Goal: Task Accomplishment & Management: Manage account settings

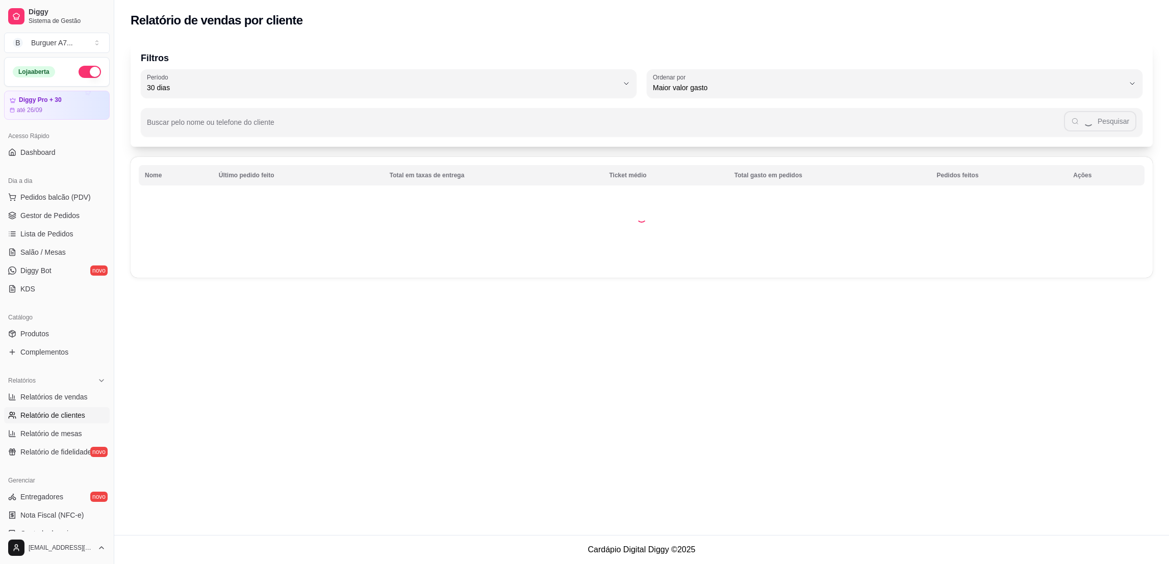
select select "ALL"
select select "0"
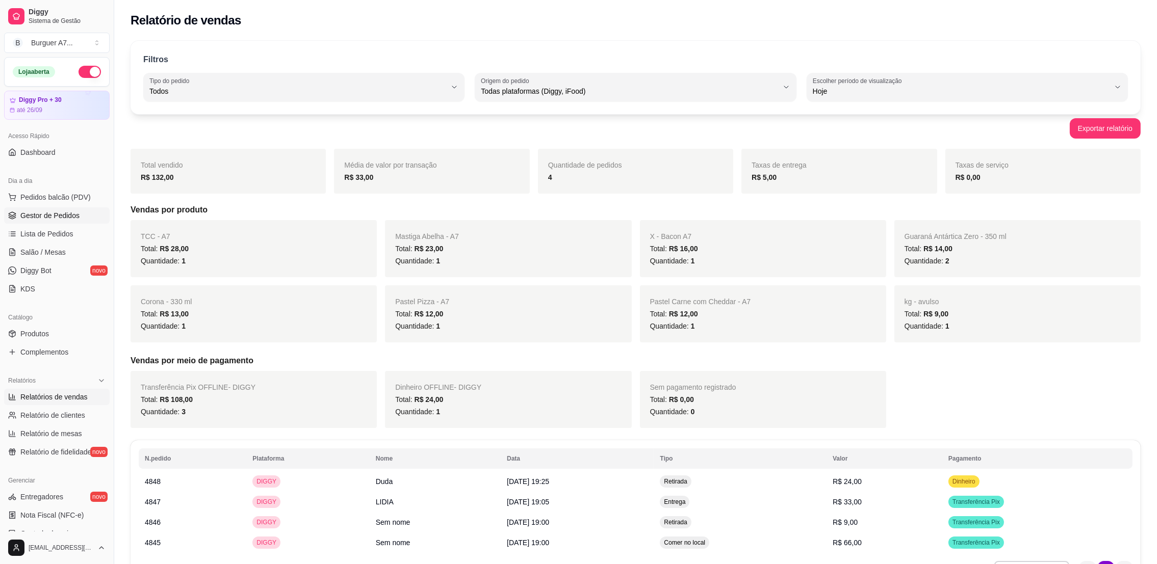
click at [68, 217] on span "Gestor de Pedidos" at bounding box center [49, 216] width 59 height 10
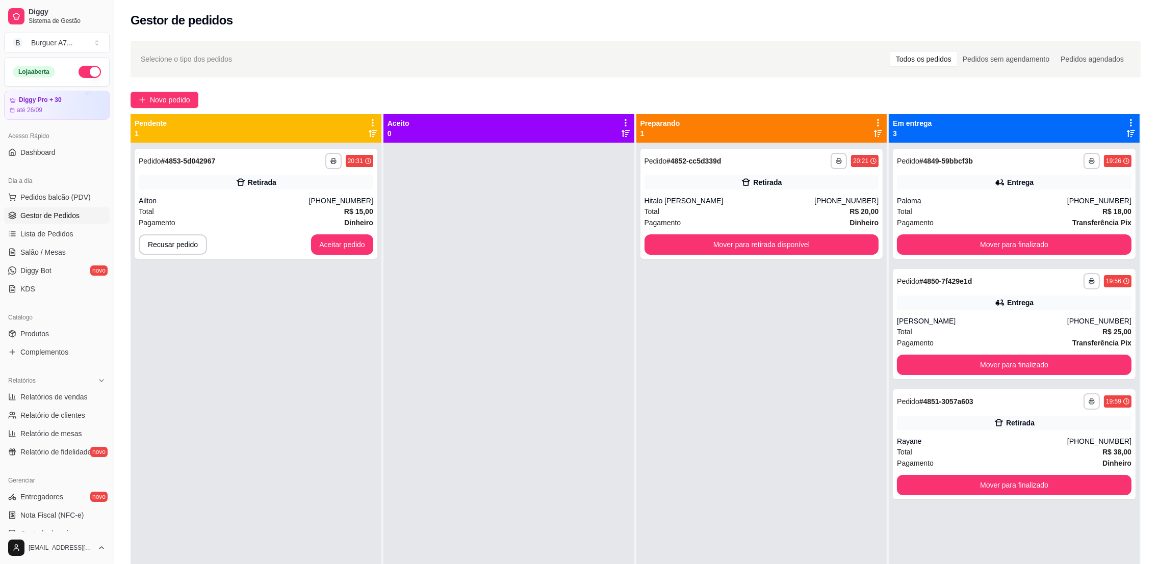
click at [256, 133] on div "Pendente 1" at bounding box center [256, 128] width 243 height 20
click at [277, 159] on div "**********" at bounding box center [256, 161] width 235 height 16
click at [327, 240] on button "Aceitar pedido" at bounding box center [342, 245] width 62 height 20
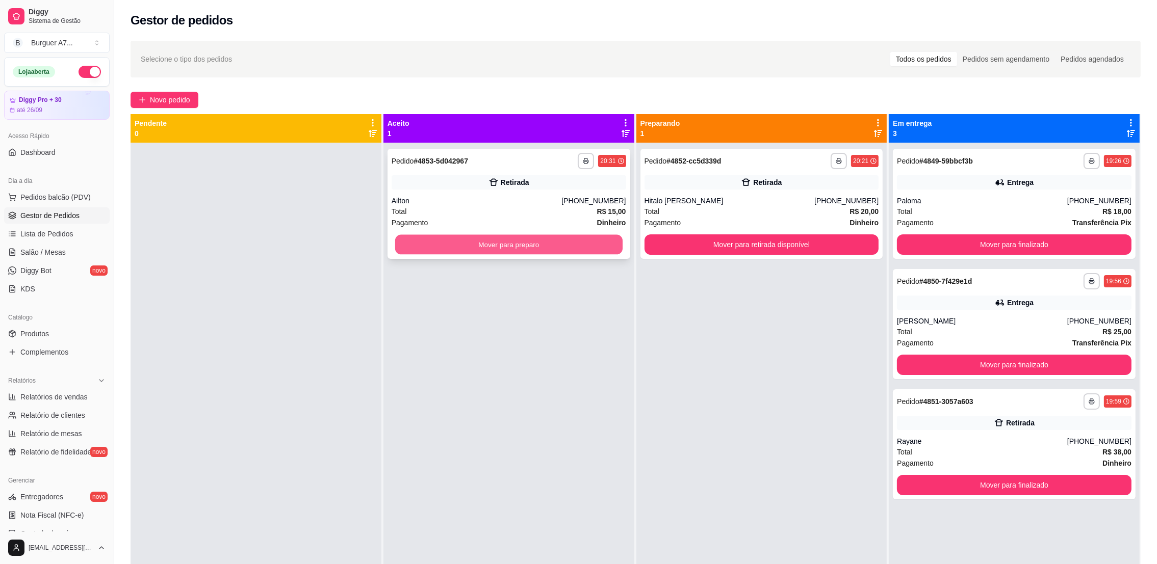
click at [512, 251] on button "Mover para preparo" at bounding box center [508, 245] width 227 height 20
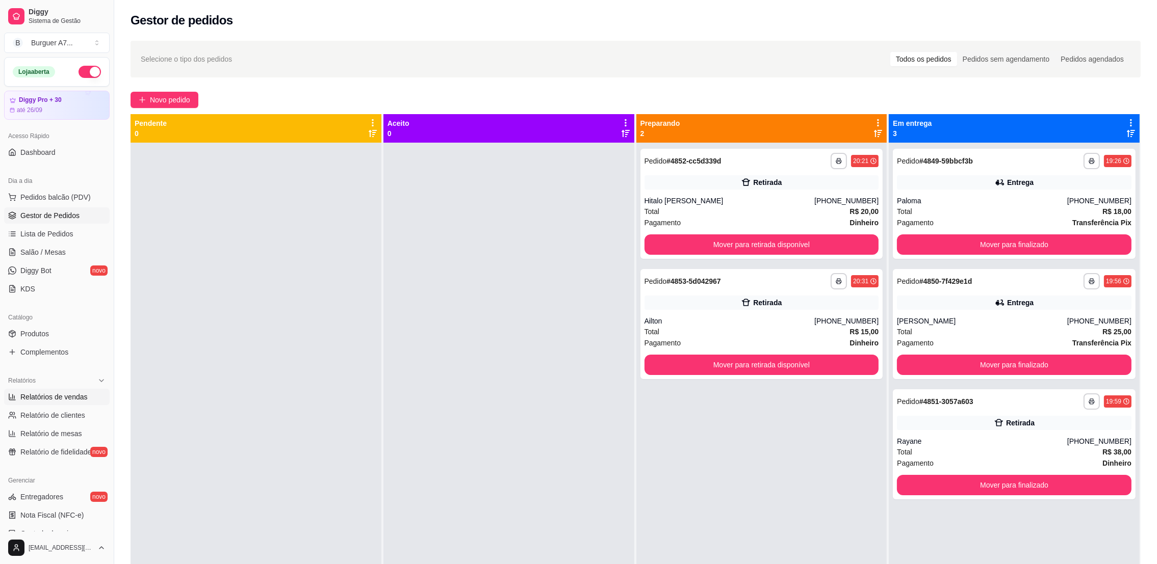
click at [59, 399] on span "Relatórios de vendas" at bounding box center [53, 397] width 67 height 10
select select "ALL"
select select "0"
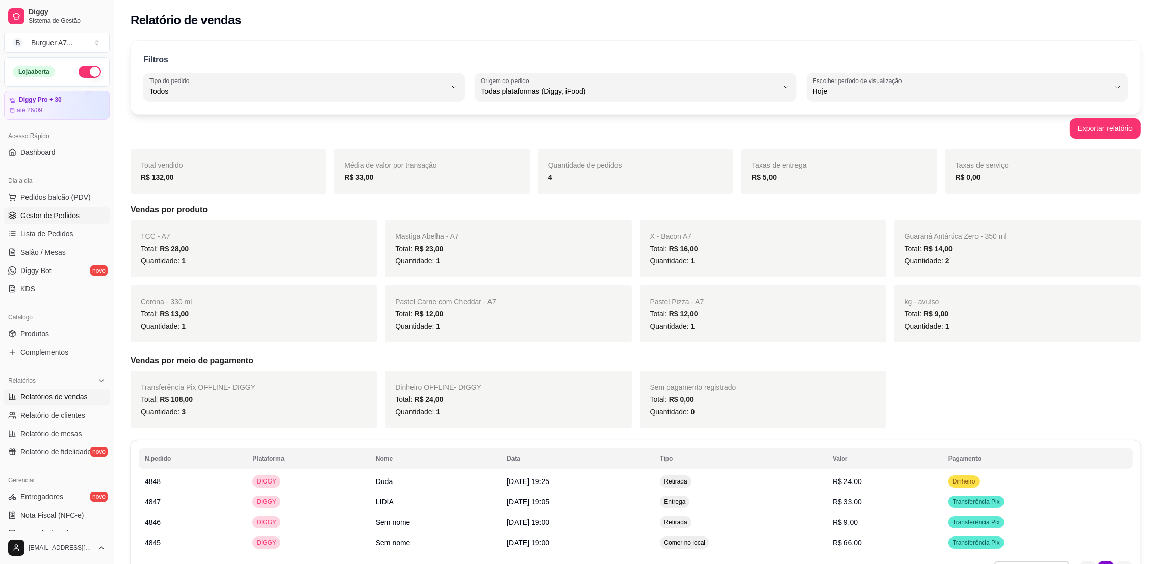
click at [66, 213] on span "Gestor de Pedidos" at bounding box center [49, 216] width 59 height 10
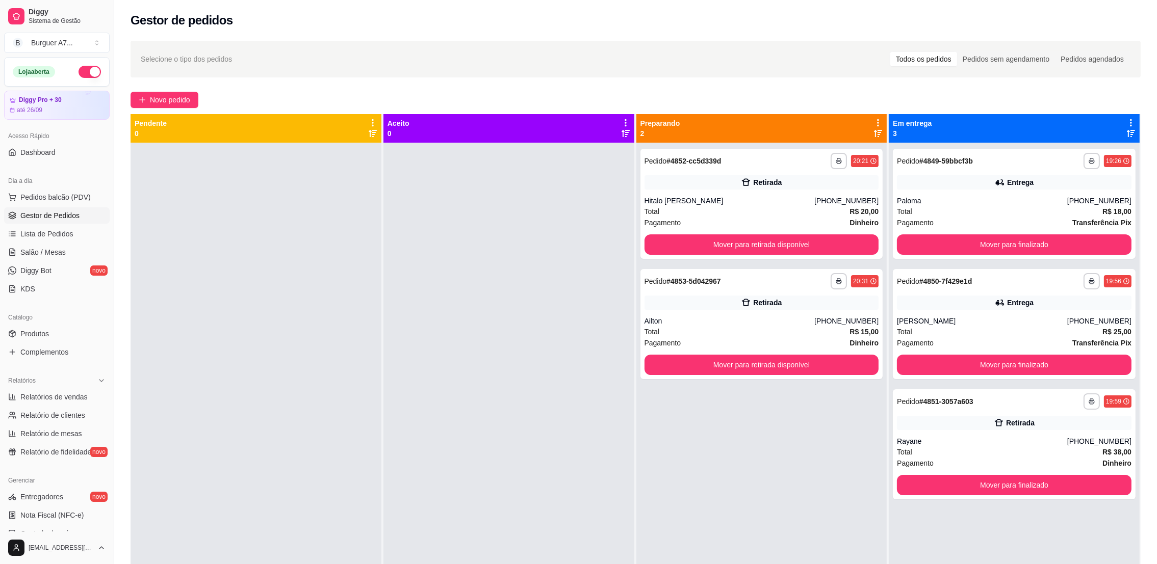
click at [72, 212] on span "Gestor de Pedidos" at bounding box center [49, 216] width 59 height 10
click at [56, 383] on div "Relatórios" at bounding box center [57, 381] width 106 height 16
click at [57, 385] on div "Relatórios" at bounding box center [57, 381] width 106 height 16
click at [62, 399] on span "Relatórios de vendas" at bounding box center [53, 397] width 67 height 10
select select "ALL"
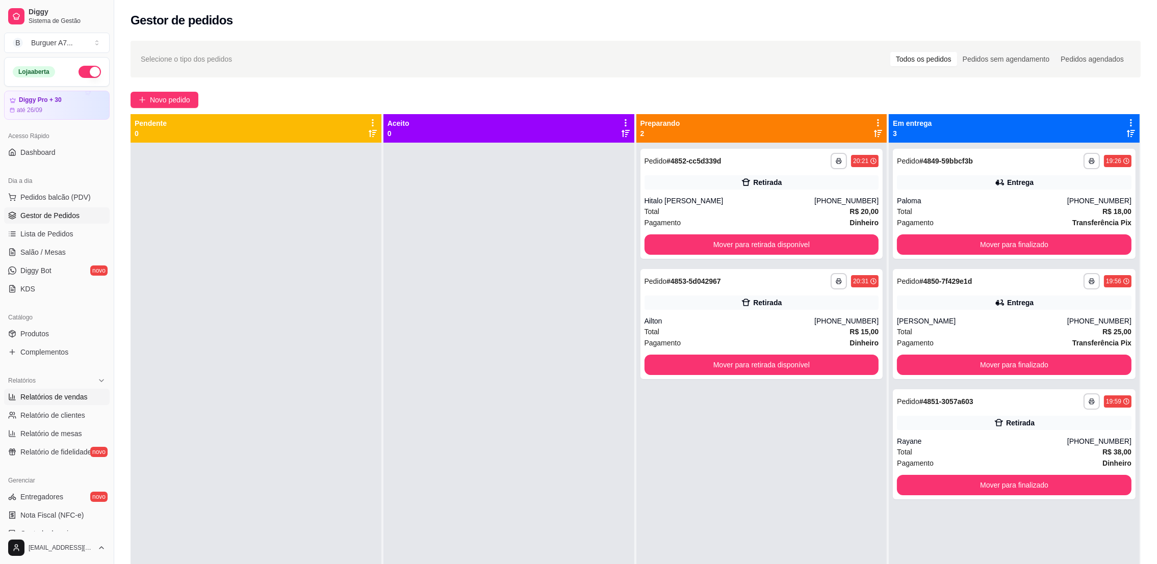
select select "ALL"
select select "0"
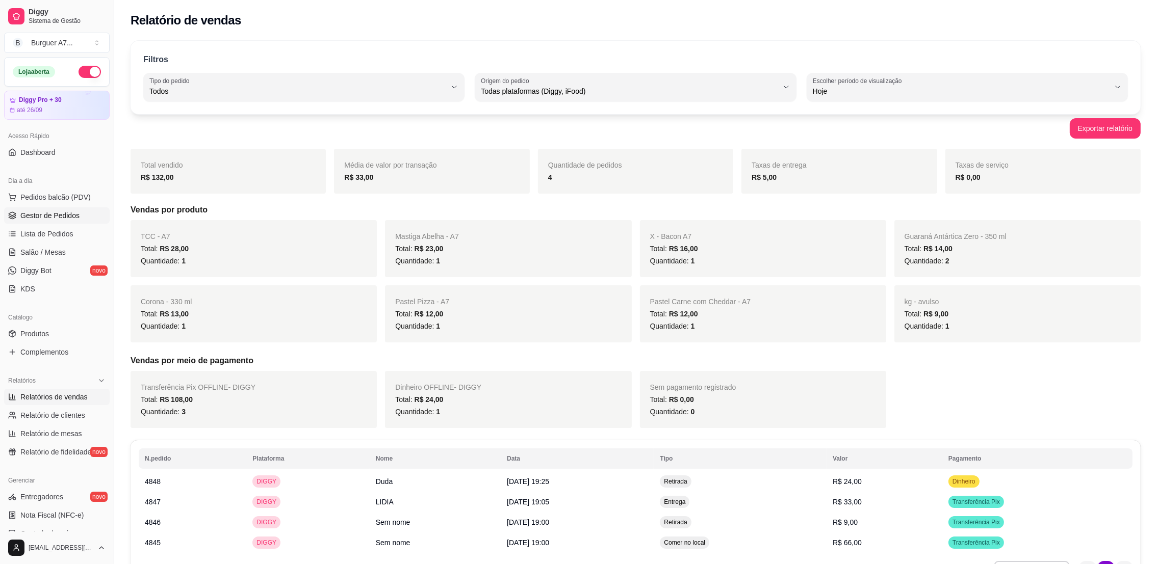
click at [27, 210] on link "Gestor de Pedidos" at bounding box center [57, 216] width 106 height 16
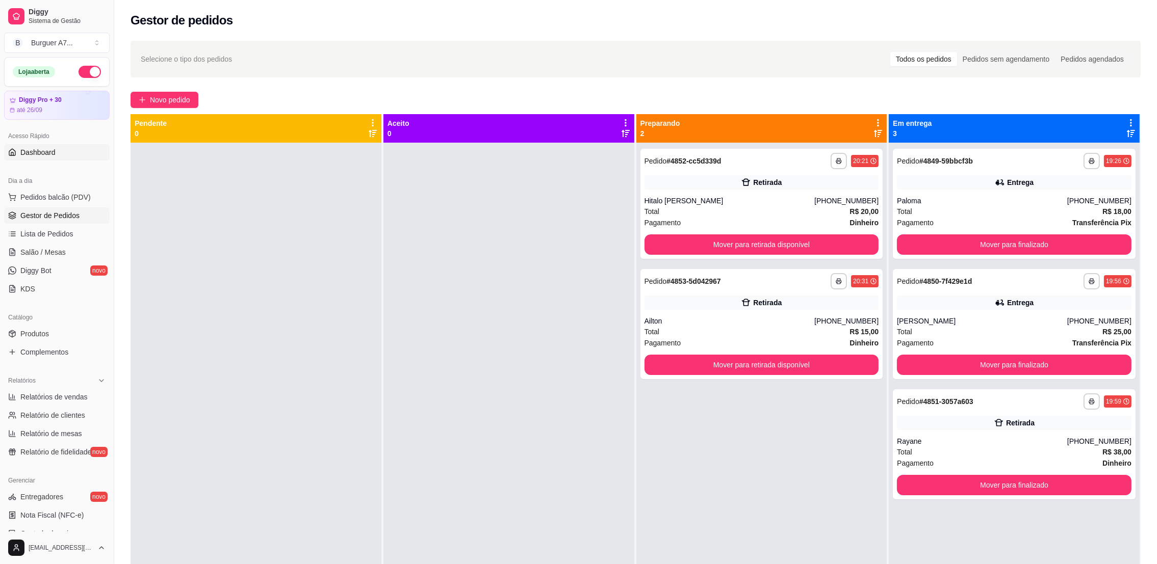
click at [62, 153] on link "Dashboard" at bounding box center [57, 152] width 106 height 16
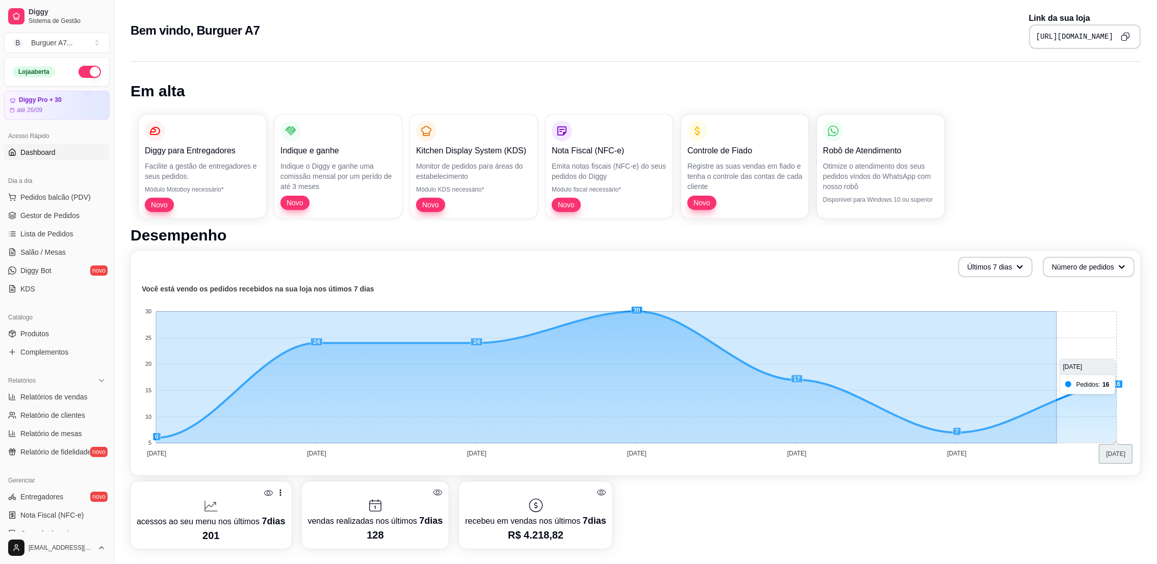
drag, startPoint x: 157, startPoint y: 435, endPoint x: 1130, endPoint y: 372, distance: 975.4
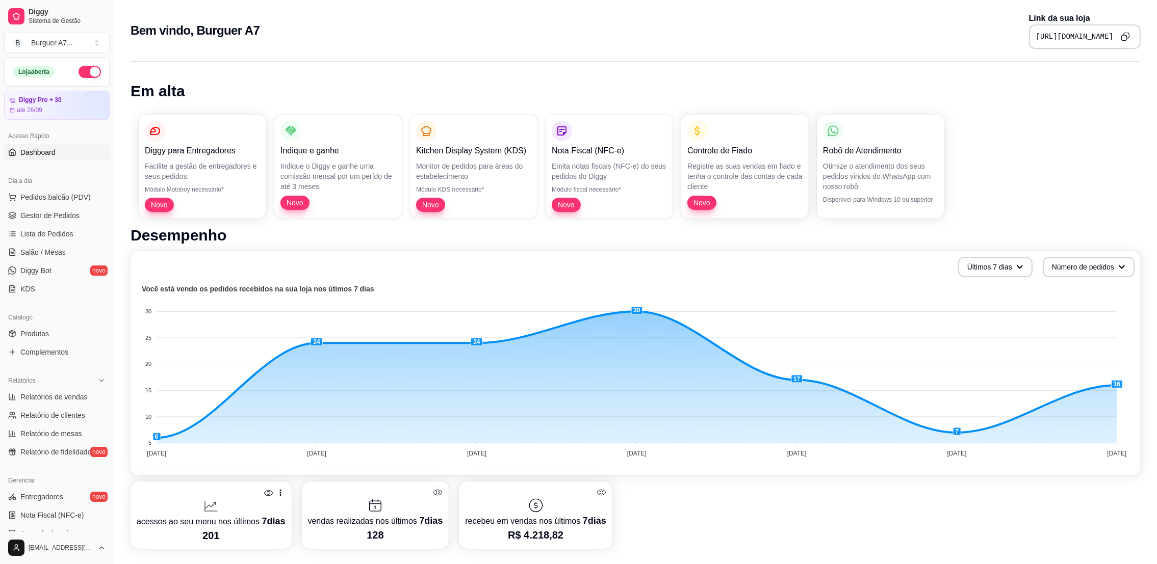
click at [811, 523] on div "acessos ao seu menu nos últimos 7 dias 201 vendas realizadas nos últimos 7 dias…" at bounding box center [636, 515] width 1010 height 67
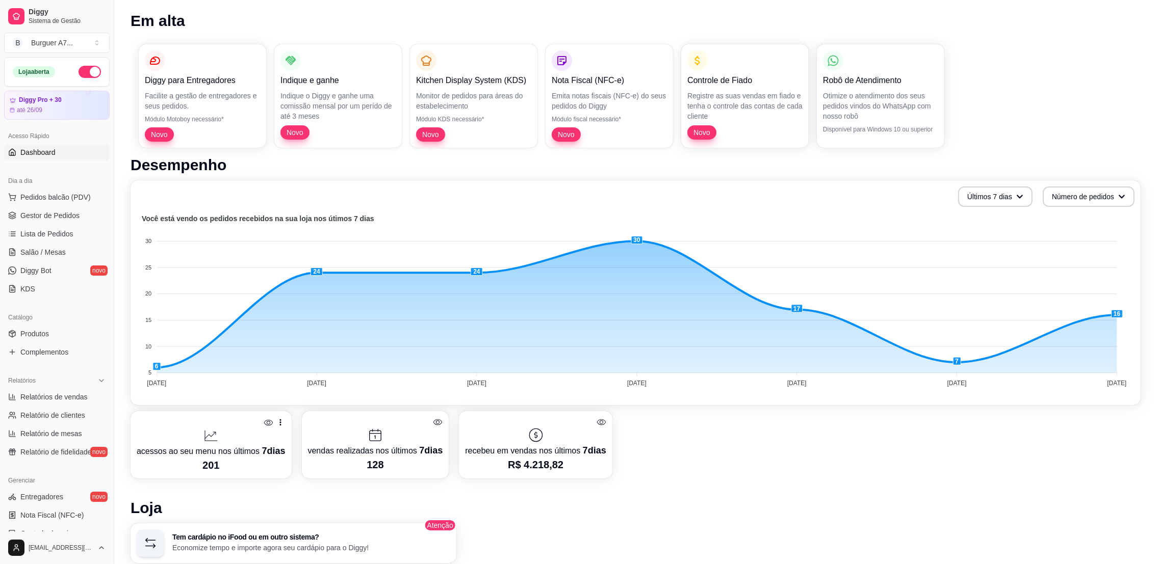
scroll to position [69, 0]
click at [584, 456] on p "recebeu em vendas nos últimos 7 dias" at bounding box center [535, 452] width 141 height 14
click at [264, 424] on icon at bounding box center [269, 424] width 10 height 10
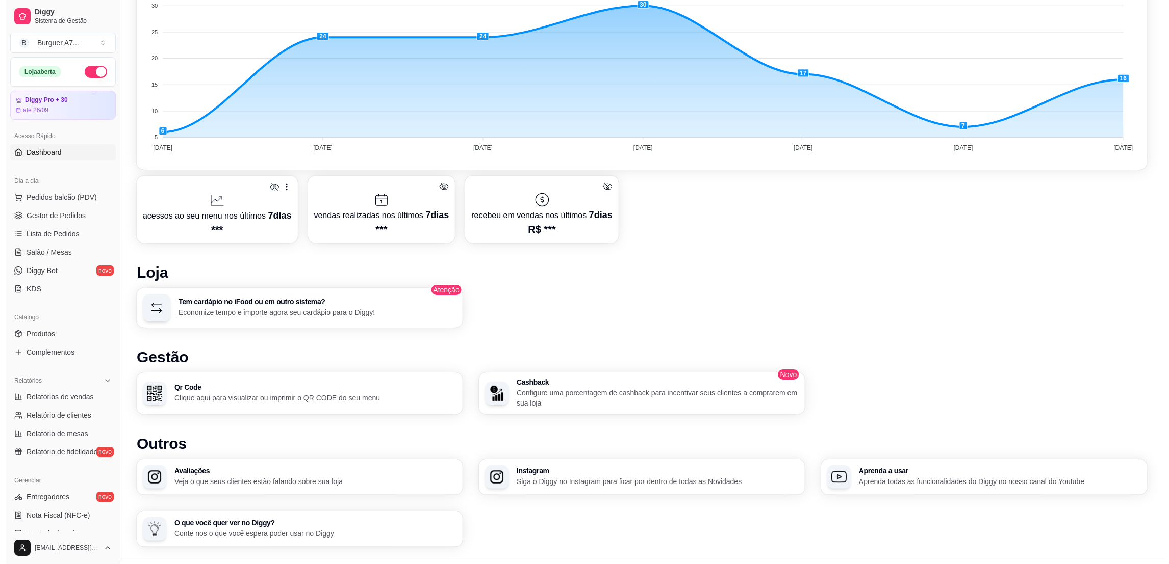
scroll to position [328, 0]
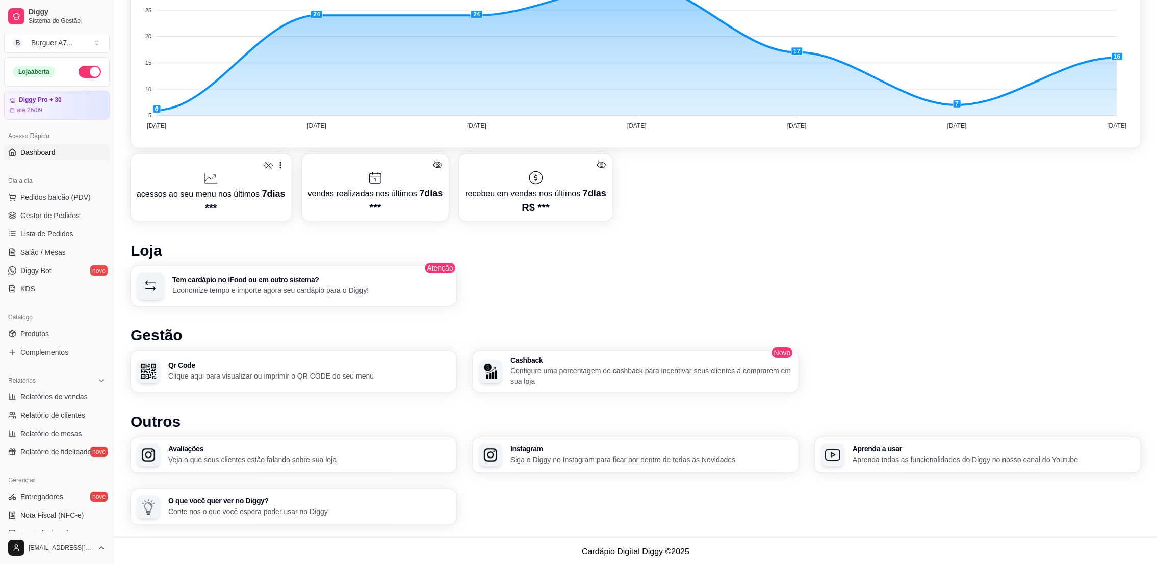
click at [219, 461] on p "Veja o que seus clientes estão falando sobre sua loja" at bounding box center [309, 460] width 282 height 10
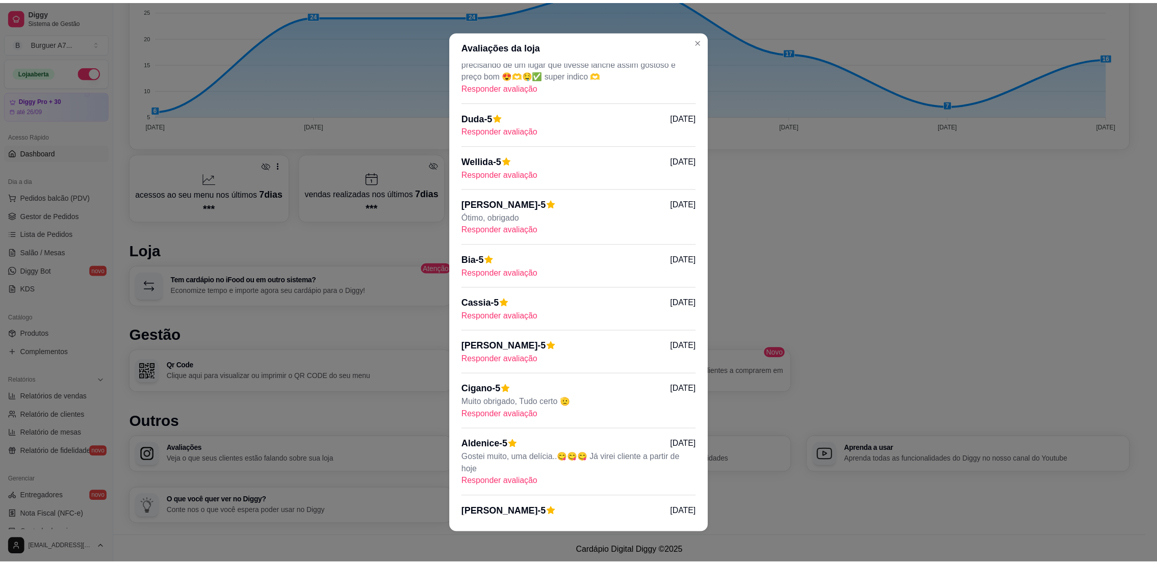
scroll to position [2213, 0]
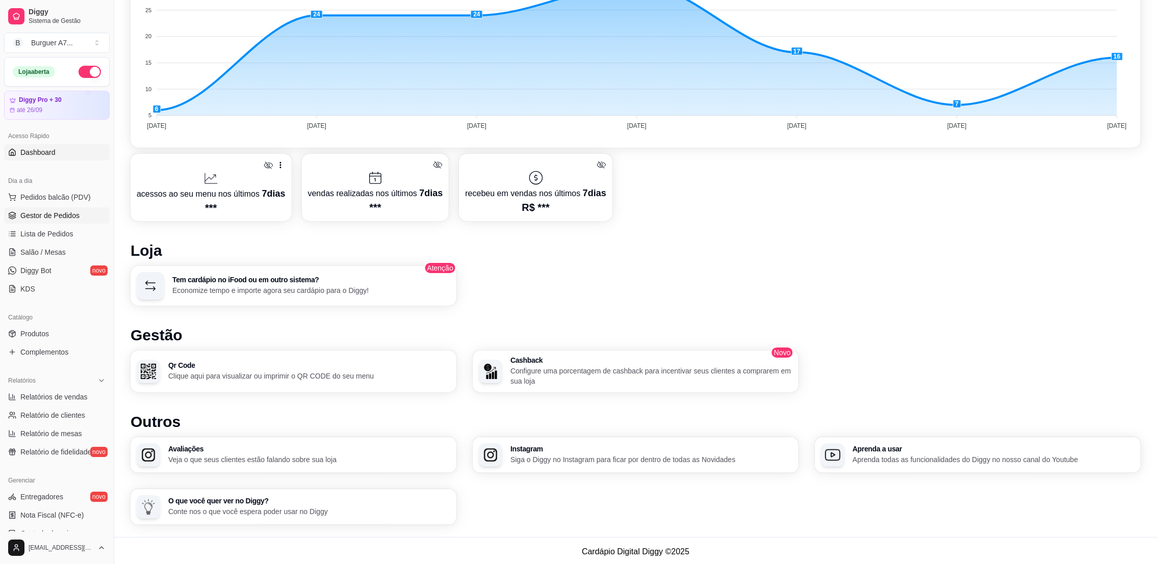
click at [71, 210] on link "Gestor de Pedidos" at bounding box center [57, 216] width 106 height 16
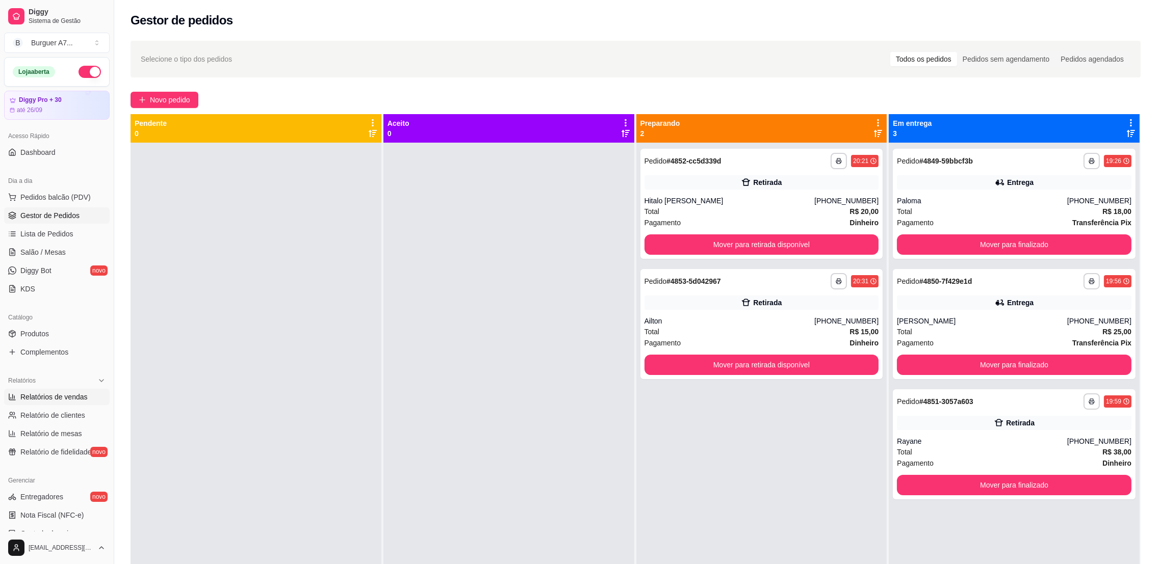
click at [87, 391] on link "Relatórios de vendas" at bounding box center [57, 397] width 106 height 16
select select "ALL"
select select "0"
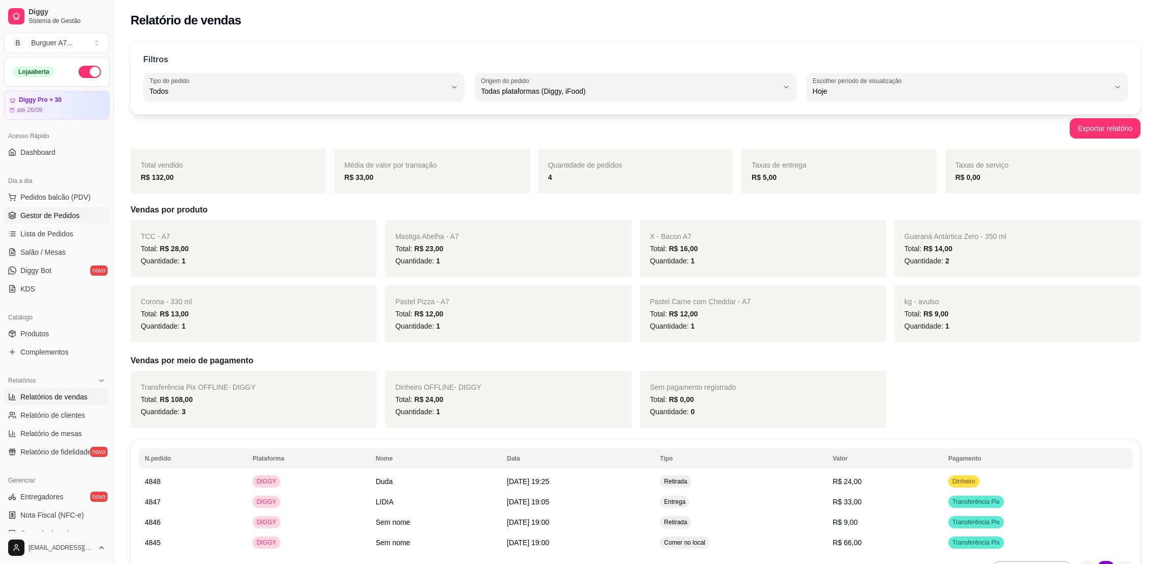
click at [64, 211] on span "Gestor de Pedidos" at bounding box center [49, 216] width 59 height 10
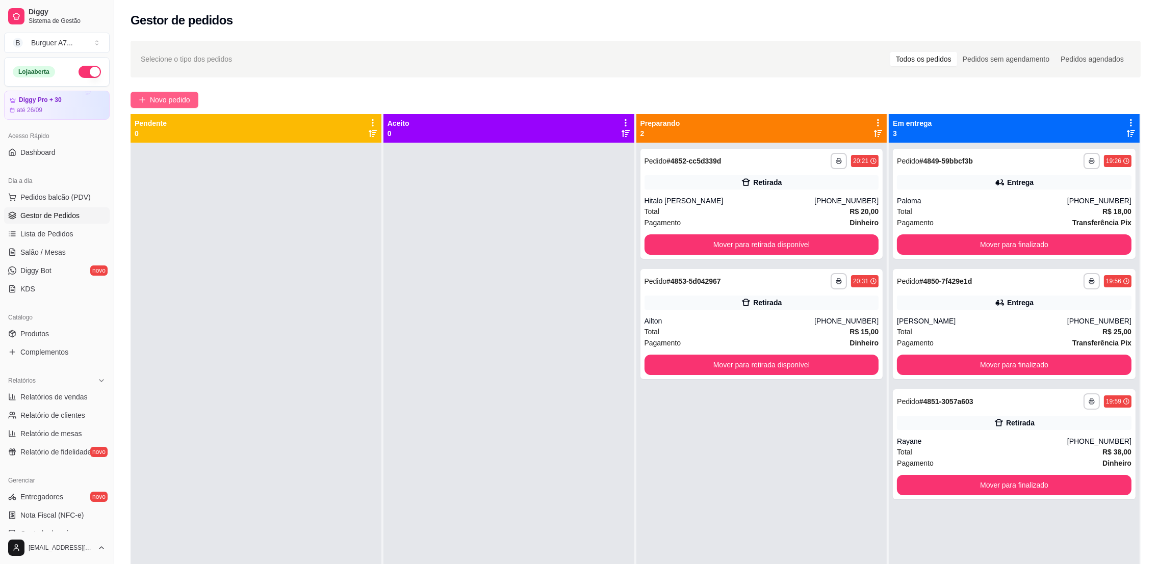
click at [152, 93] on button "Novo pedido" at bounding box center [165, 100] width 68 height 16
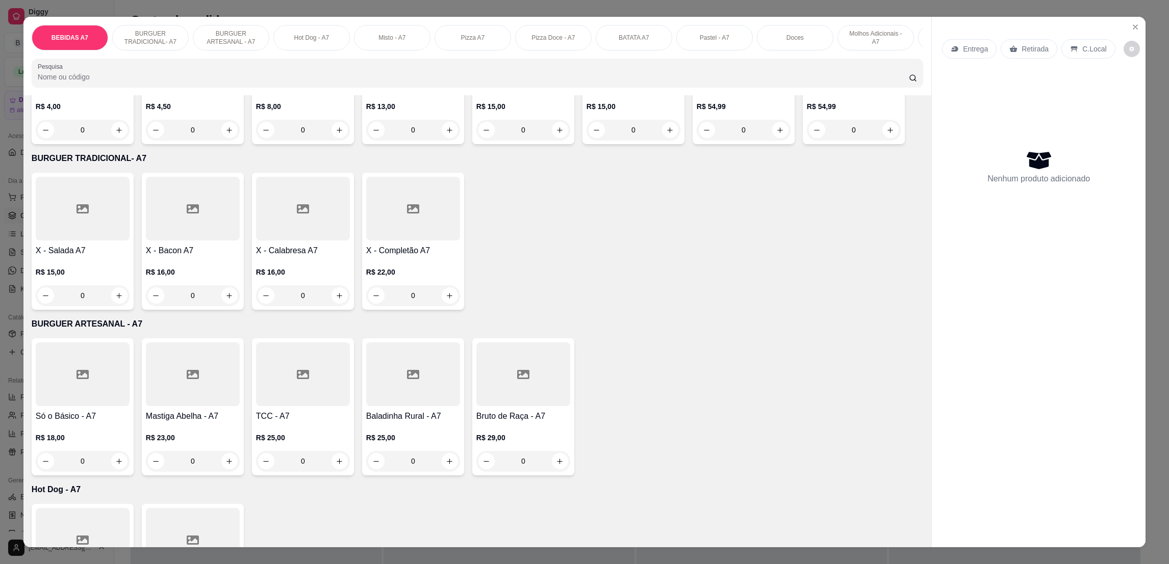
scroll to position [382, 0]
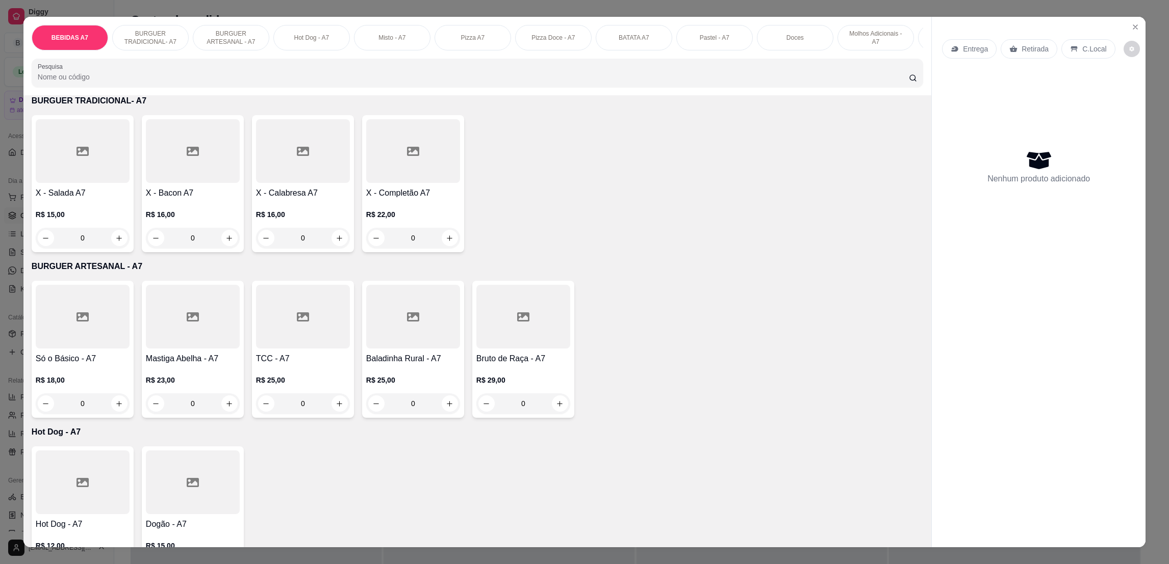
click at [297, 219] on div "R$ 16,00 0" at bounding box center [303, 223] width 94 height 49
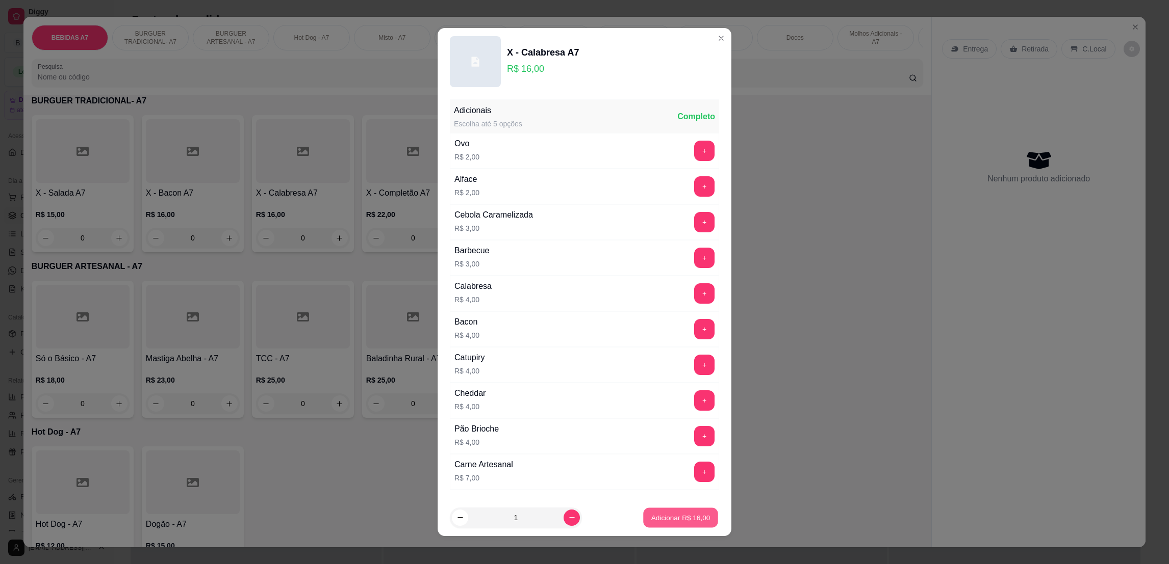
click at [661, 524] on button "Adicionar R$ 16,00" at bounding box center [680, 518] width 75 height 20
type input "1"
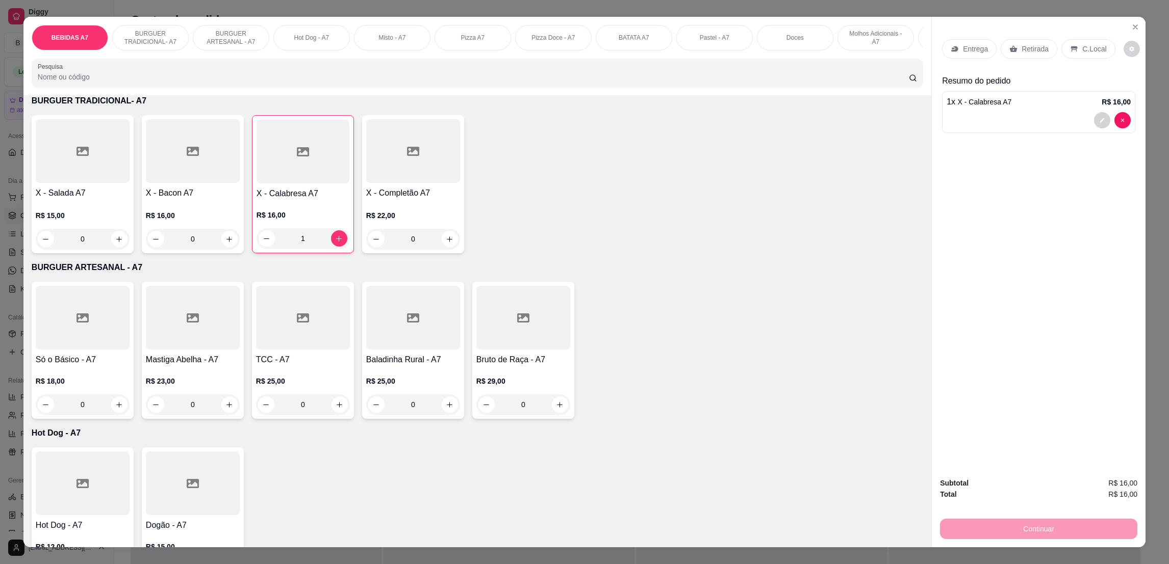
click at [1038, 48] on p "Retirada" at bounding box center [1034, 49] width 27 height 10
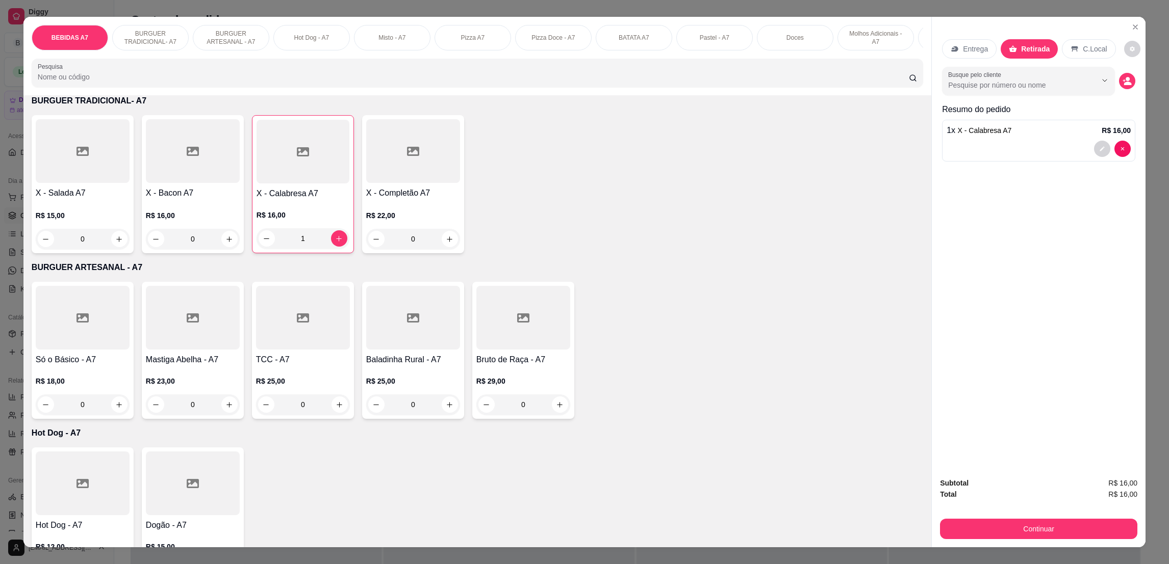
click at [1067, 514] on div "Subtotal R$ 16,00 Total R$ 16,00 Continuar" at bounding box center [1038, 509] width 197 height 62
click at [1069, 527] on button "Continuar" at bounding box center [1038, 529] width 191 height 20
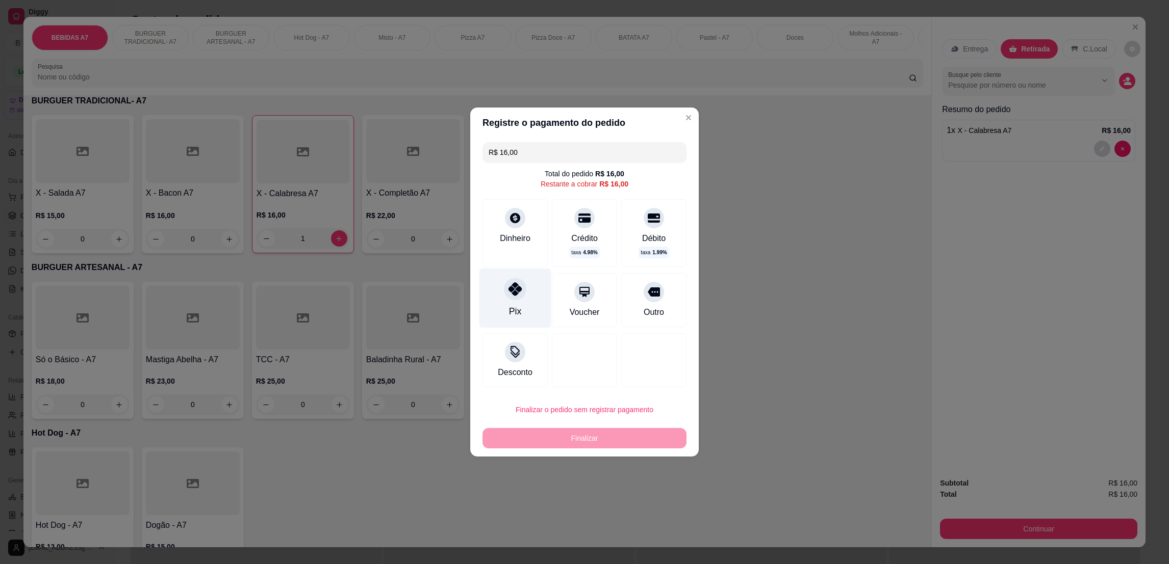
click at [528, 285] on div "Pix" at bounding box center [515, 299] width 72 height 60
type input "R$ 0,00"
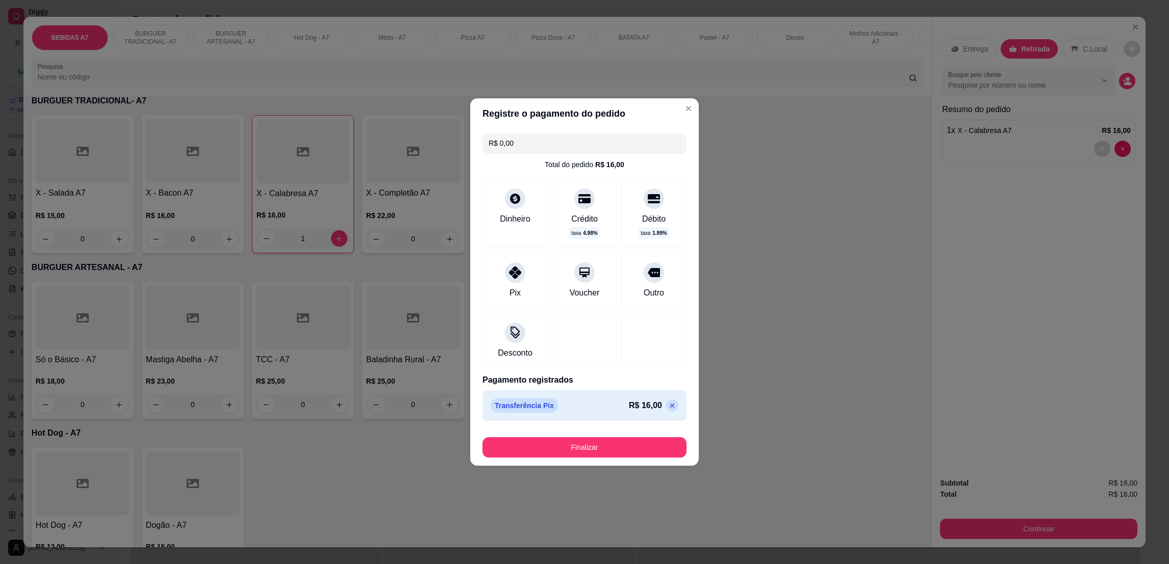
drag, startPoint x: 638, startPoint y: 462, endPoint x: 639, endPoint y: 456, distance: 6.1
click at [638, 459] on footer "Finalizar" at bounding box center [584, 445] width 228 height 41
click at [642, 456] on button "Finalizar" at bounding box center [584, 447] width 204 height 20
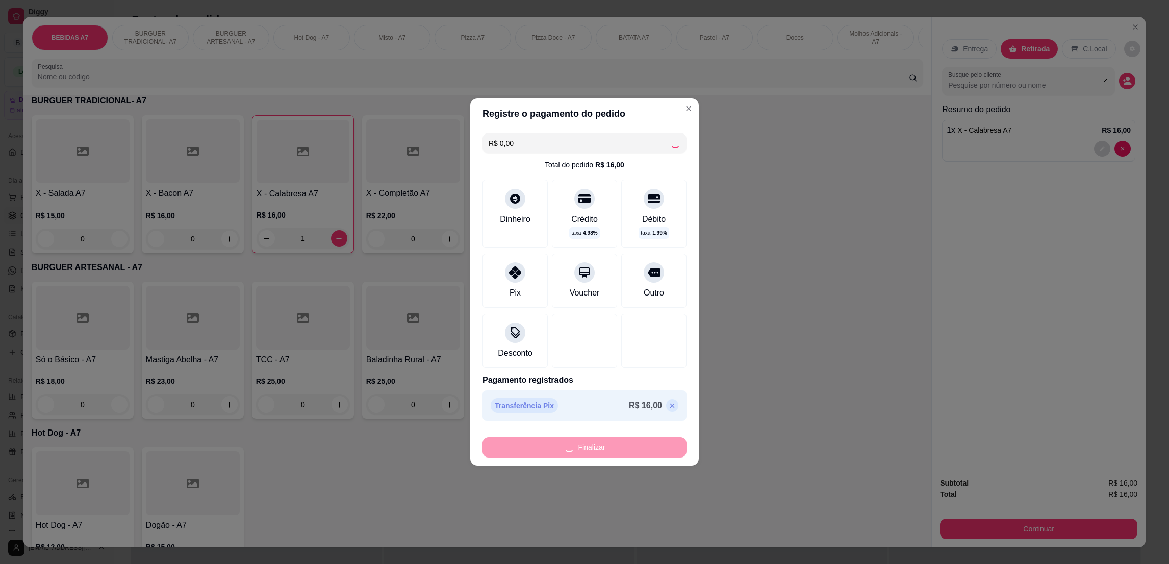
type input "0"
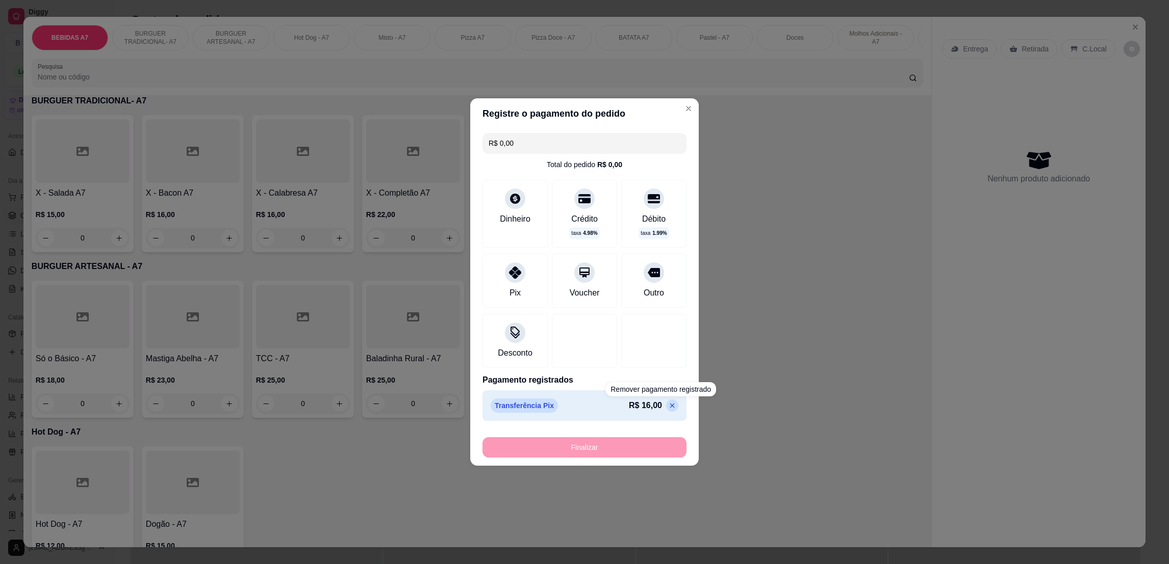
type input "-R$ 16,00"
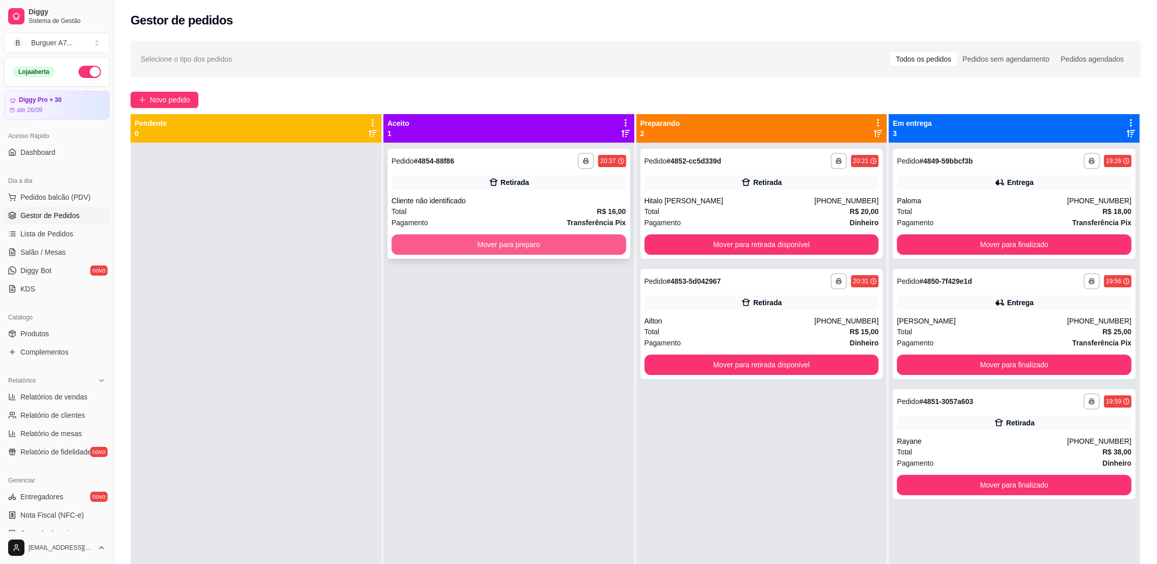
click at [546, 242] on button "Mover para preparo" at bounding box center [509, 245] width 235 height 20
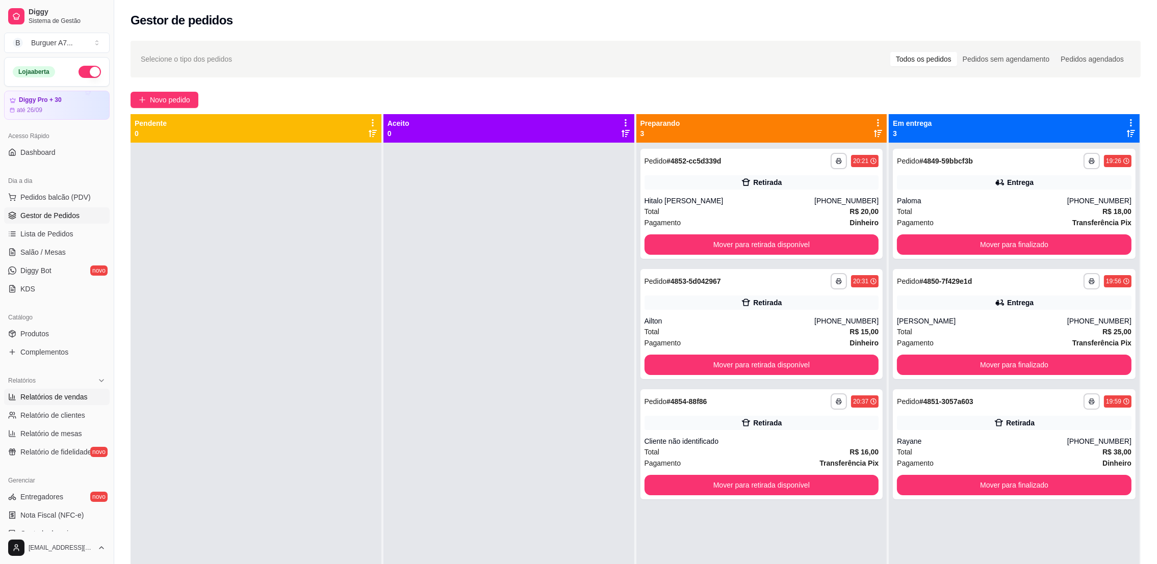
click at [62, 396] on span "Relatórios de vendas" at bounding box center [53, 397] width 67 height 10
select select "ALL"
select select "0"
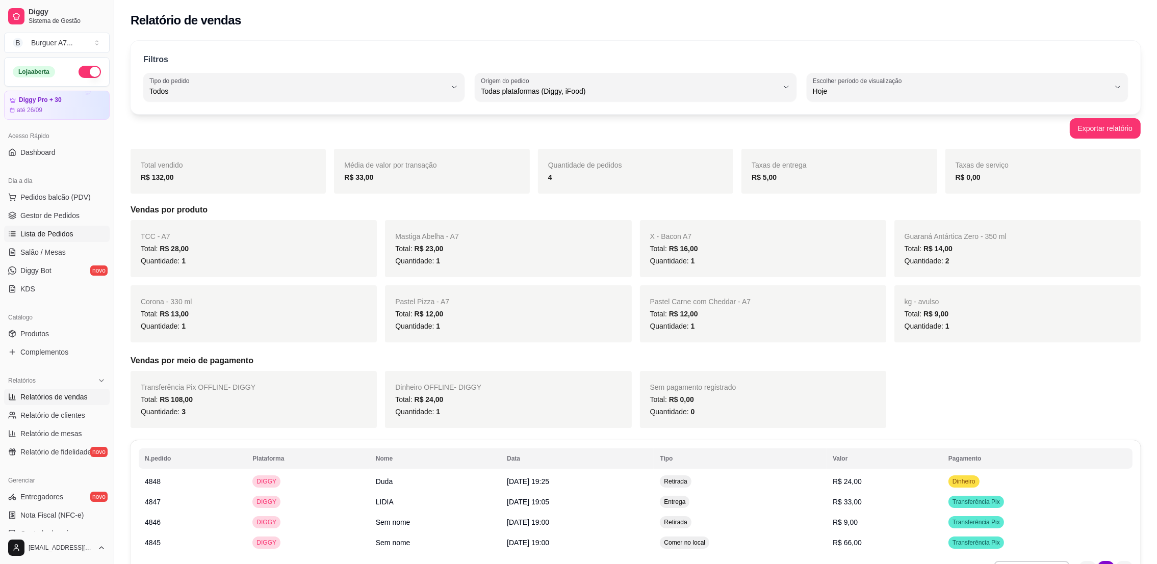
click at [77, 234] on link "Lista de Pedidos" at bounding box center [57, 234] width 106 height 16
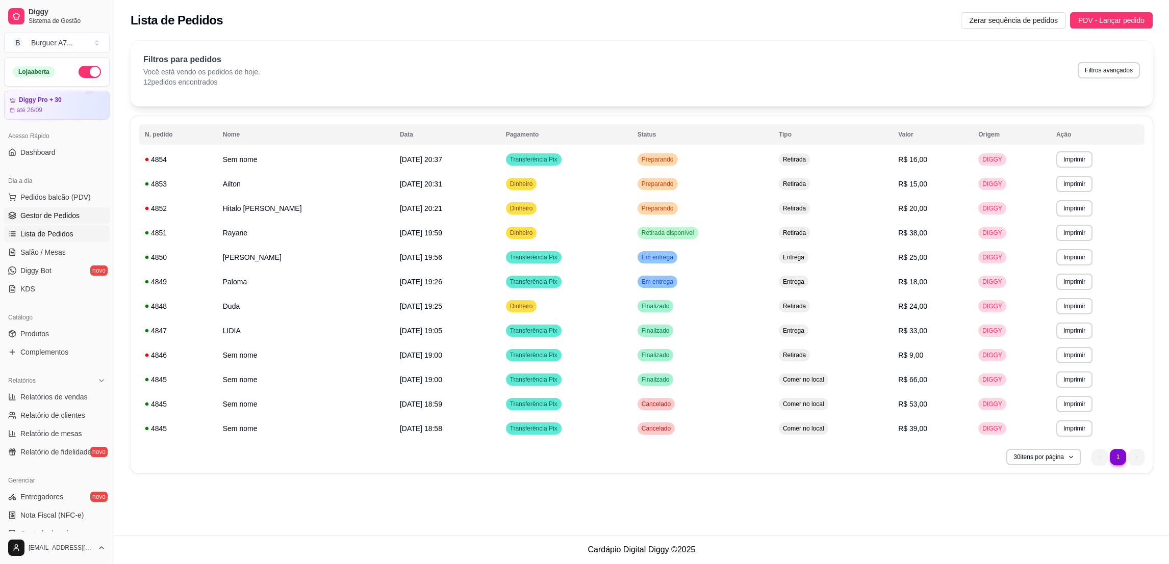
click at [79, 212] on link "Gestor de Pedidos" at bounding box center [57, 216] width 106 height 16
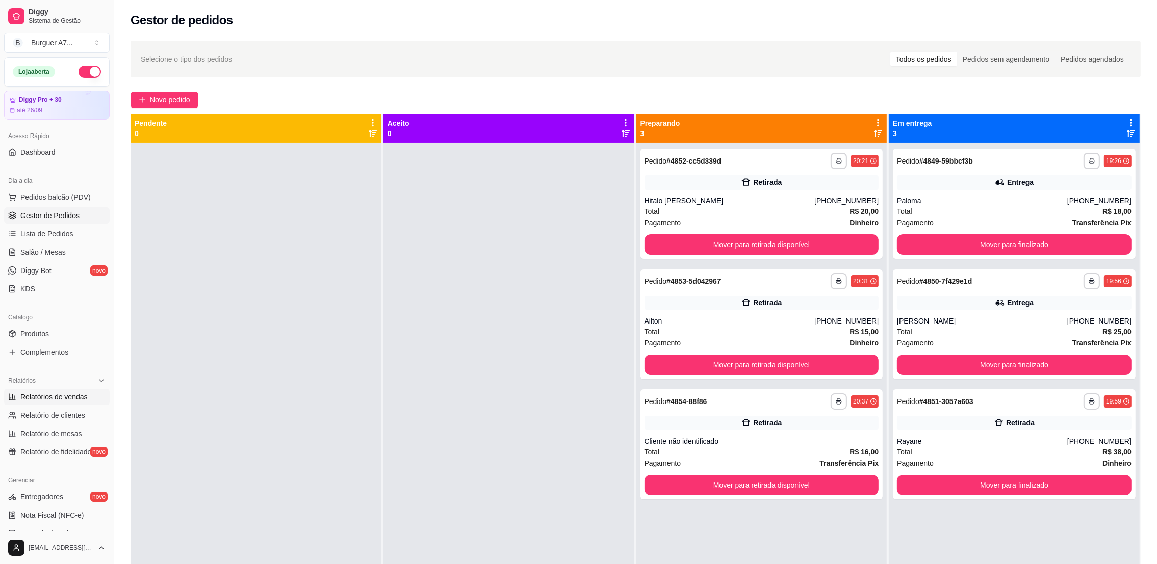
click at [68, 391] on link "Relatórios de vendas" at bounding box center [57, 397] width 106 height 16
select select "ALL"
select select "0"
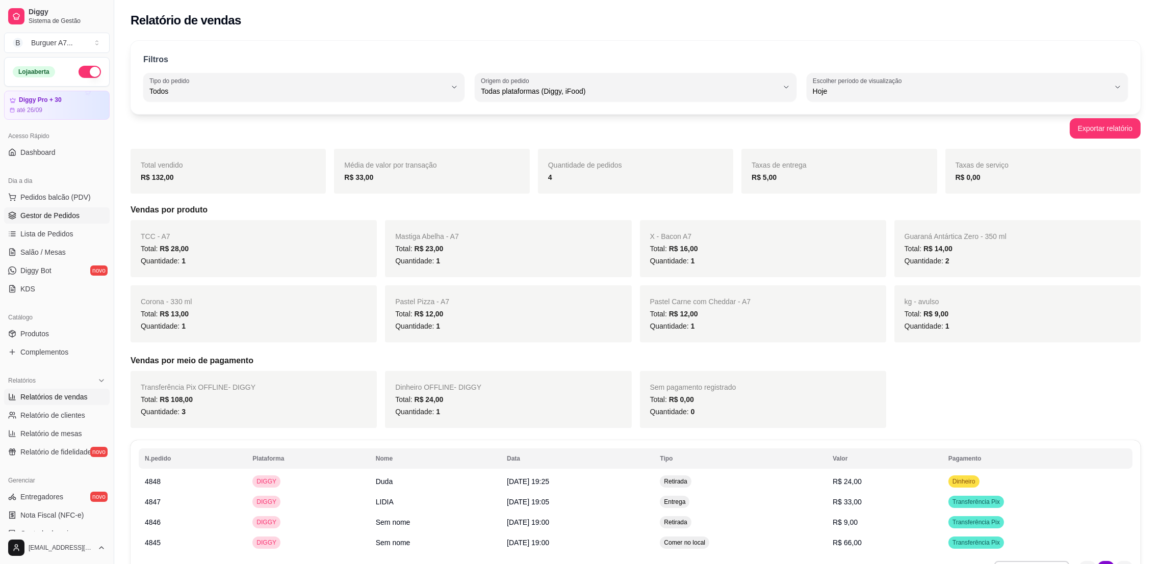
click at [73, 217] on span "Gestor de Pedidos" at bounding box center [49, 216] width 59 height 10
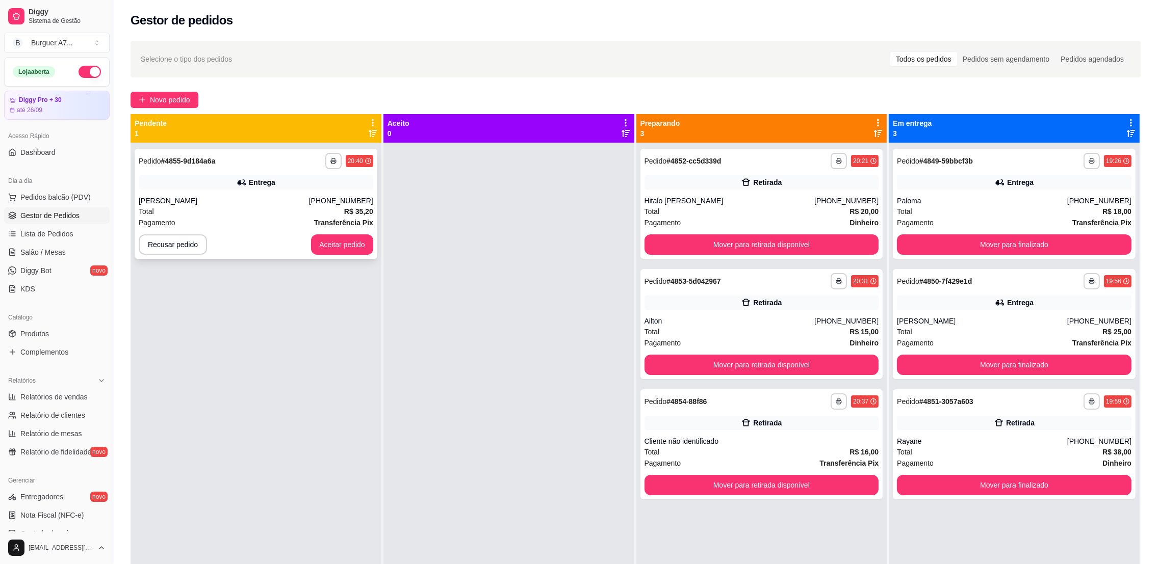
click at [283, 190] on div "**********" at bounding box center [256, 204] width 243 height 110
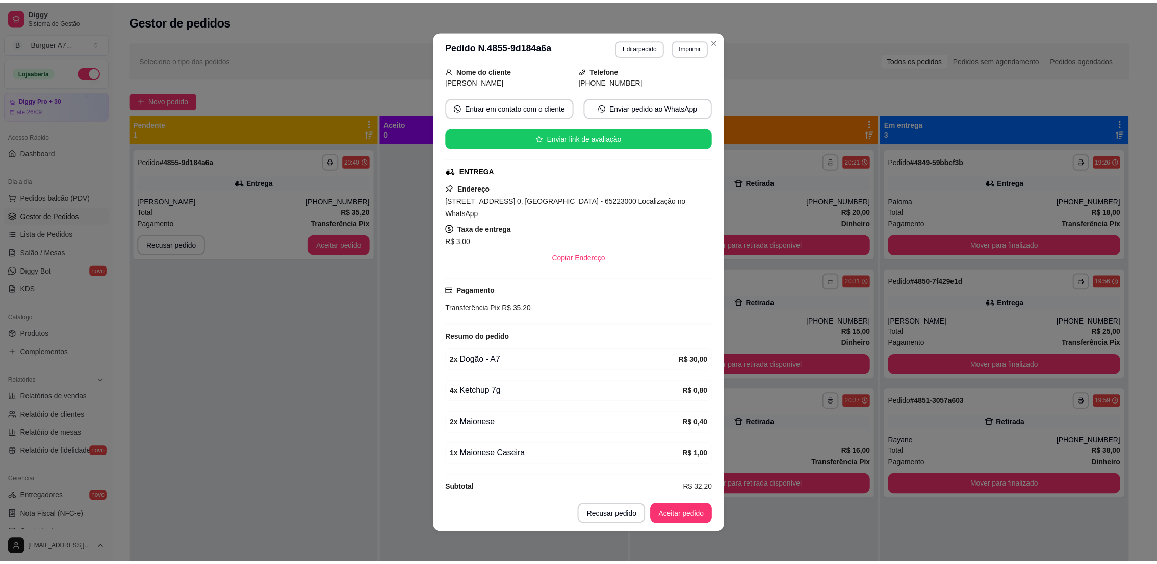
scroll to position [67, 0]
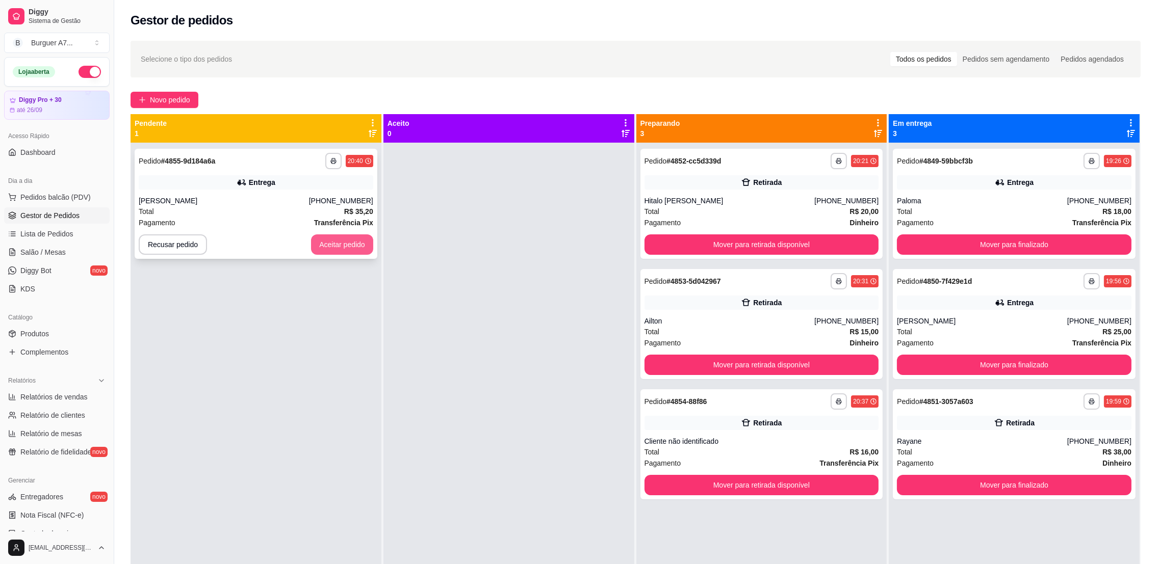
click at [357, 238] on button "Aceitar pedido" at bounding box center [342, 245] width 62 height 20
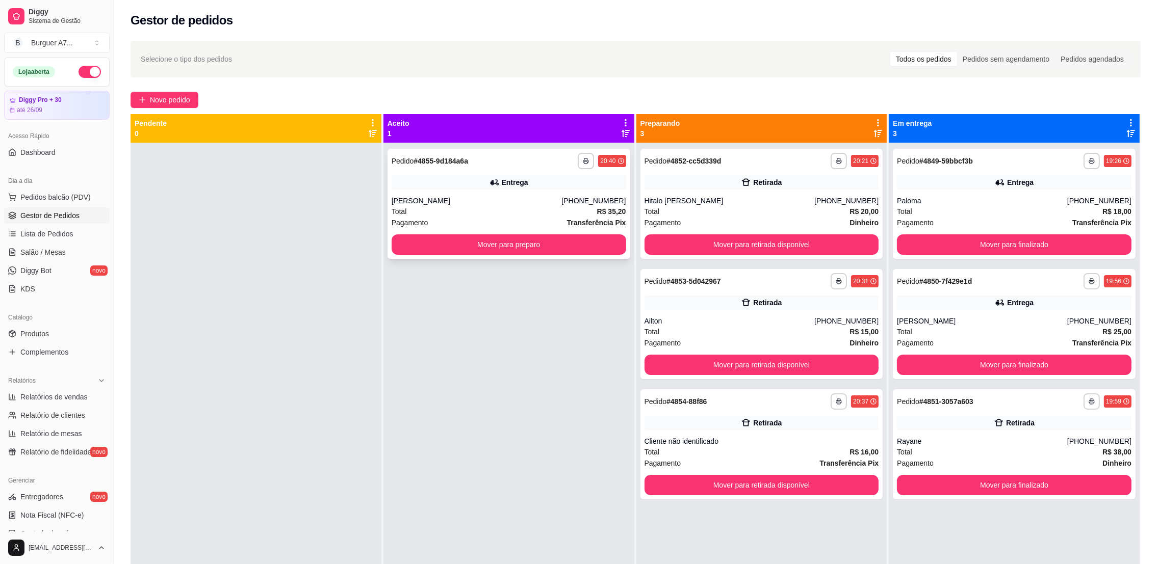
click at [571, 232] on div "**********" at bounding box center [508, 204] width 243 height 110
click at [430, 247] on button "Mover para preparo" at bounding box center [509, 245] width 235 height 20
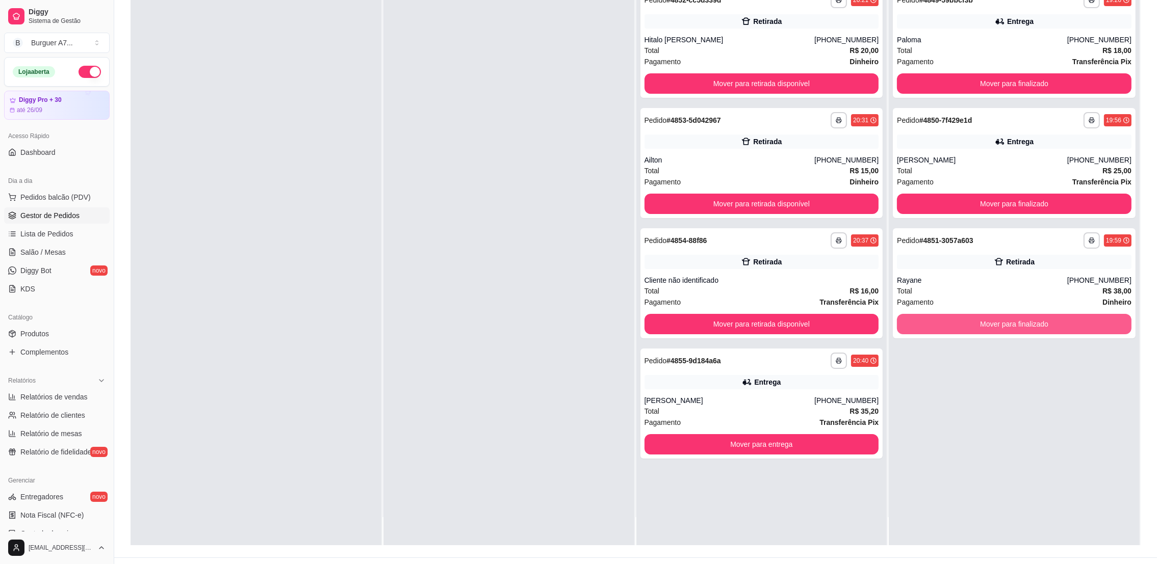
scroll to position [153, 0]
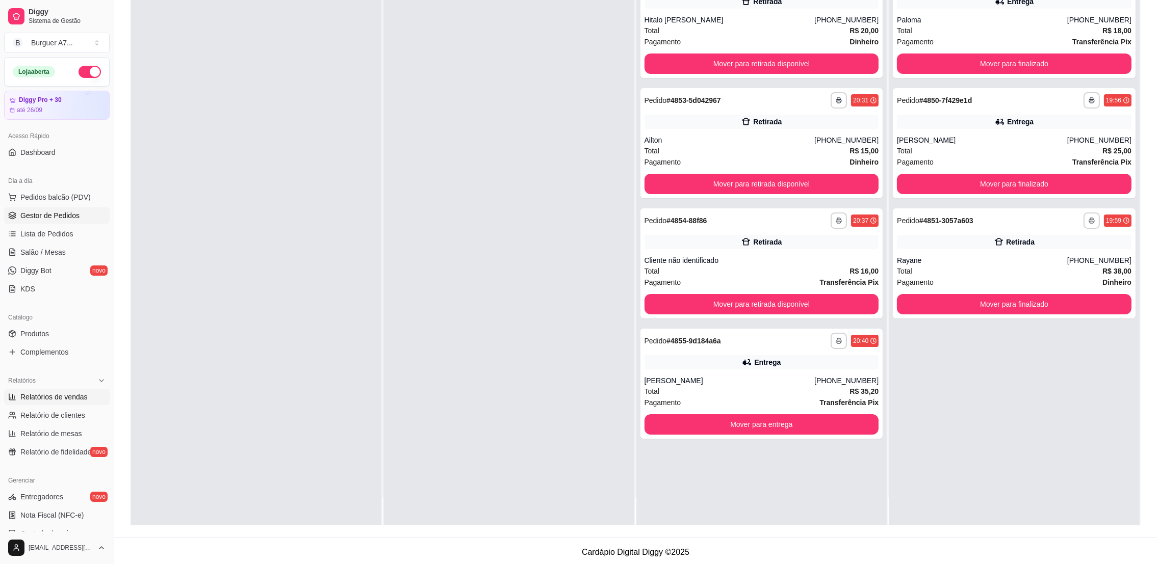
click at [58, 404] on link "Relatórios de vendas" at bounding box center [57, 397] width 106 height 16
select select "ALL"
select select "0"
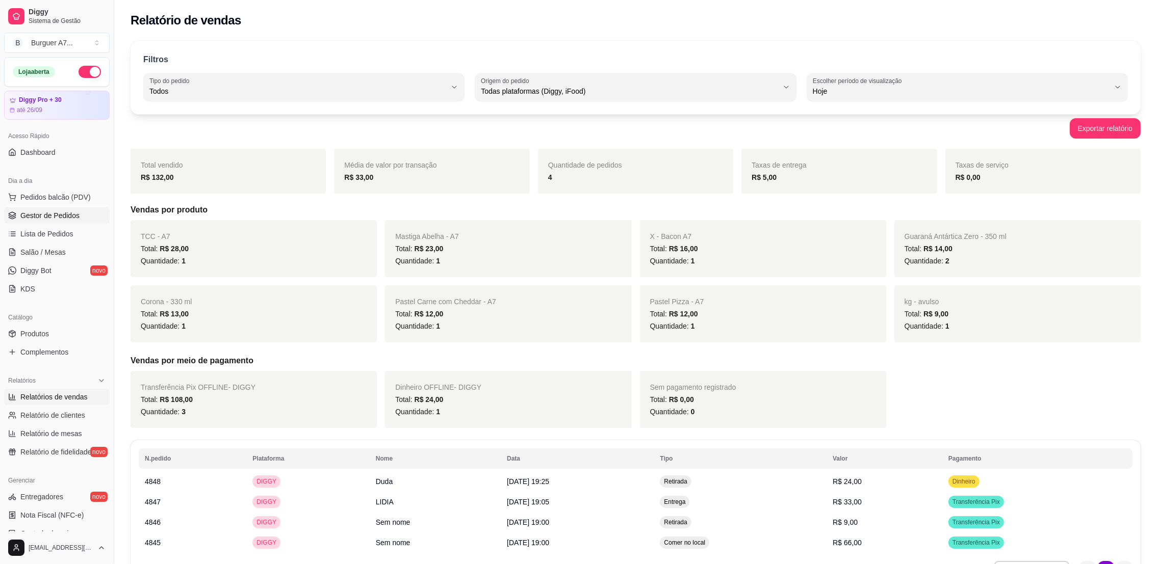
click at [58, 214] on span "Gestor de Pedidos" at bounding box center [49, 216] width 59 height 10
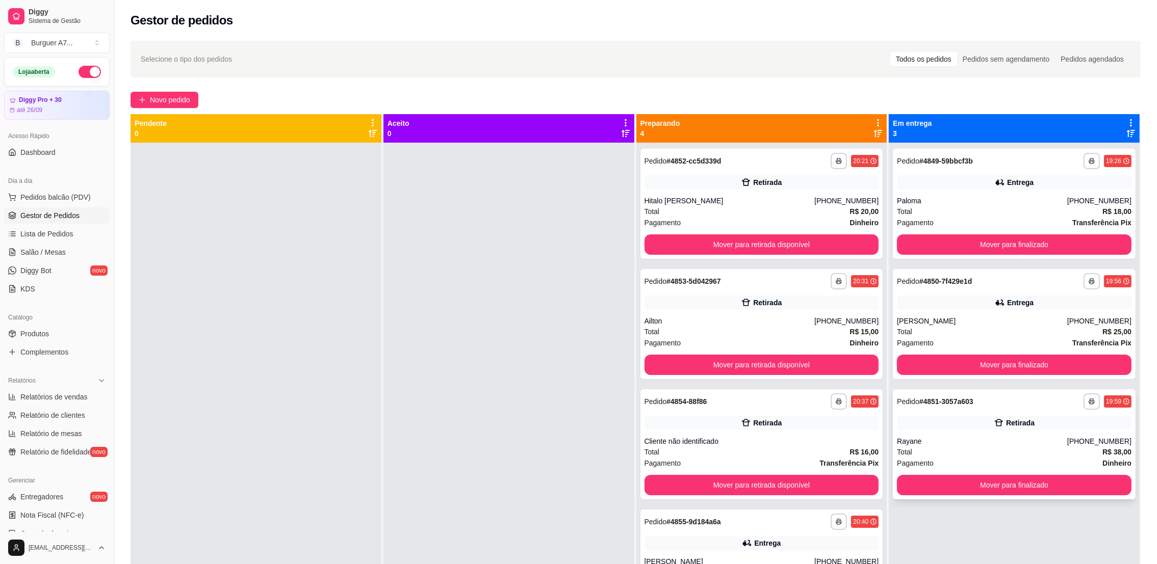
click at [1027, 434] on div "**********" at bounding box center [1014, 445] width 243 height 110
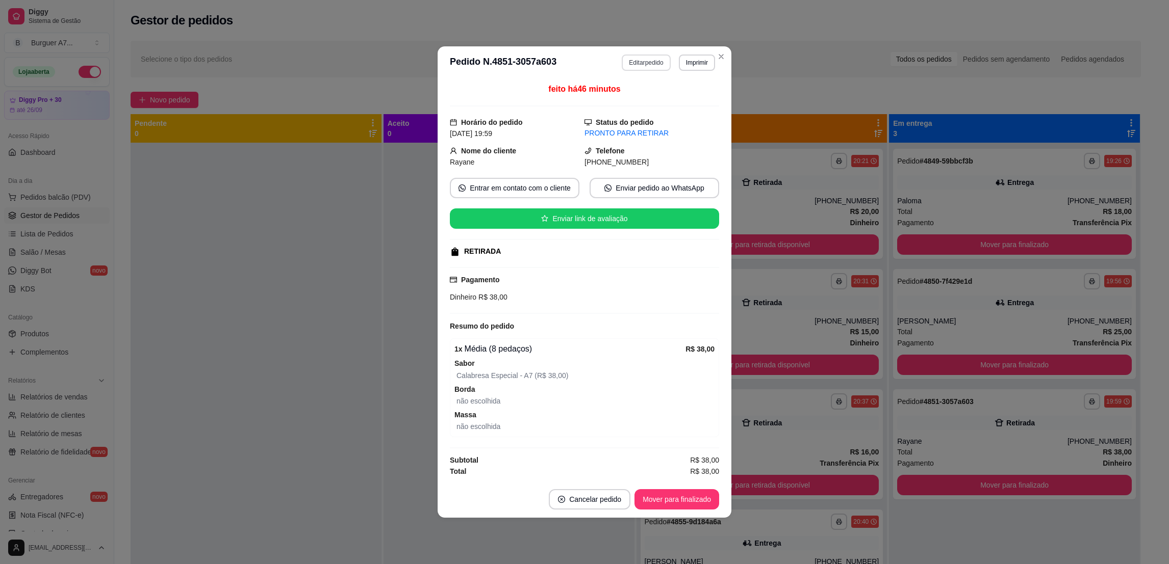
click at [637, 58] on button "Editar pedido" at bounding box center [646, 63] width 48 height 16
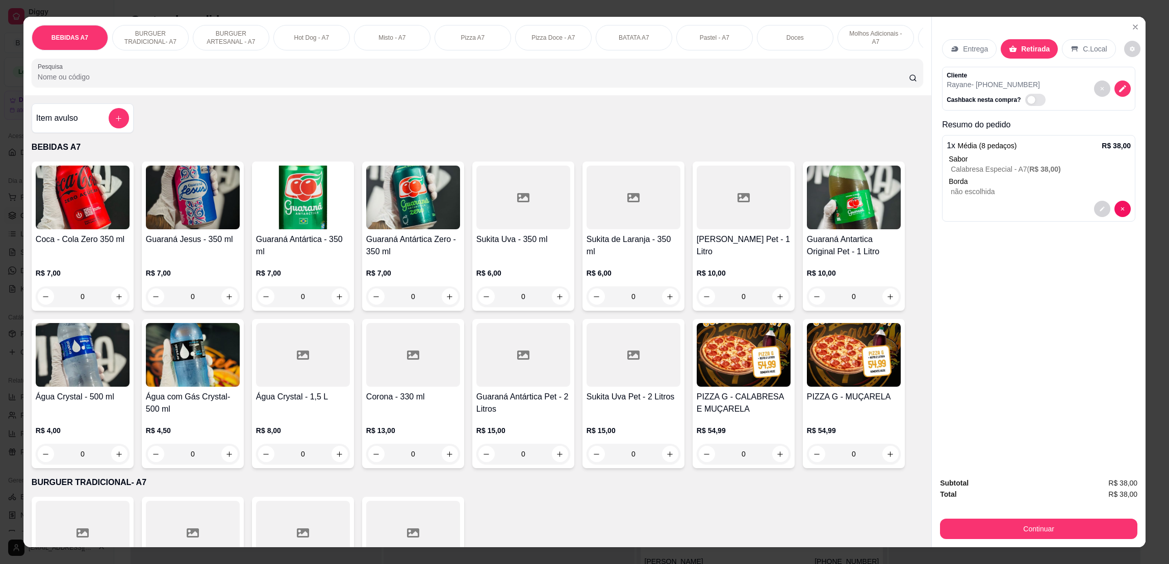
click at [886, 299] on div "R$ 10,00 0" at bounding box center [854, 287] width 94 height 39
click at [882, 305] on button "increase-product-quantity" at bounding box center [890, 297] width 16 height 16
type input "1"
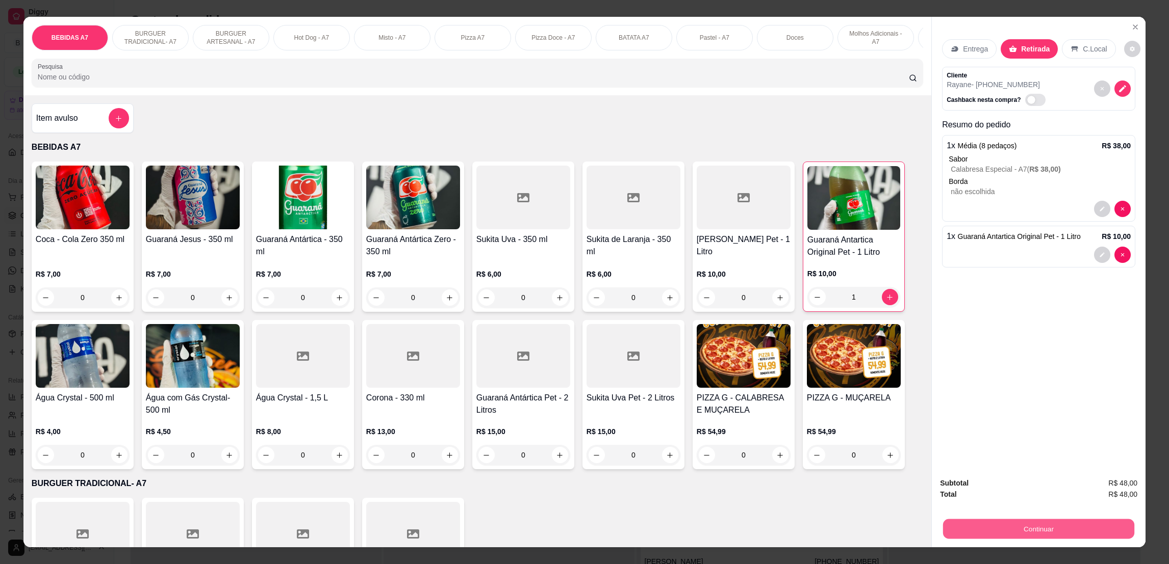
click at [1049, 524] on button "Continuar" at bounding box center [1038, 529] width 191 height 20
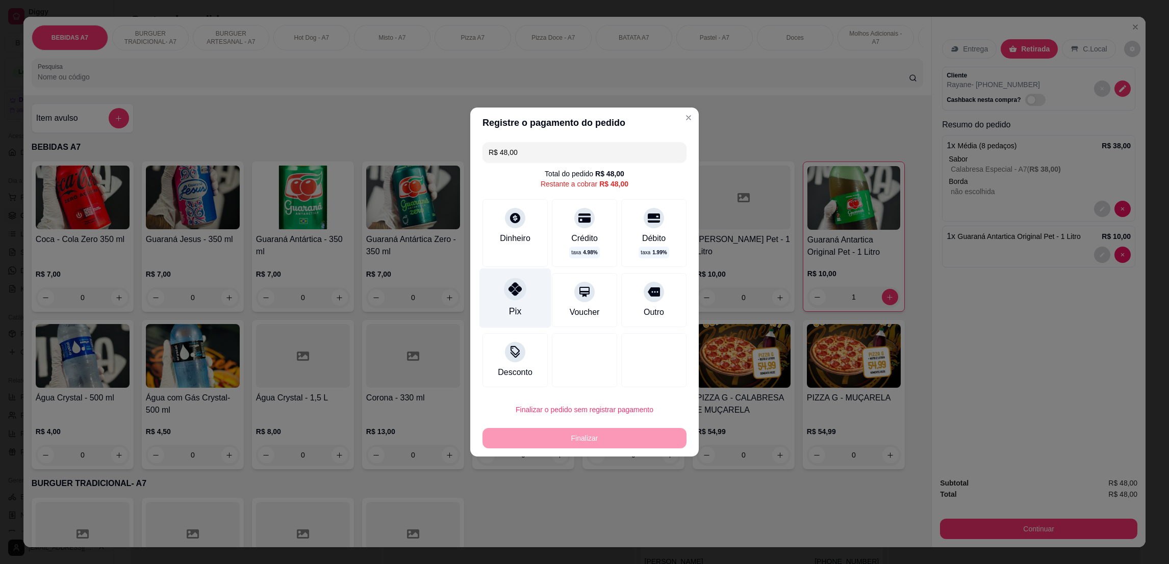
click at [527, 306] on div "Pix" at bounding box center [515, 299] width 72 height 60
type input "R$ 0,00"
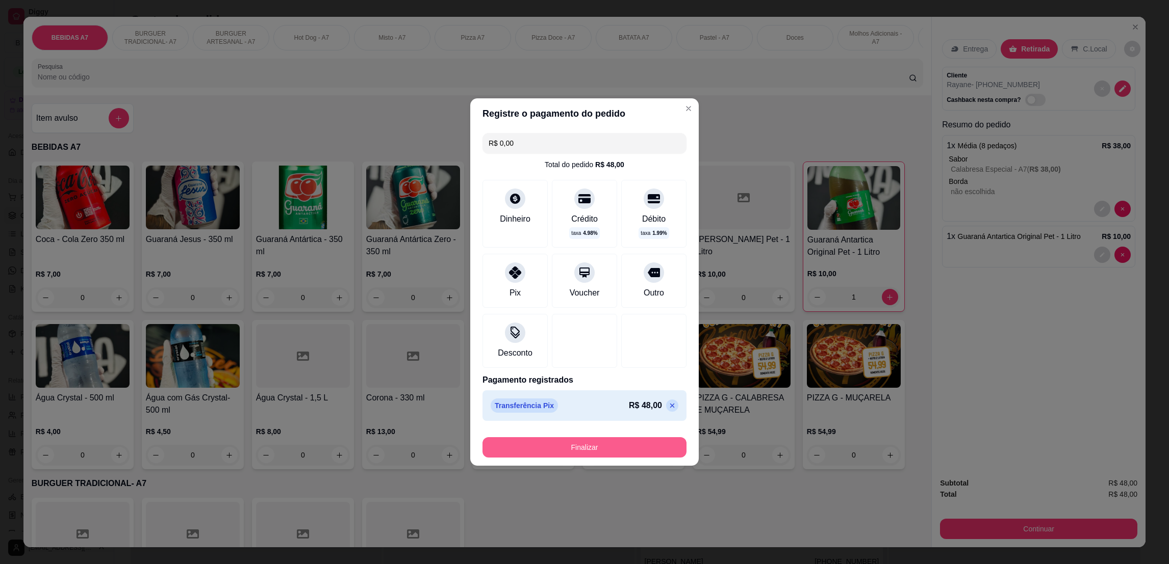
click at [631, 455] on button "Finalizar" at bounding box center [584, 447] width 204 height 20
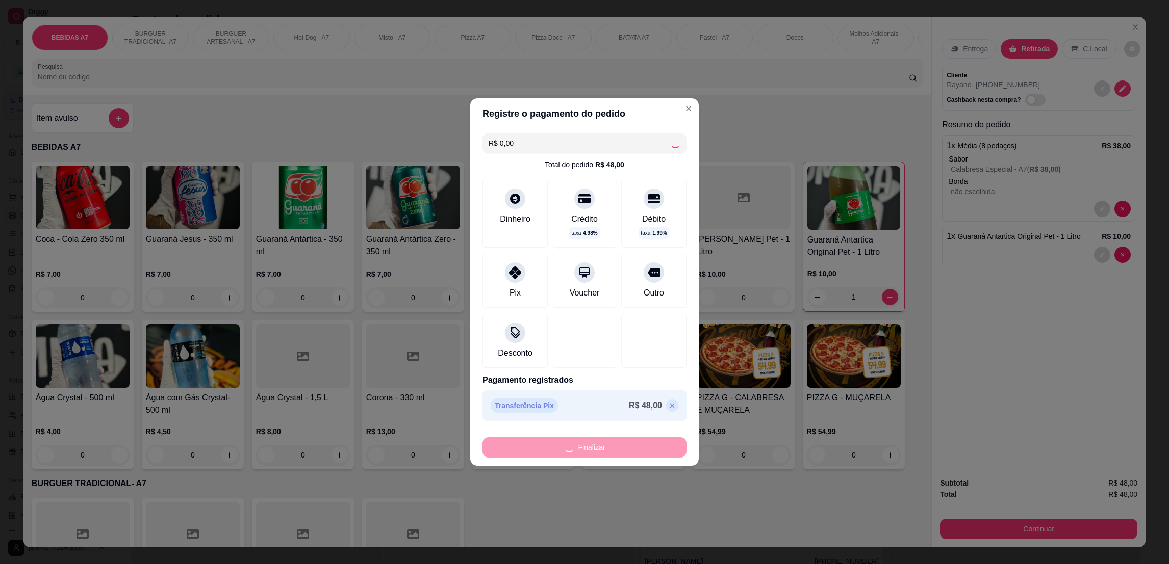
type input "0"
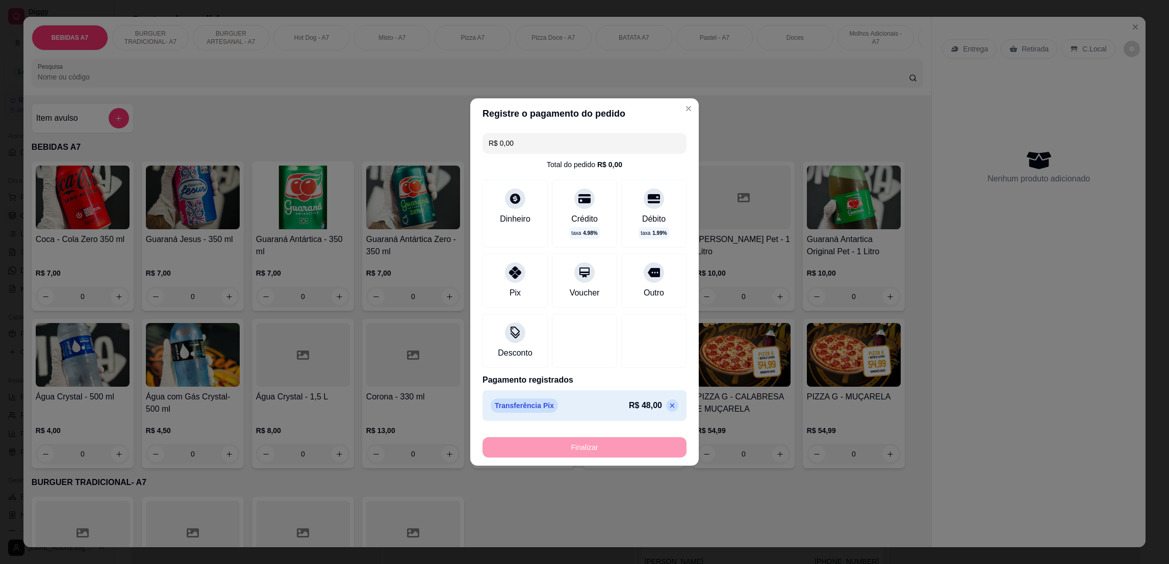
type input "-R$ 48,00"
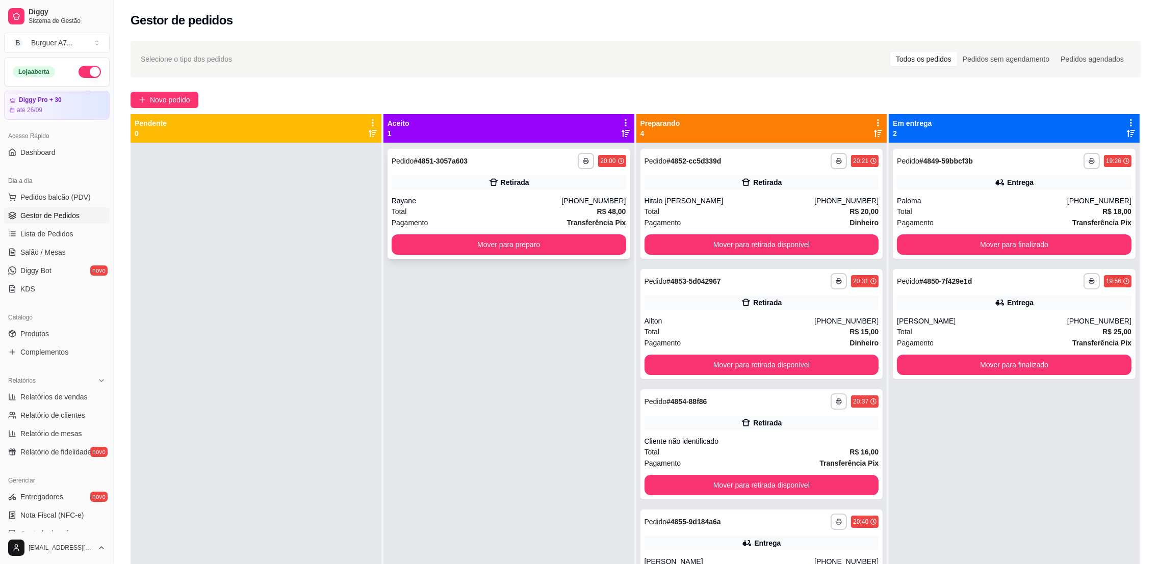
click at [558, 258] on div "**********" at bounding box center [508, 204] width 243 height 110
click at [420, 247] on button "Mover para preparo" at bounding box center [508, 245] width 227 height 20
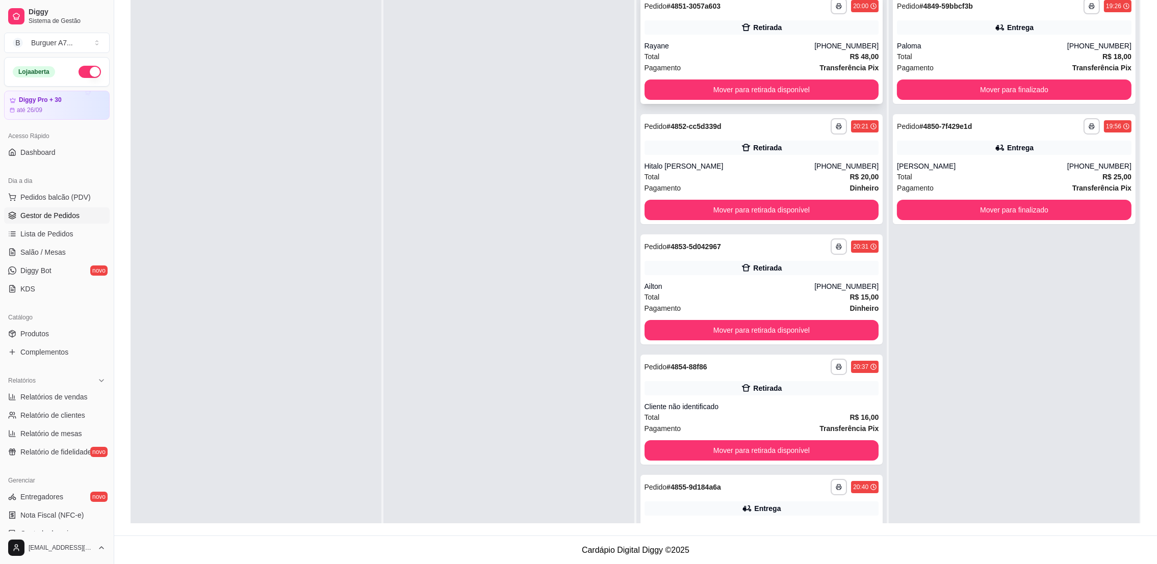
click at [796, 95] on button "Mover para retirada disponível" at bounding box center [761, 90] width 235 height 20
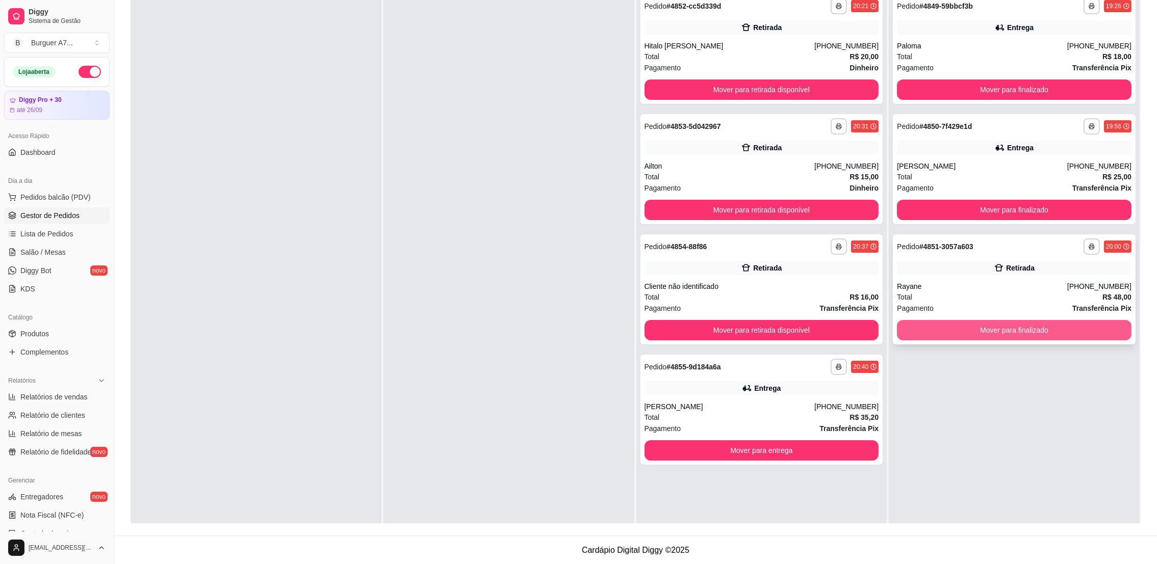
click at [1066, 325] on button "Mover para finalizado" at bounding box center [1014, 330] width 235 height 20
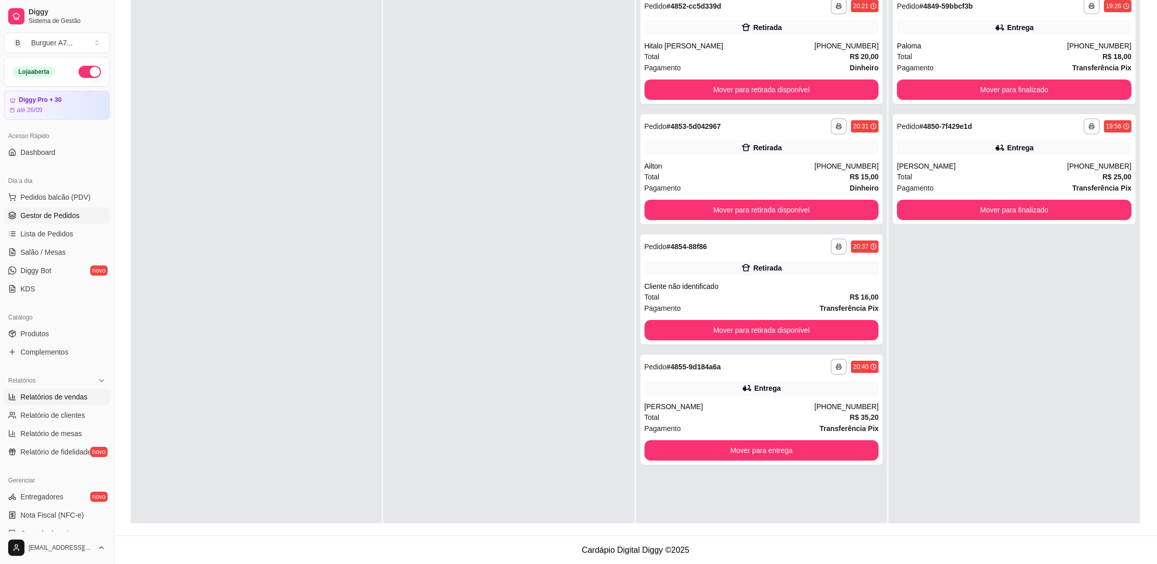
click at [84, 393] on span "Relatórios de vendas" at bounding box center [53, 397] width 67 height 10
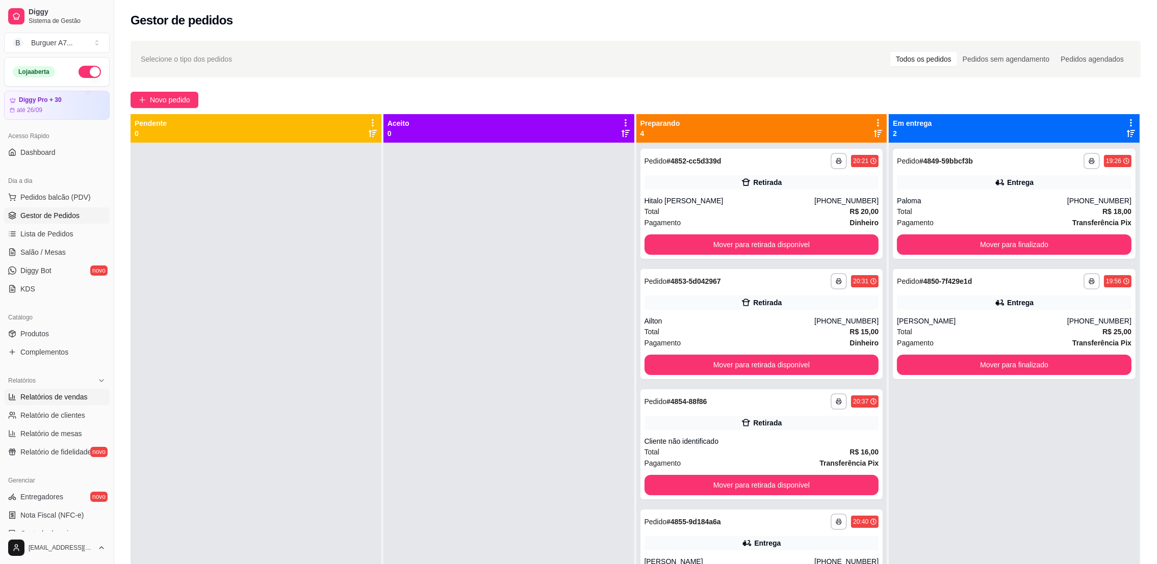
select select "ALL"
select select "0"
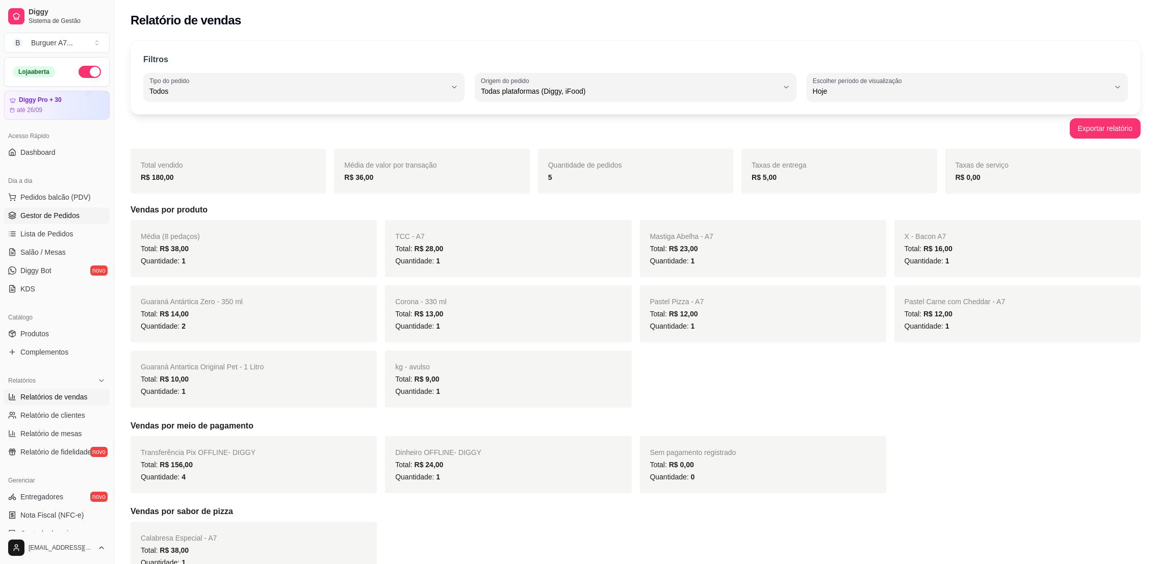
click at [46, 214] on span "Gestor de Pedidos" at bounding box center [49, 216] width 59 height 10
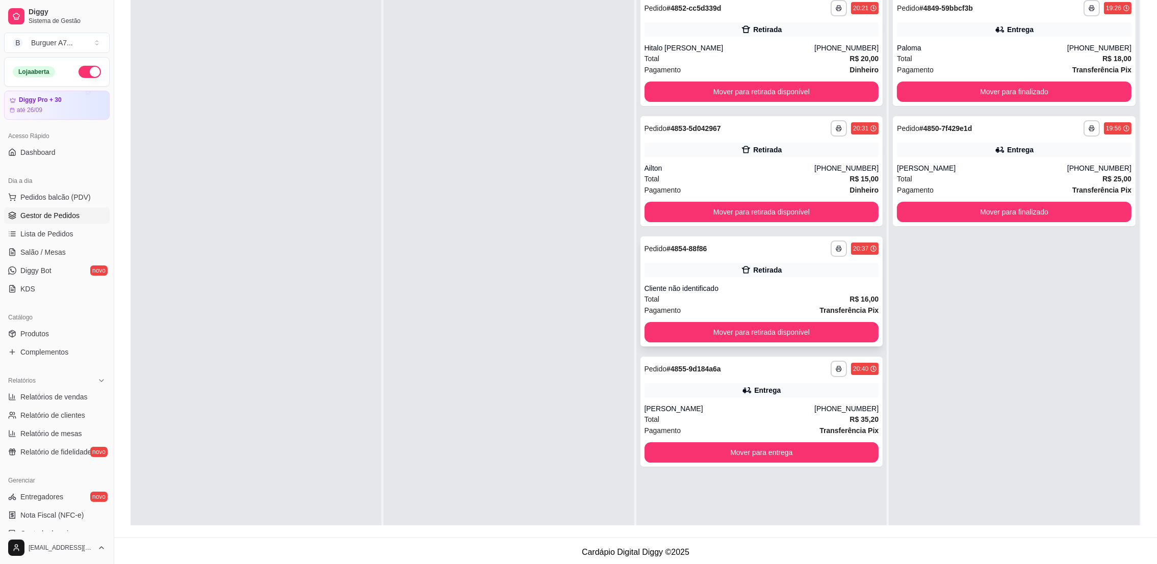
click at [828, 293] on div "Cliente não identificado" at bounding box center [761, 288] width 235 height 10
click at [824, 327] on button "Mover para retirada disponível" at bounding box center [761, 333] width 227 height 20
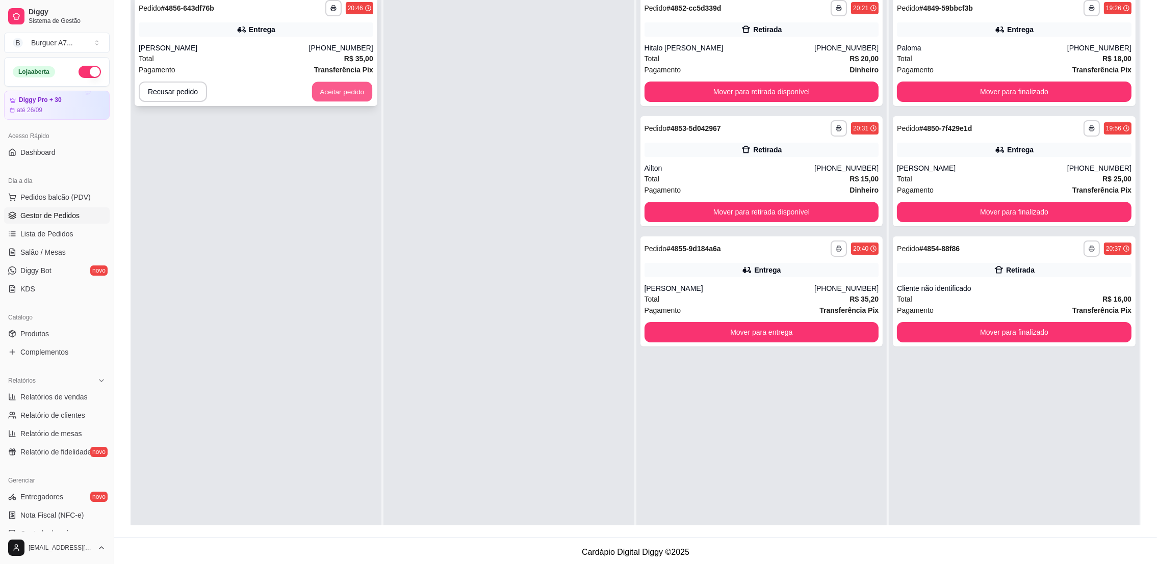
click at [355, 86] on button "Aceitar pedido" at bounding box center [342, 92] width 60 height 20
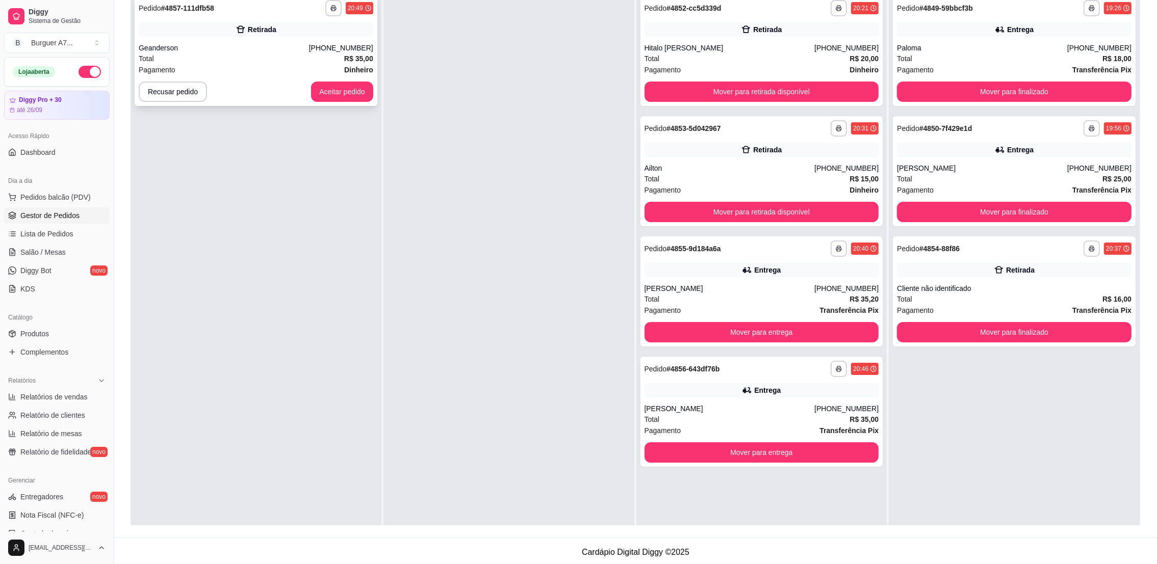
click at [323, 31] on div "Retirada" at bounding box center [256, 29] width 235 height 14
click at [331, 89] on button "Aceitar pedido" at bounding box center [342, 92] width 60 height 20
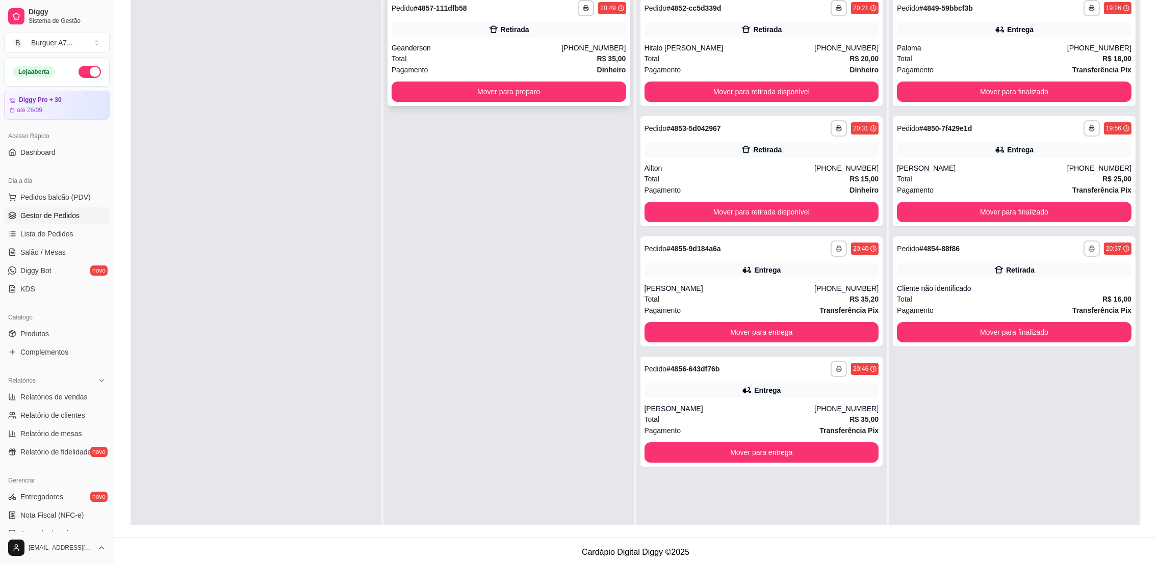
click at [414, 80] on div "**********" at bounding box center [508, 51] width 243 height 110
click at [1044, 325] on button "Mover para finalizado" at bounding box center [1014, 332] width 235 height 20
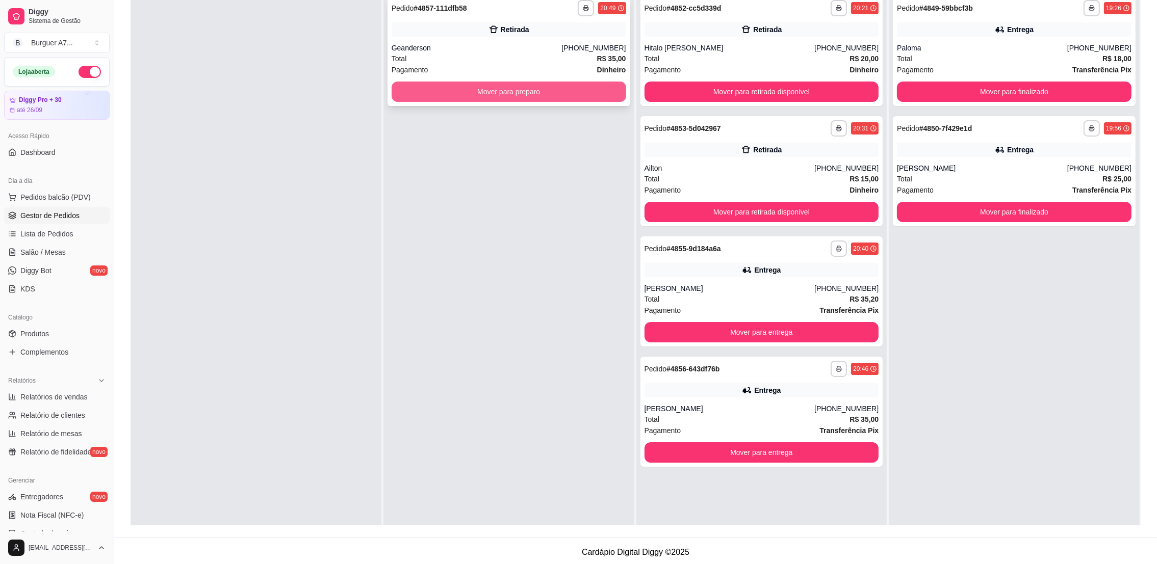
click at [548, 97] on button "Mover para preparo" at bounding box center [509, 92] width 235 height 20
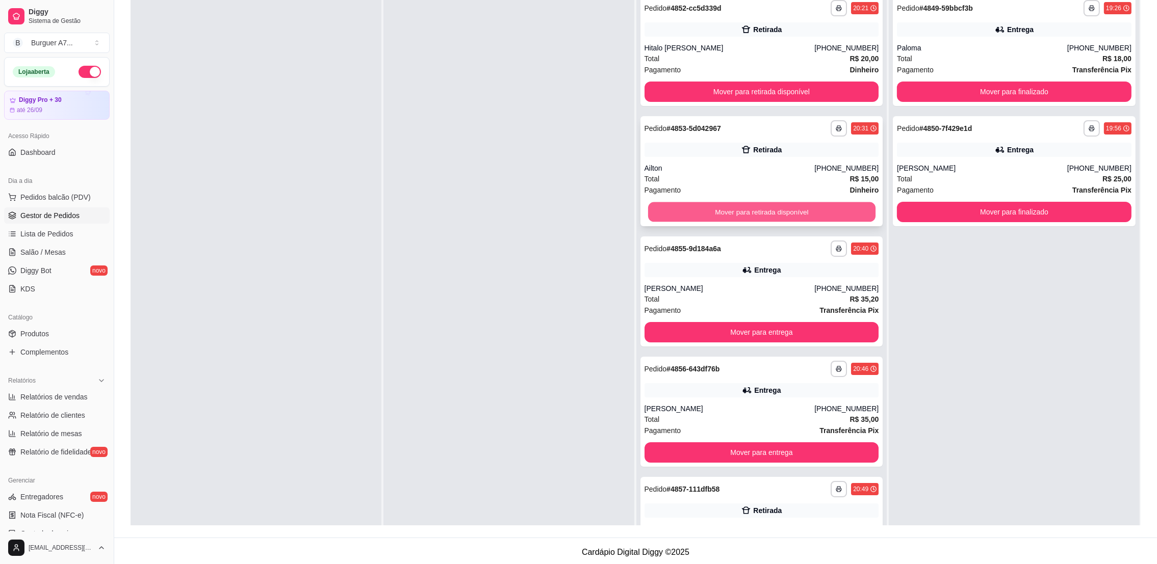
click at [801, 214] on button "Mover para retirada disponível" at bounding box center [761, 212] width 227 height 20
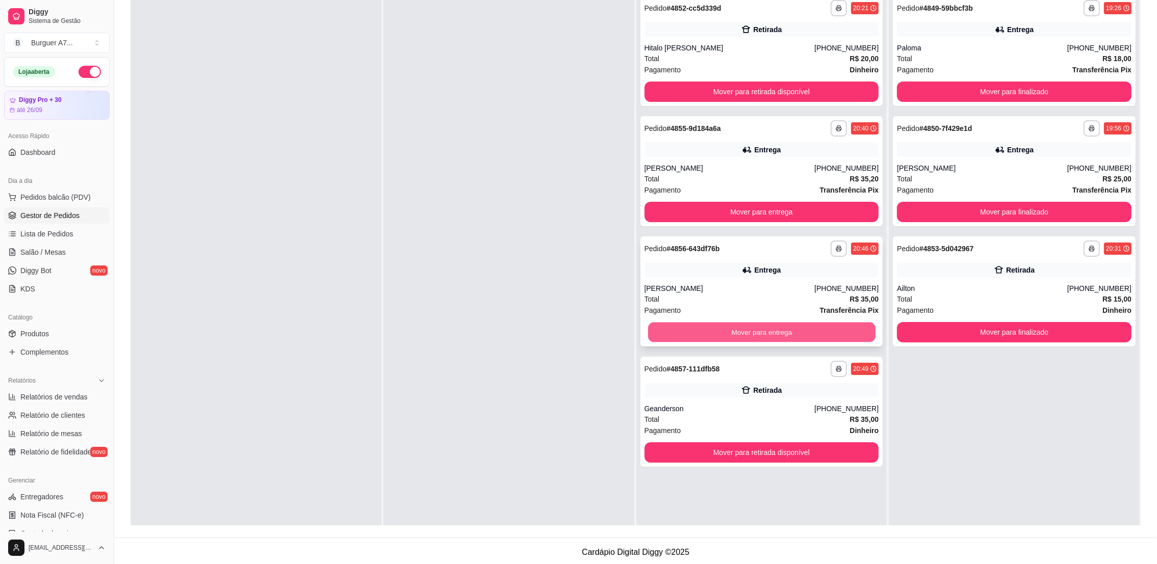
click at [721, 330] on button "Mover para entrega" at bounding box center [761, 333] width 227 height 20
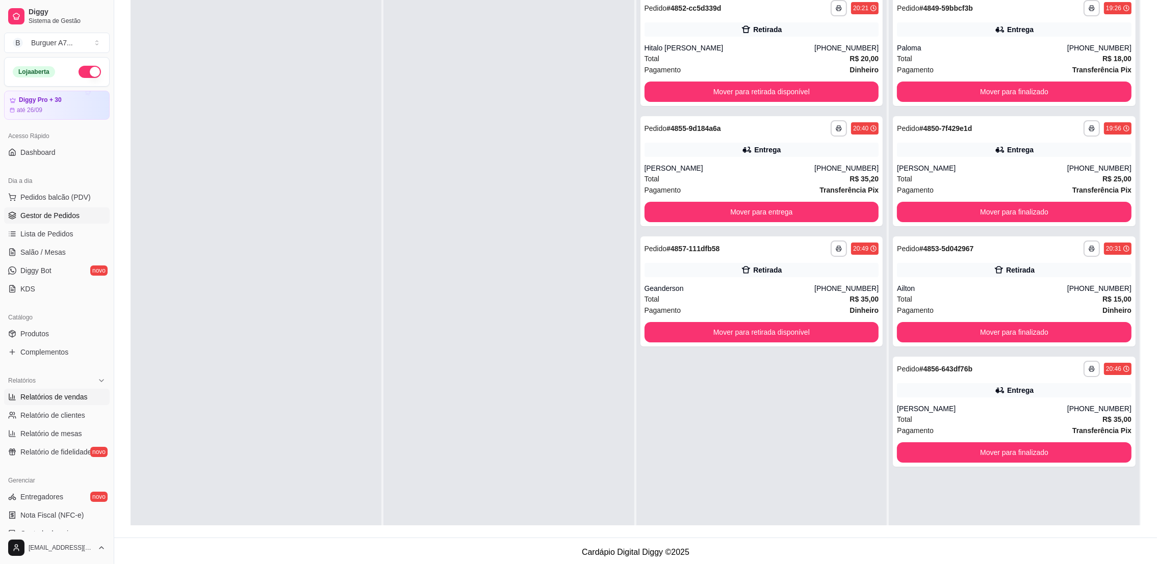
click at [60, 395] on span "Relatórios de vendas" at bounding box center [53, 397] width 67 height 10
select select "ALL"
select select "0"
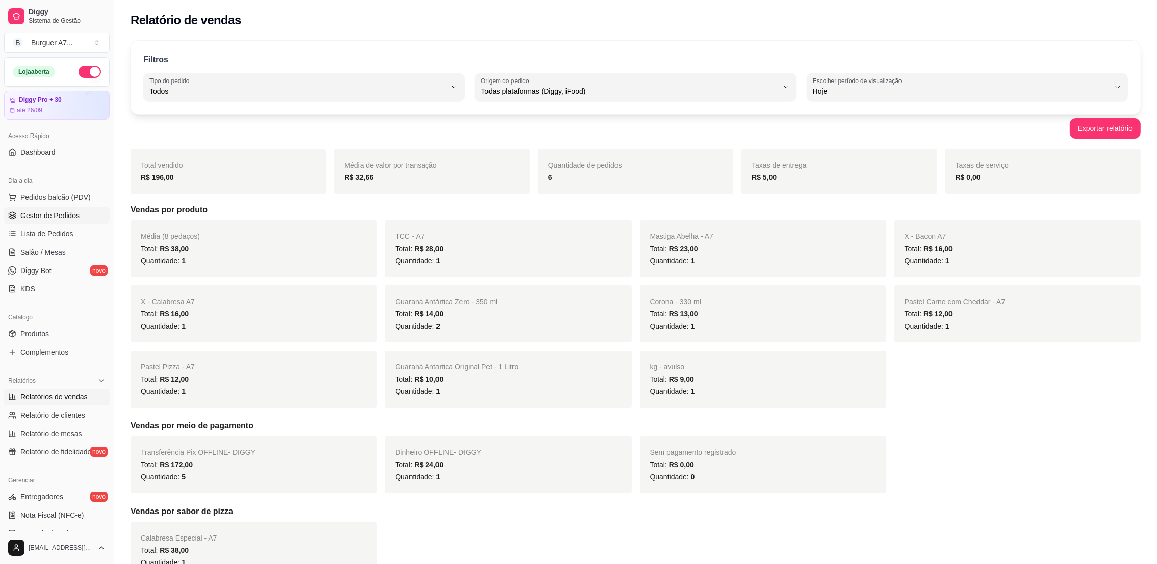
click at [65, 215] on span "Gestor de Pedidos" at bounding box center [49, 216] width 59 height 10
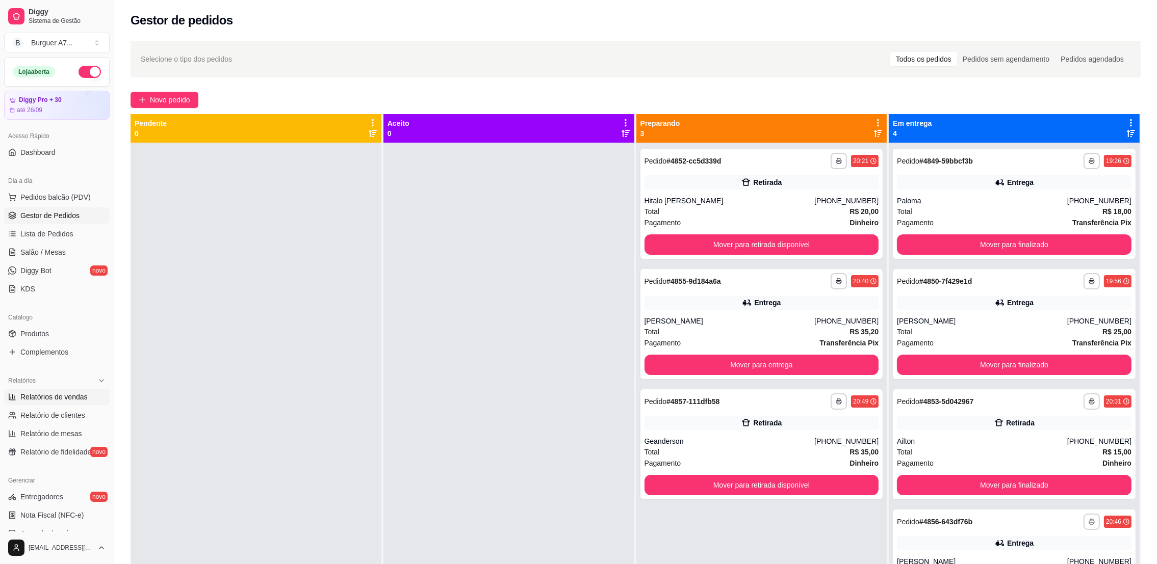
click at [53, 398] on span "Relatórios de vendas" at bounding box center [53, 397] width 67 height 10
select select "ALL"
select select "0"
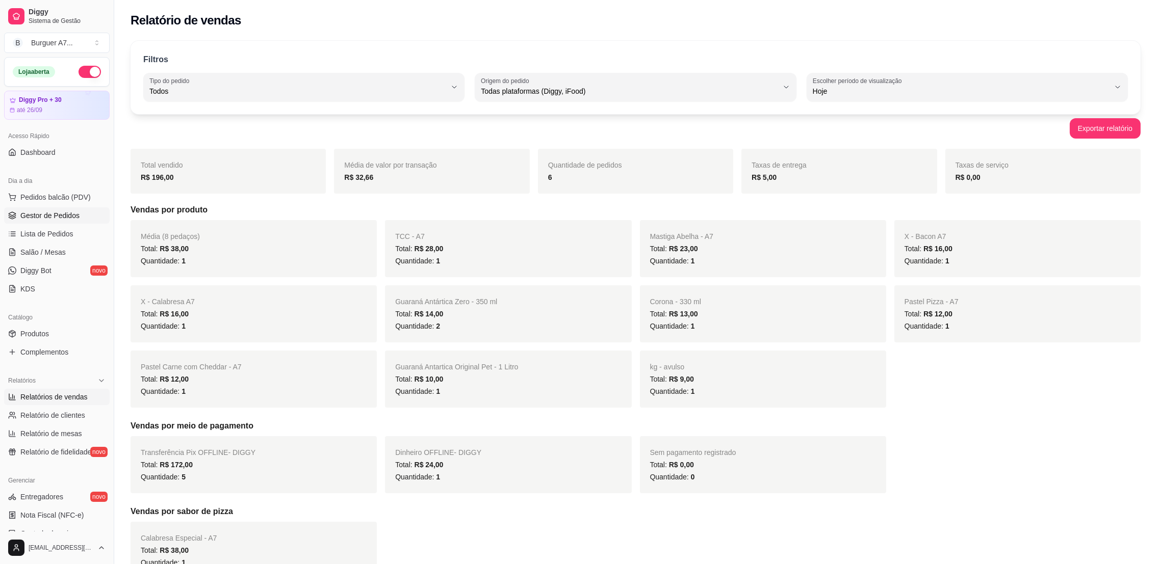
click at [81, 218] on link "Gestor de Pedidos" at bounding box center [57, 216] width 106 height 16
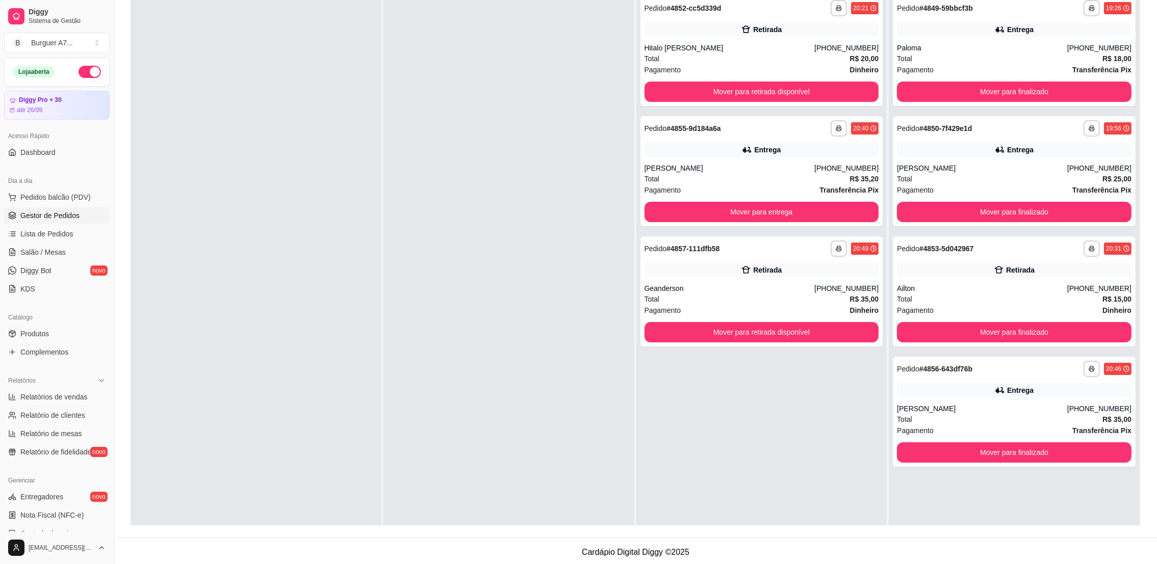
click at [29, 406] on ul "Relatórios de vendas Relatório de clientes Relatório de mesas Relatório de fide…" at bounding box center [57, 424] width 106 height 71
click at [33, 403] on link "Relatórios de vendas" at bounding box center [57, 397] width 106 height 16
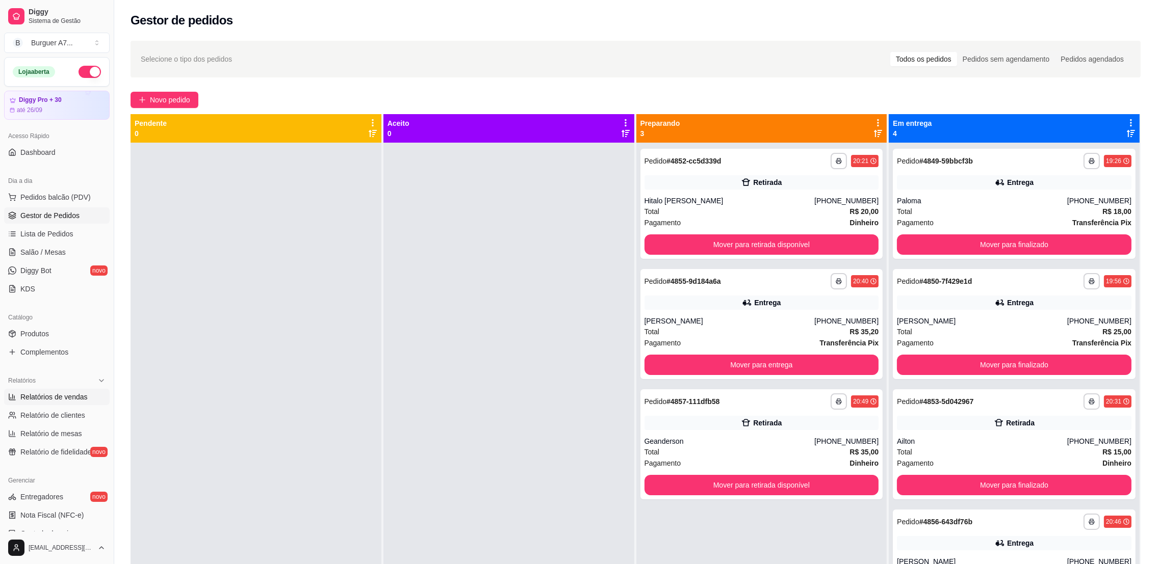
select select "ALL"
select select "0"
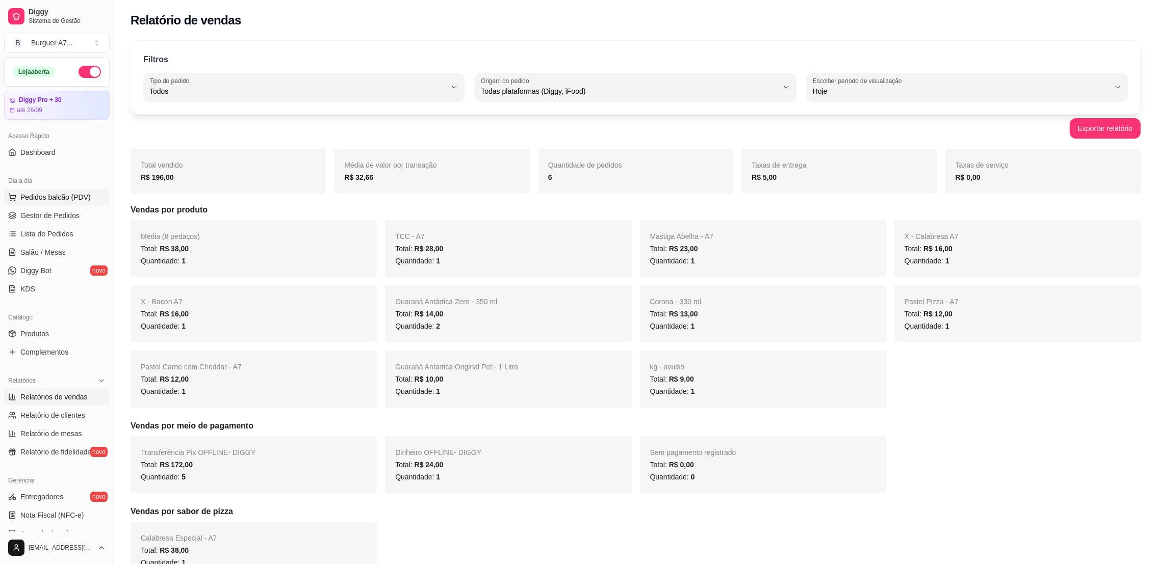
click at [81, 199] on span "Pedidos balcão (PDV)" at bounding box center [55, 197] width 70 height 10
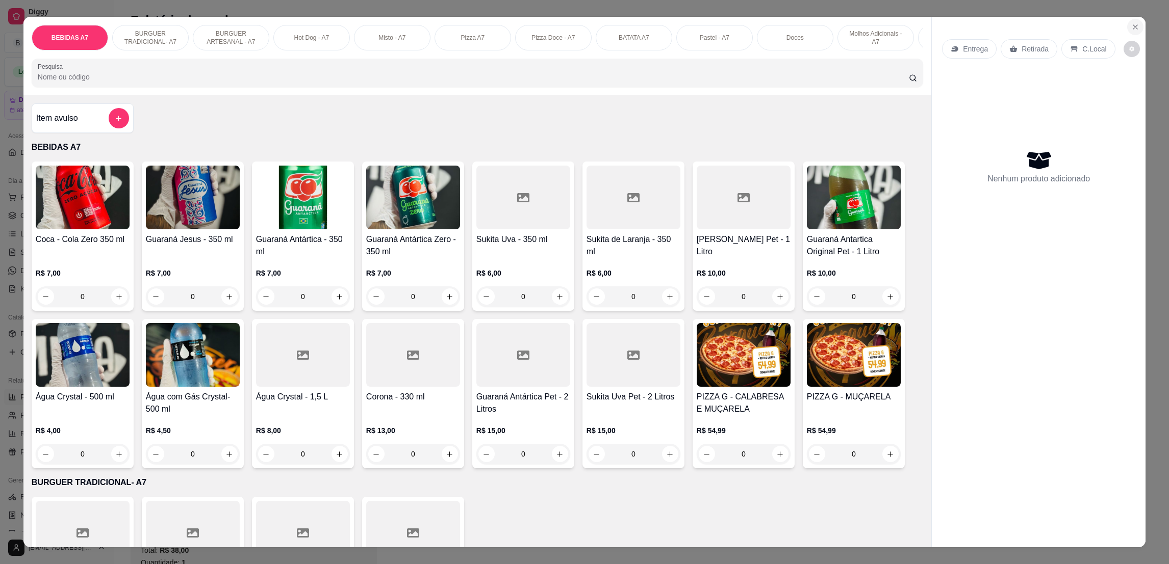
click at [1127, 32] on button "Close" at bounding box center [1135, 27] width 16 height 16
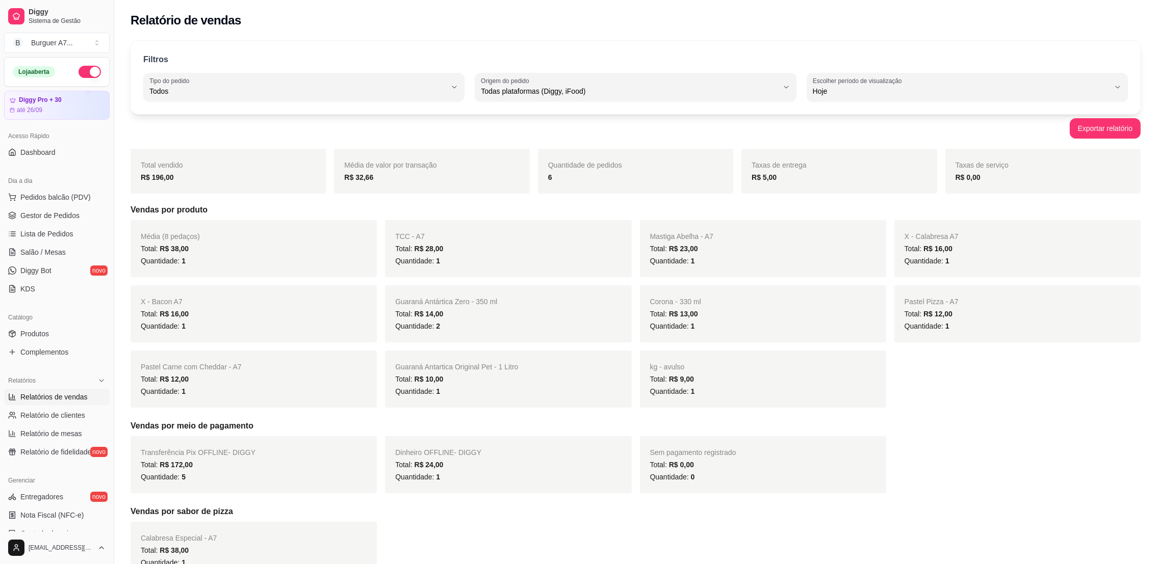
click at [44, 390] on link "Relatórios de vendas" at bounding box center [57, 397] width 106 height 16
click at [82, 152] on link "Dashboard" at bounding box center [57, 152] width 106 height 16
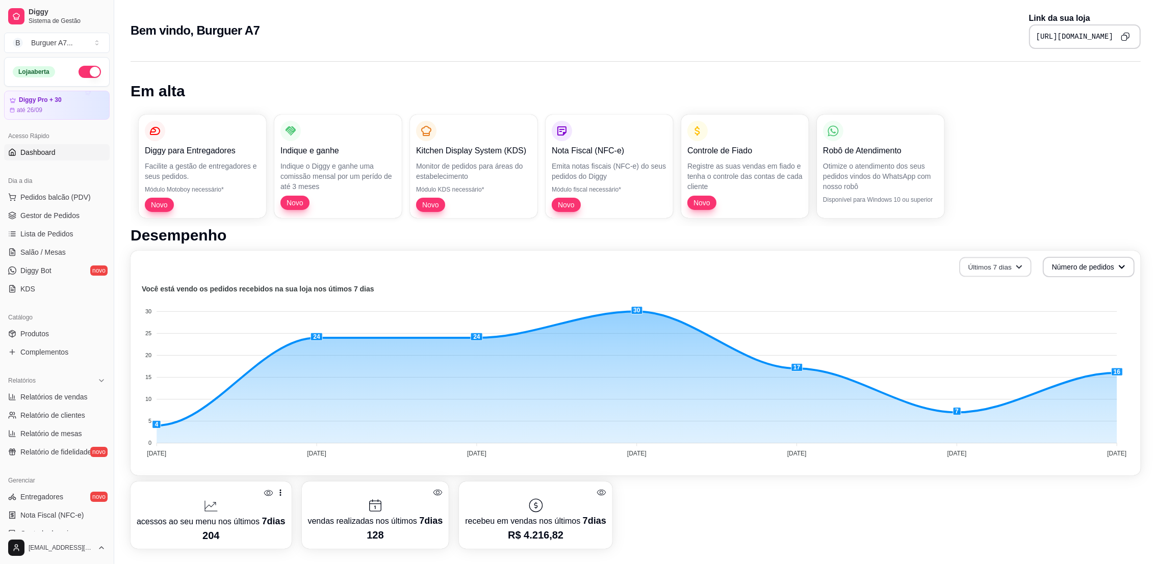
click at [1014, 269] on button "Últimos 7 dias" at bounding box center [995, 267] width 72 height 20
click at [1061, 267] on button "Número de pedidos" at bounding box center [1088, 267] width 89 height 20
click at [1064, 305] on span "Total em reais de pedidos" at bounding box center [1089, 308] width 86 height 10
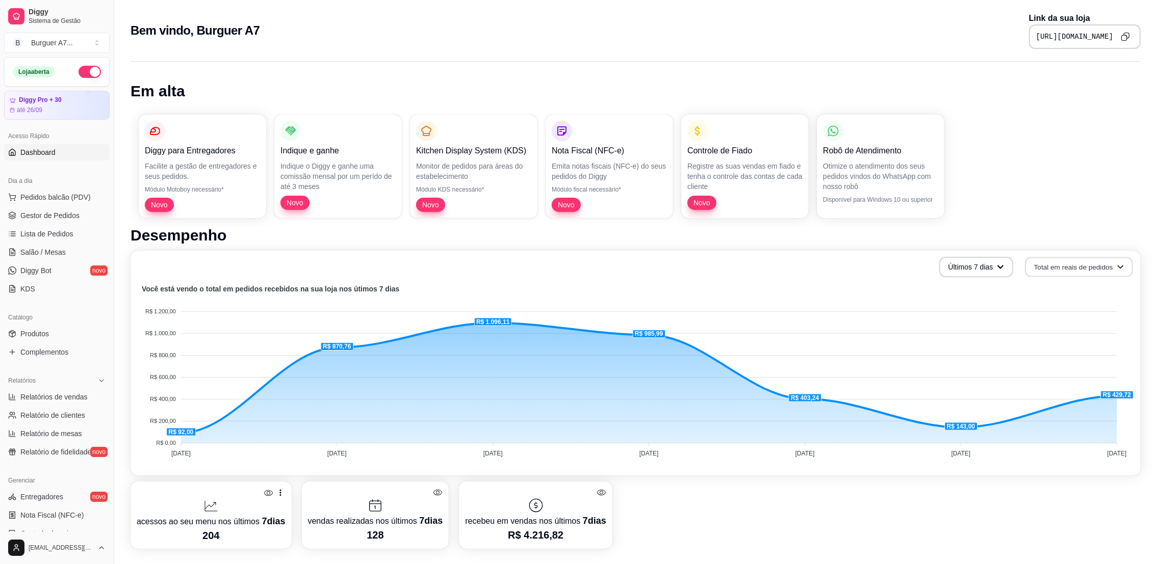
click at [1084, 261] on button "Total em reais de pedidos" at bounding box center [1079, 267] width 108 height 20
click at [1084, 290] on span "Número de pedidos" at bounding box center [1080, 291] width 86 height 10
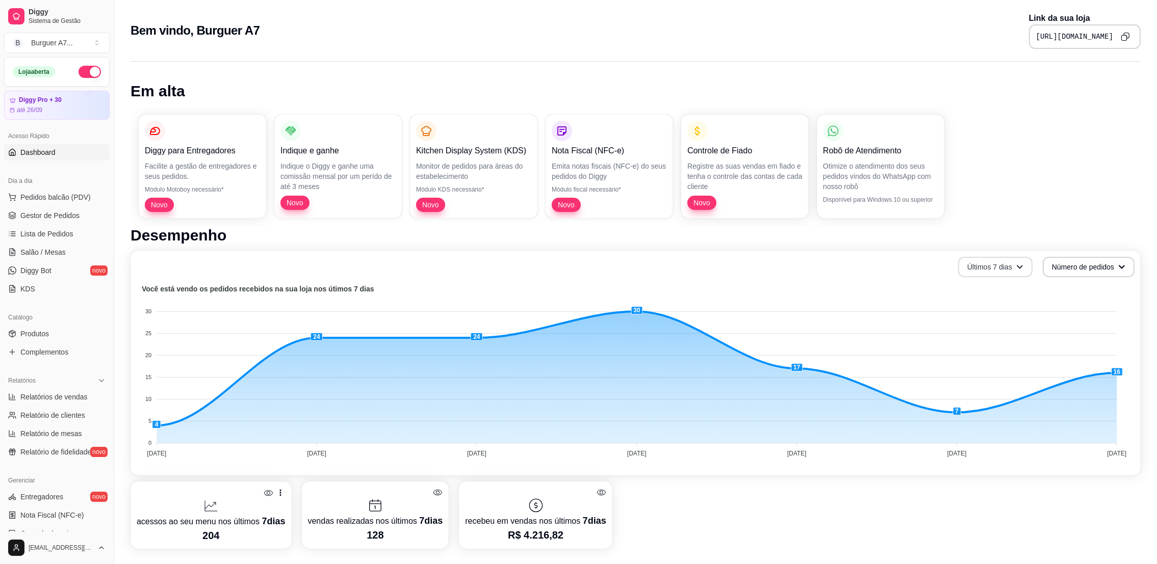
click at [996, 275] on button "Últimos 7 dias" at bounding box center [995, 267] width 74 height 20
click at [989, 323] on span "Últimos 30 dias" at bounding box center [996, 326] width 86 height 10
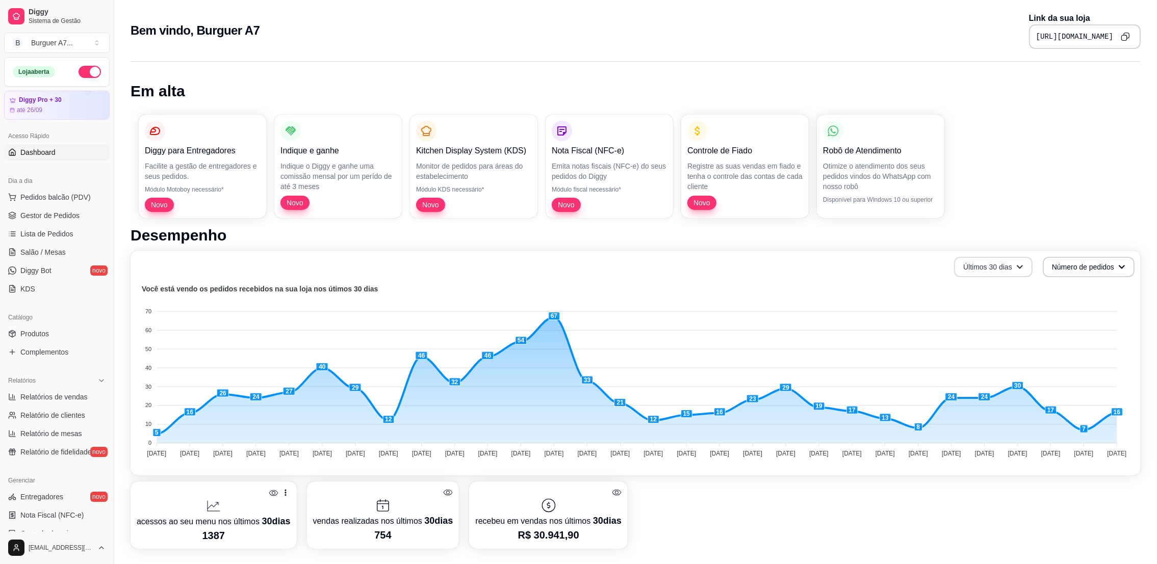
click at [996, 258] on button "Últimos 30 dias" at bounding box center [993, 267] width 79 height 20
click at [996, 306] on span "Últimos 15 dias" at bounding box center [994, 308] width 86 height 10
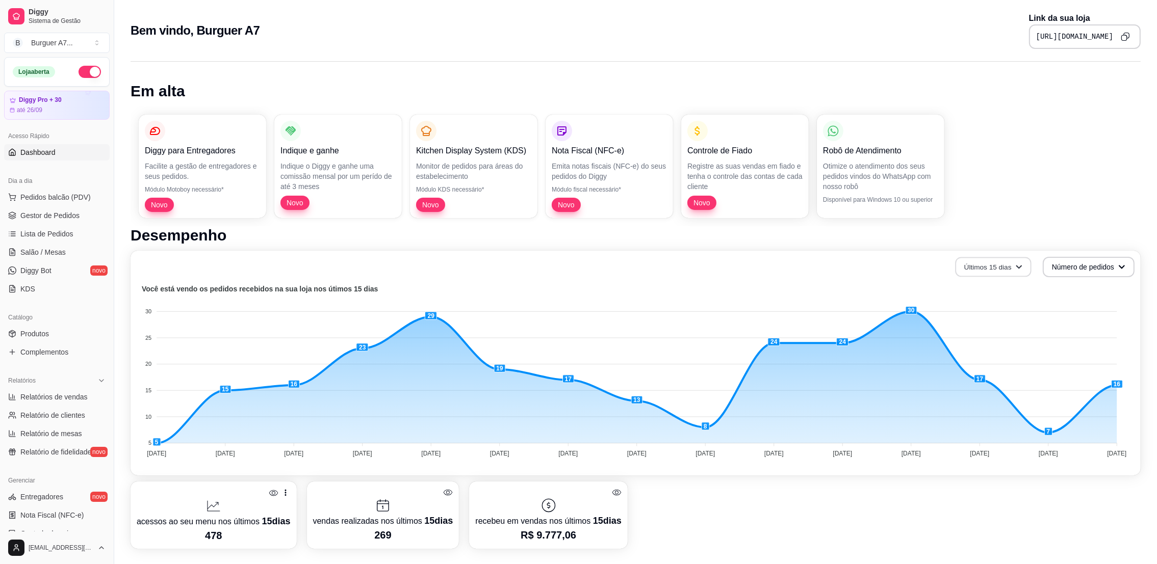
click at [1000, 269] on button "Últimos 15 dias" at bounding box center [993, 267] width 76 height 20
click at [1004, 291] on span "Últimos 7 dias" at bounding box center [994, 291] width 86 height 10
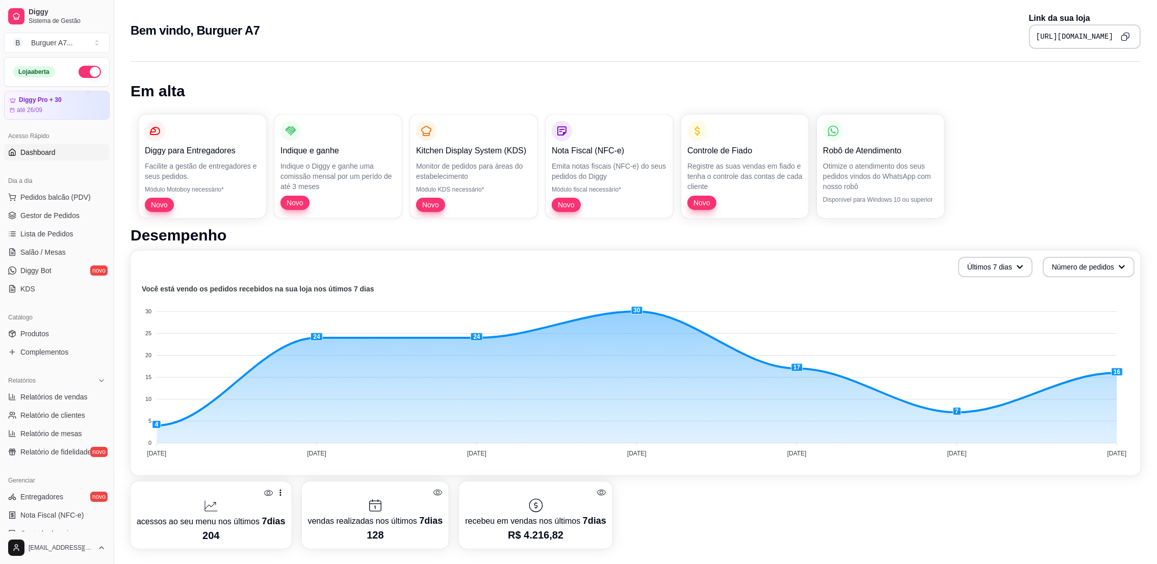
click at [597, 492] on icon at bounding box center [602, 493] width 10 height 10
click at [53, 221] on link "Gestor de Pedidos" at bounding box center [57, 216] width 106 height 16
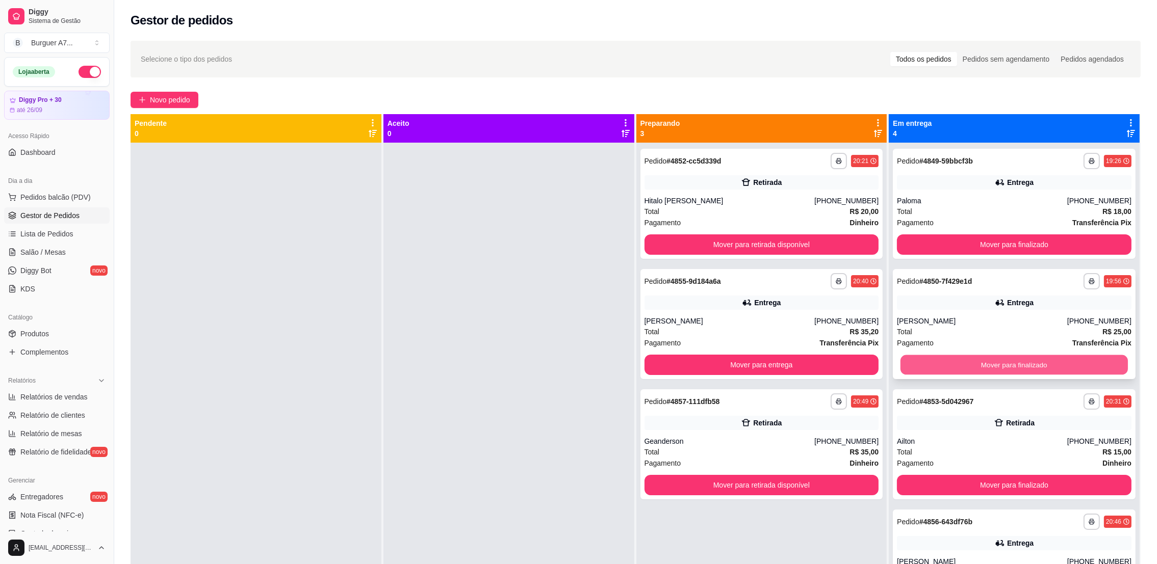
click at [1102, 366] on button "Mover para finalizado" at bounding box center [1013, 365] width 227 height 20
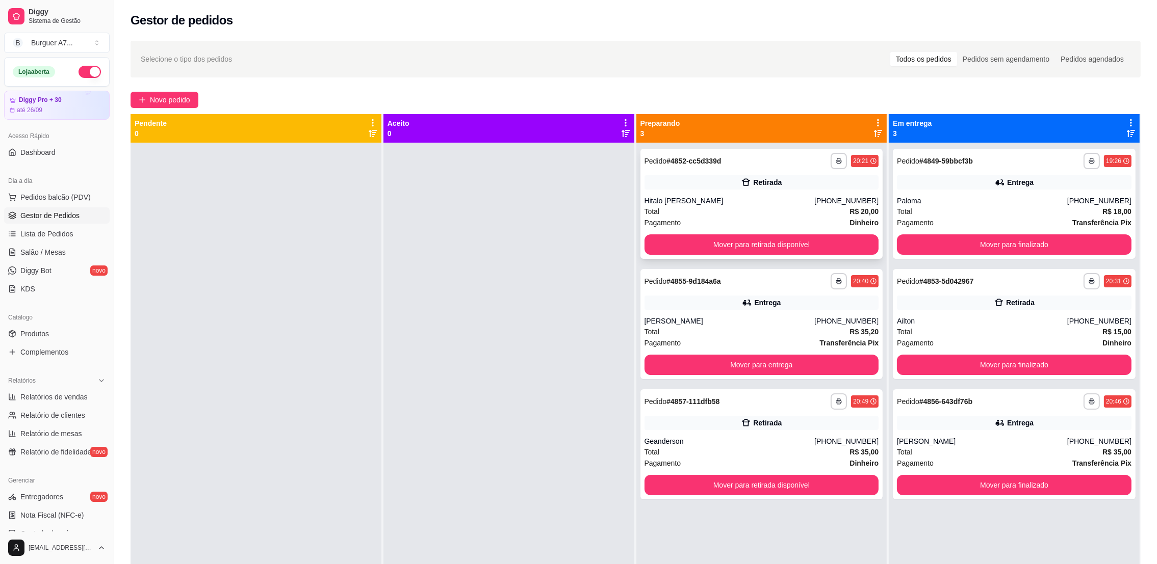
click at [799, 207] on div "Total R$ 20,00" at bounding box center [761, 211] width 235 height 11
click at [785, 240] on button "Mover para retirada disponível" at bounding box center [761, 245] width 235 height 20
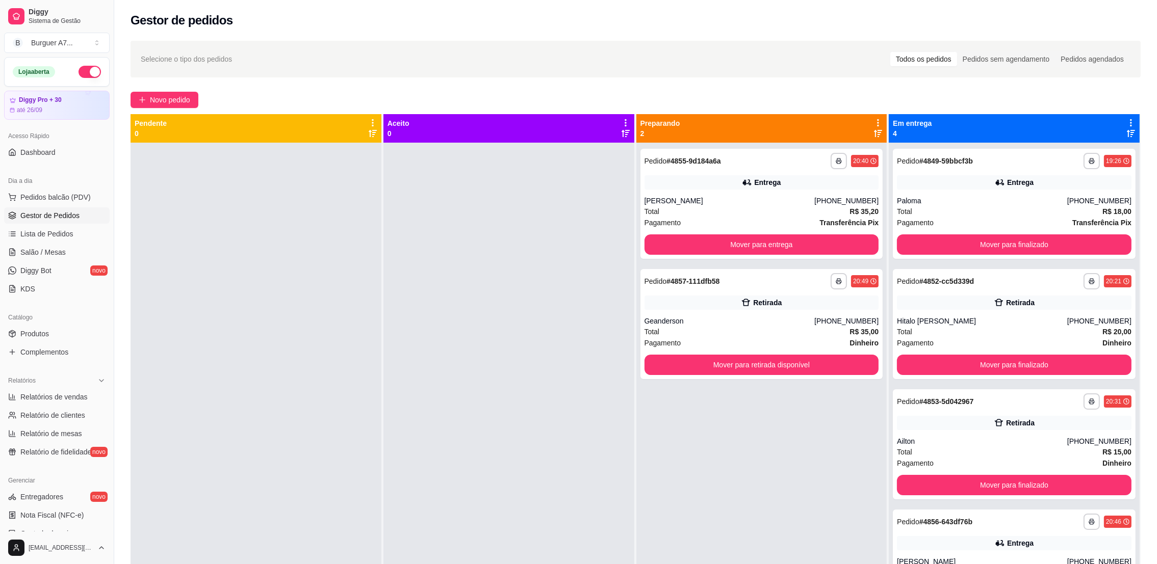
click at [69, 406] on ul "Relatórios de vendas Relatório de clientes Relatório de mesas Relatório de fide…" at bounding box center [57, 424] width 106 height 71
click at [70, 403] on link "Relatórios de vendas" at bounding box center [57, 397] width 106 height 16
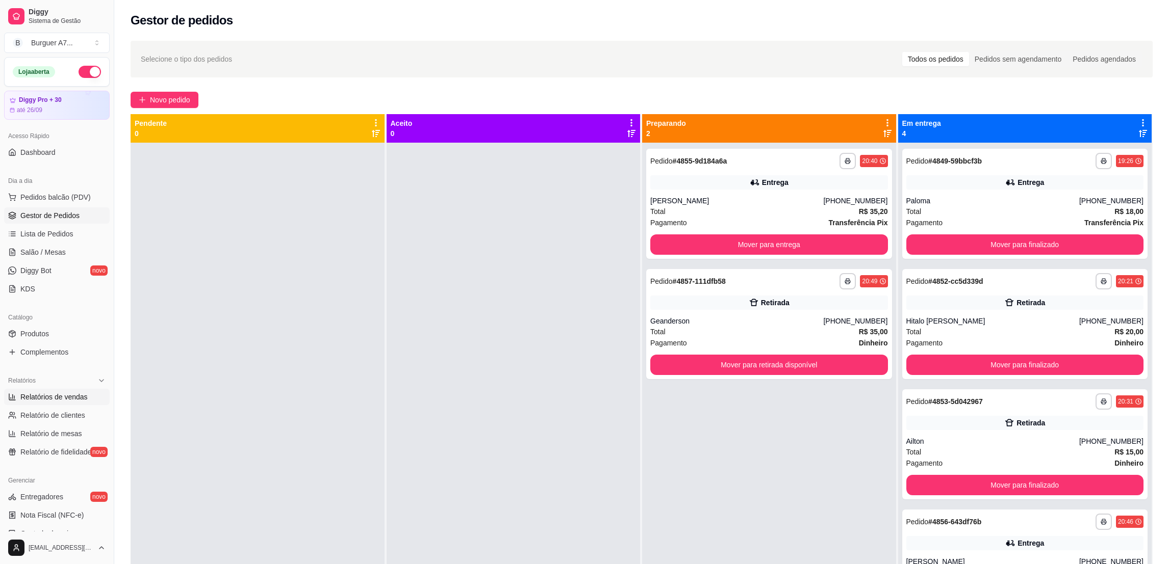
select select "ALL"
select select "0"
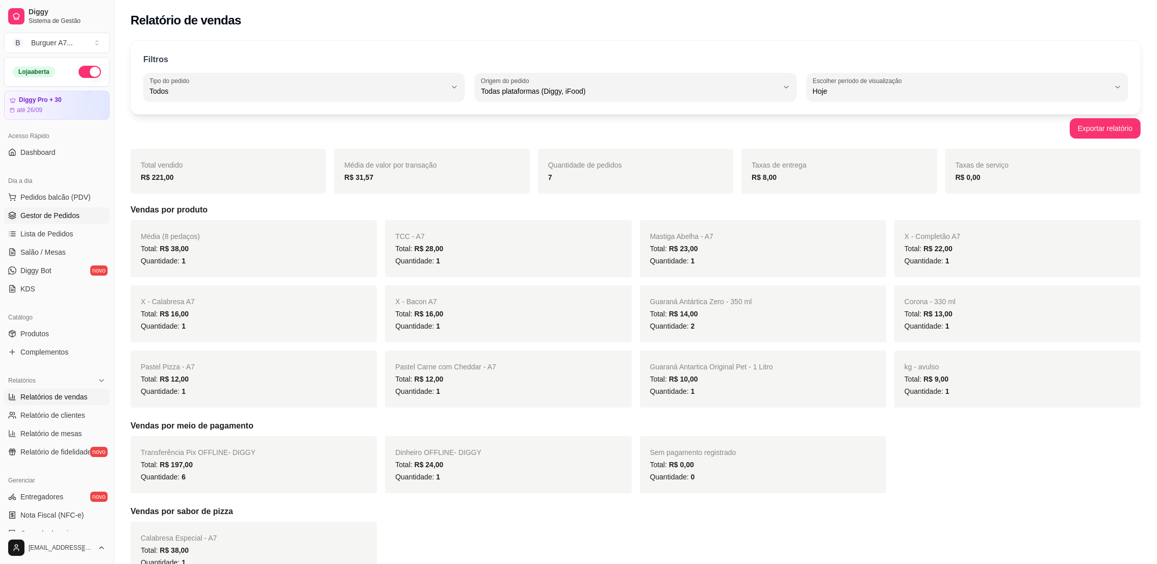
click at [39, 217] on span "Gestor de Pedidos" at bounding box center [49, 216] width 59 height 10
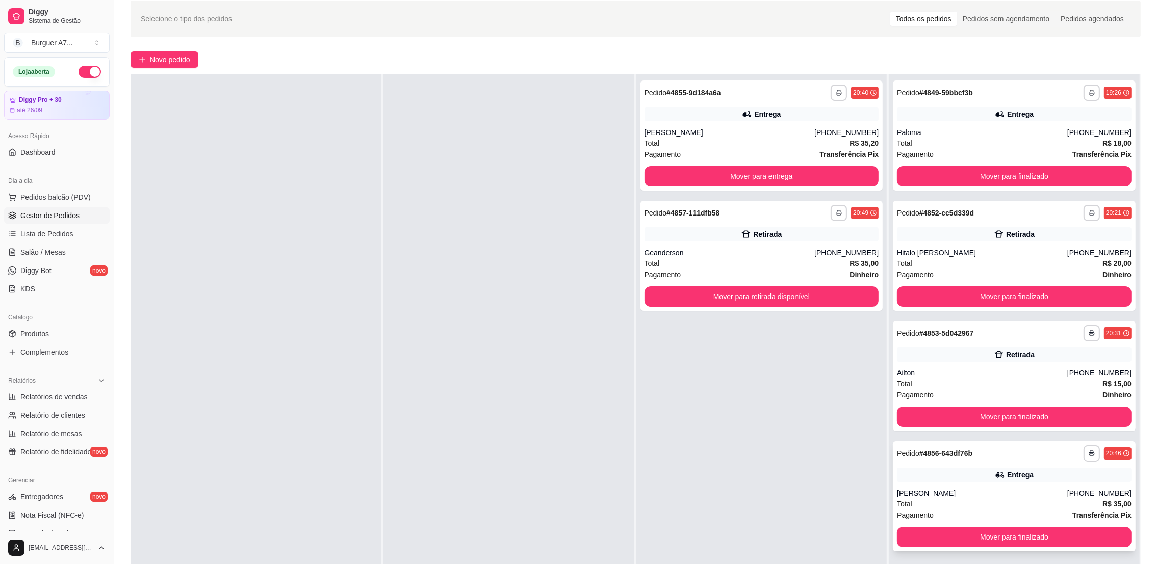
scroll to position [153, 0]
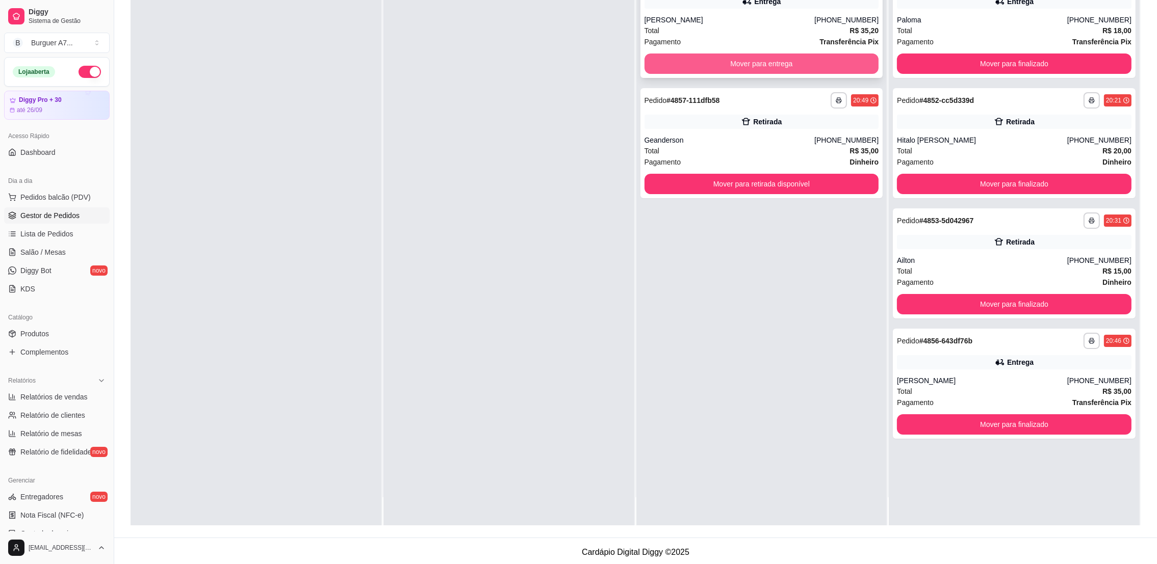
click at [760, 61] on button "Mover para entrega" at bounding box center [761, 64] width 235 height 20
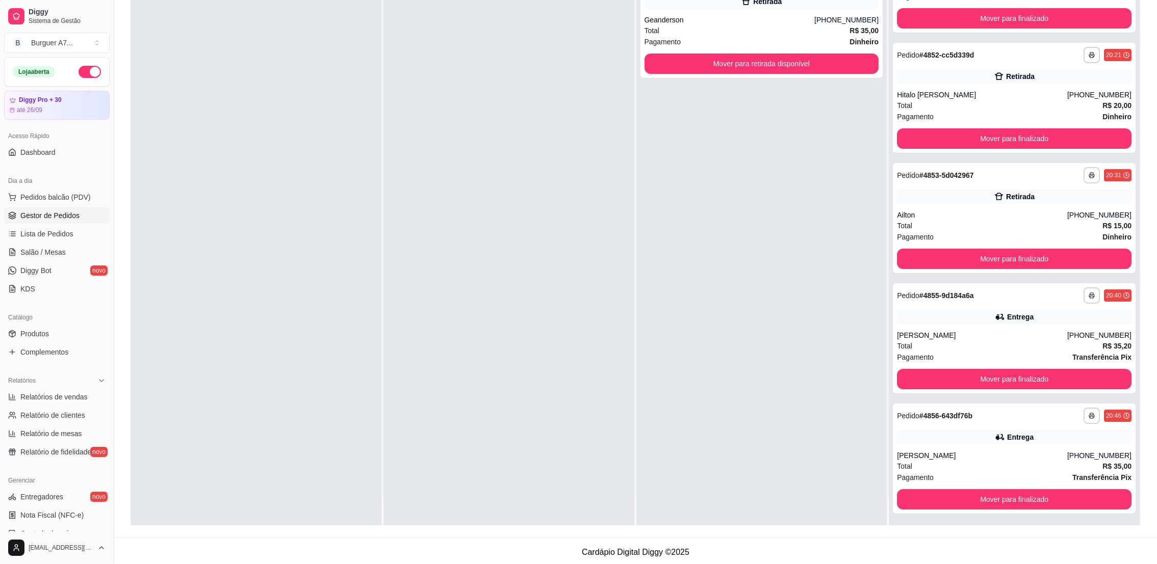
scroll to position [47, 0]
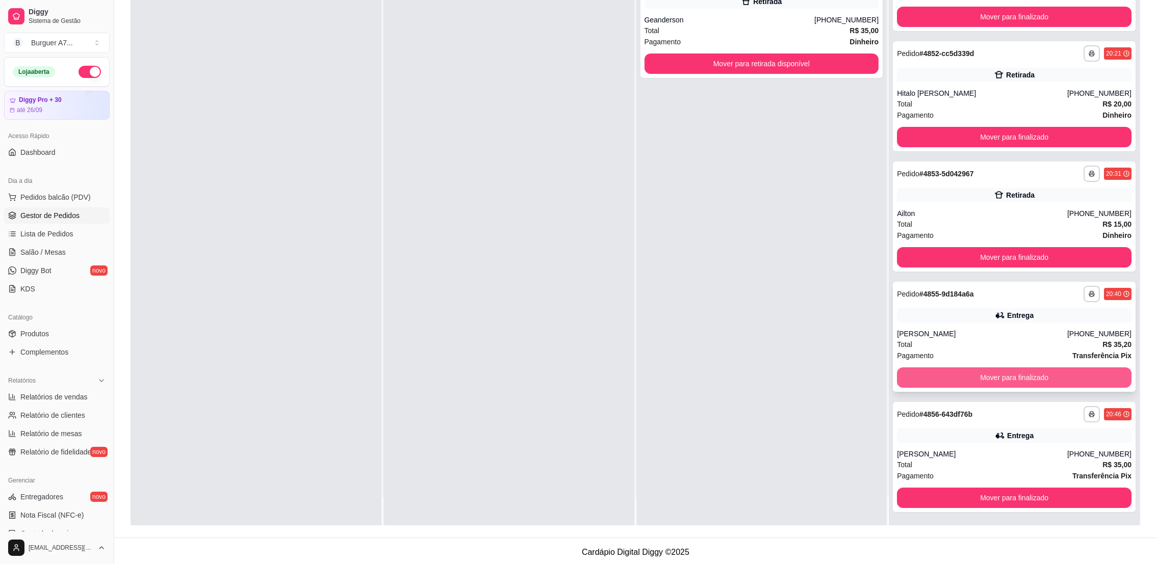
click at [1100, 380] on button "Mover para finalizado" at bounding box center [1014, 378] width 235 height 20
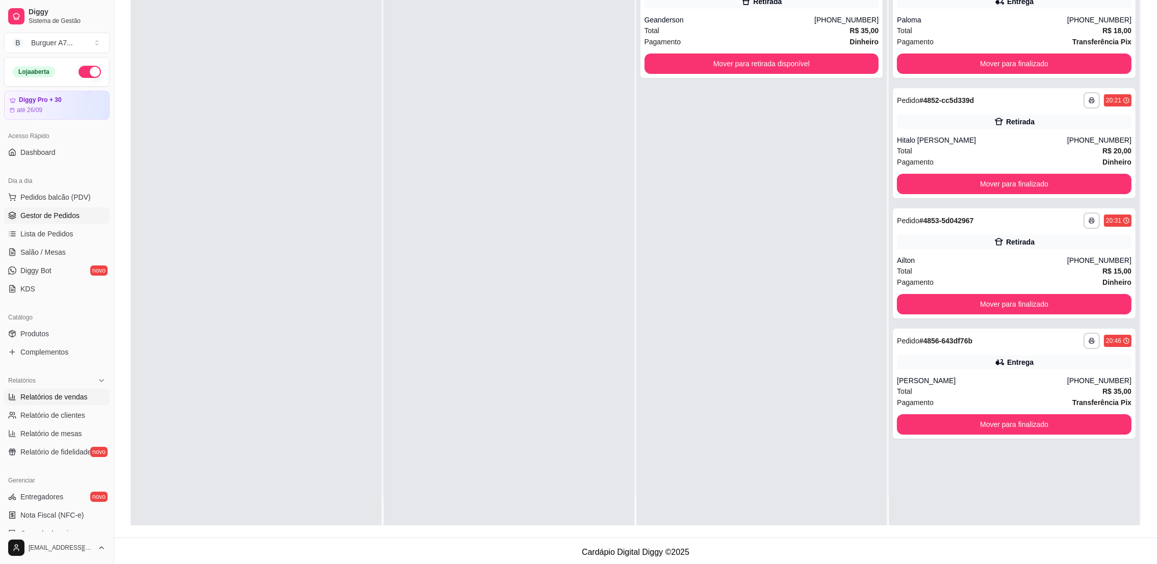
click at [68, 403] on link "Relatórios de vendas" at bounding box center [57, 397] width 106 height 16
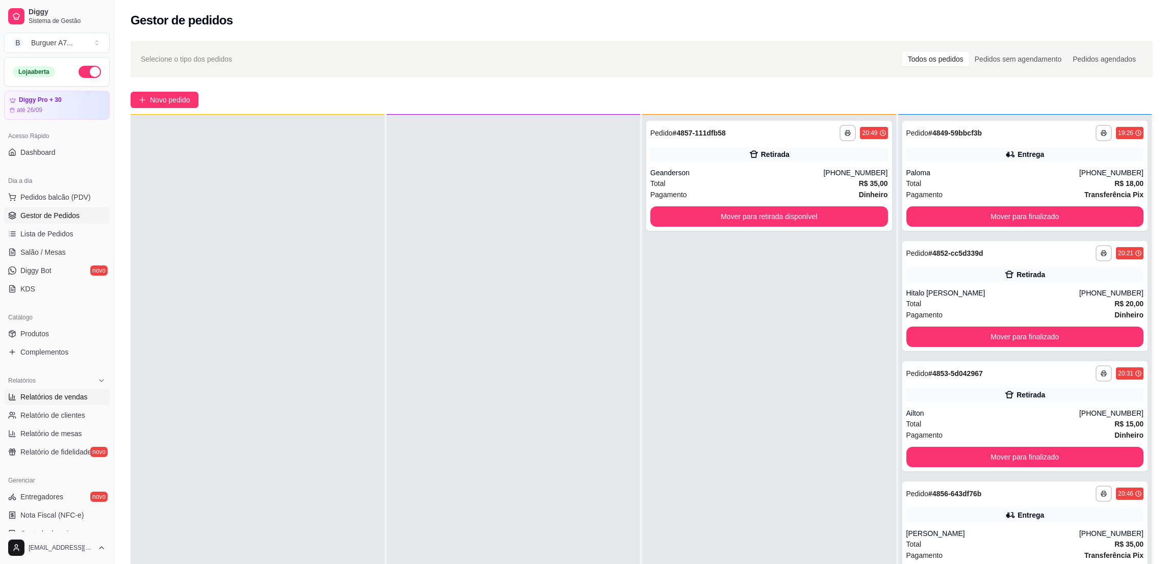
select select "ALL"
select select "0"
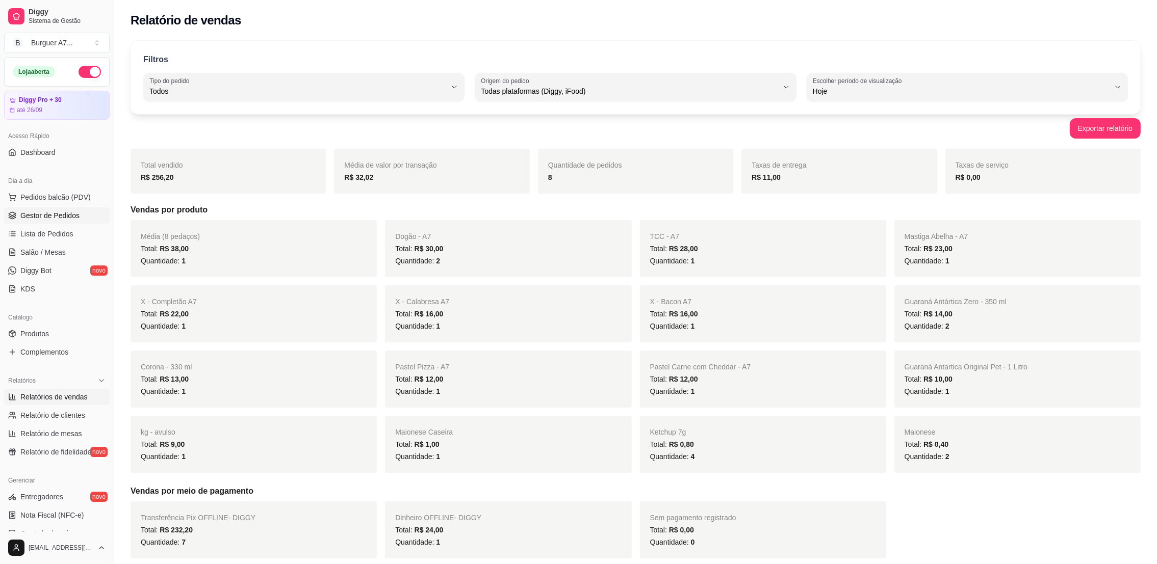
click at [33, 215] on span "Gestor de Pedidos" at bounding box center [49, 216] width 59 height 10
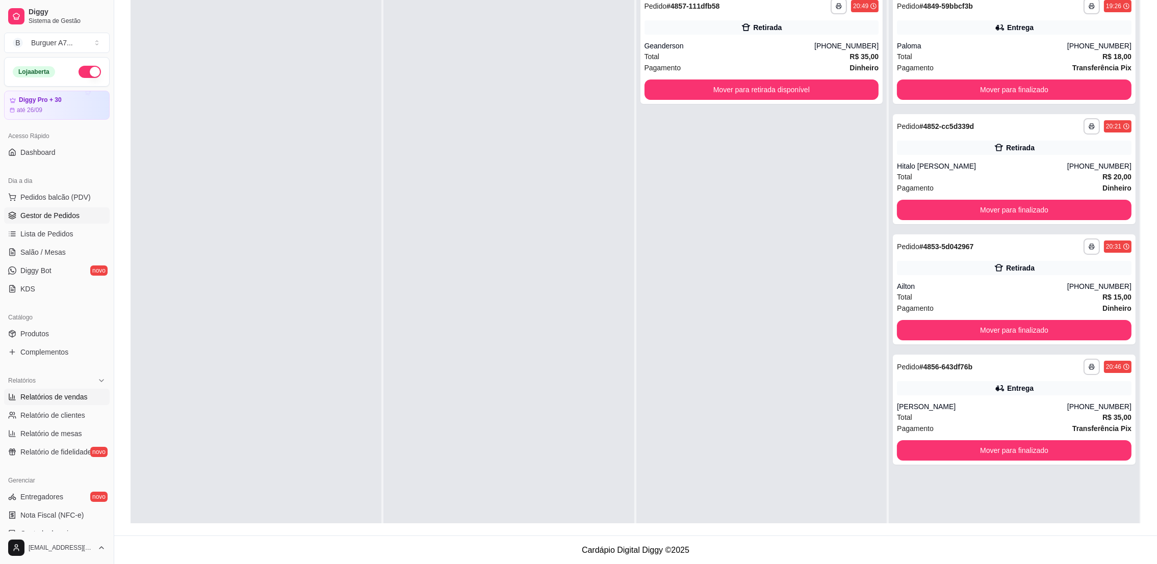
click at [60, 391] on link "Relatórios de vendas" at bounding box center [57, 397] width 106 height 16
select select "ALL"
select select "0"
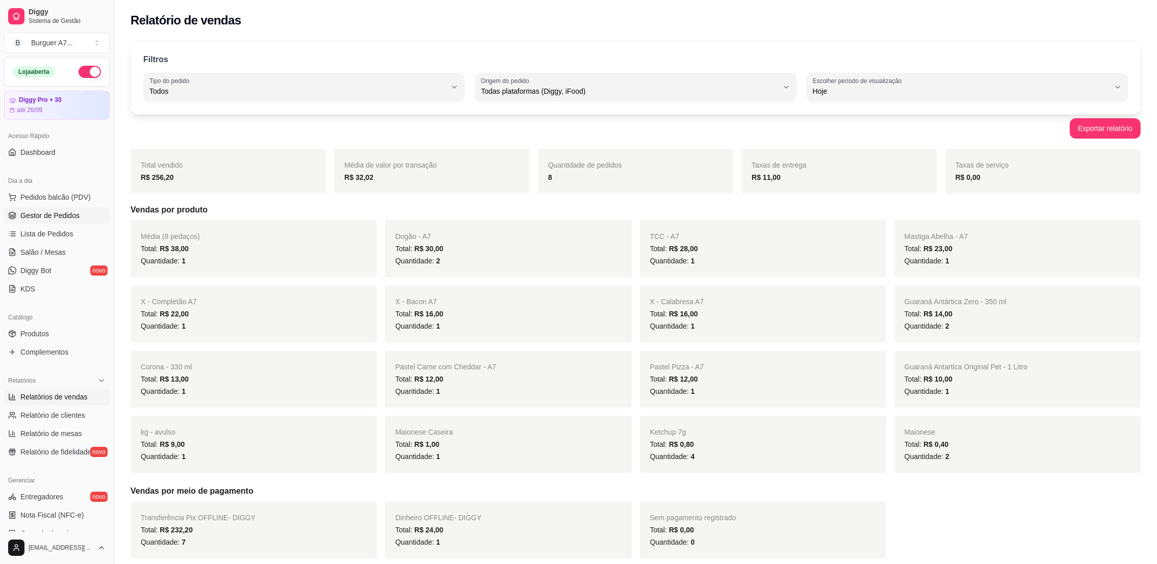
click at [77, 212] on span "Gestor de Pedidos" at bounding box center [49, 216] width 59 height 10
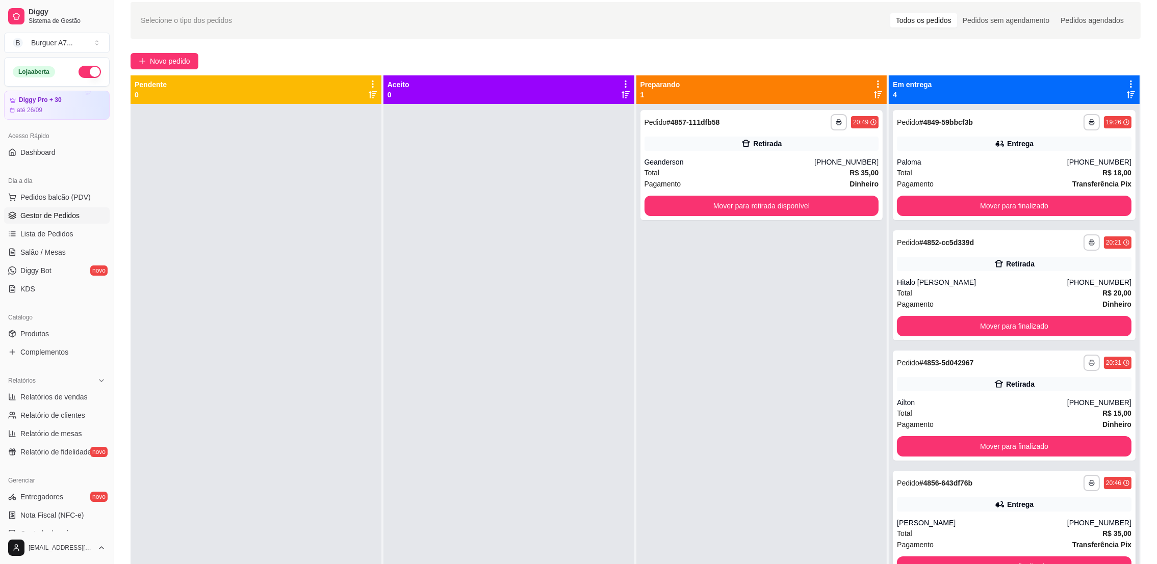
scroll to position [155, 0]
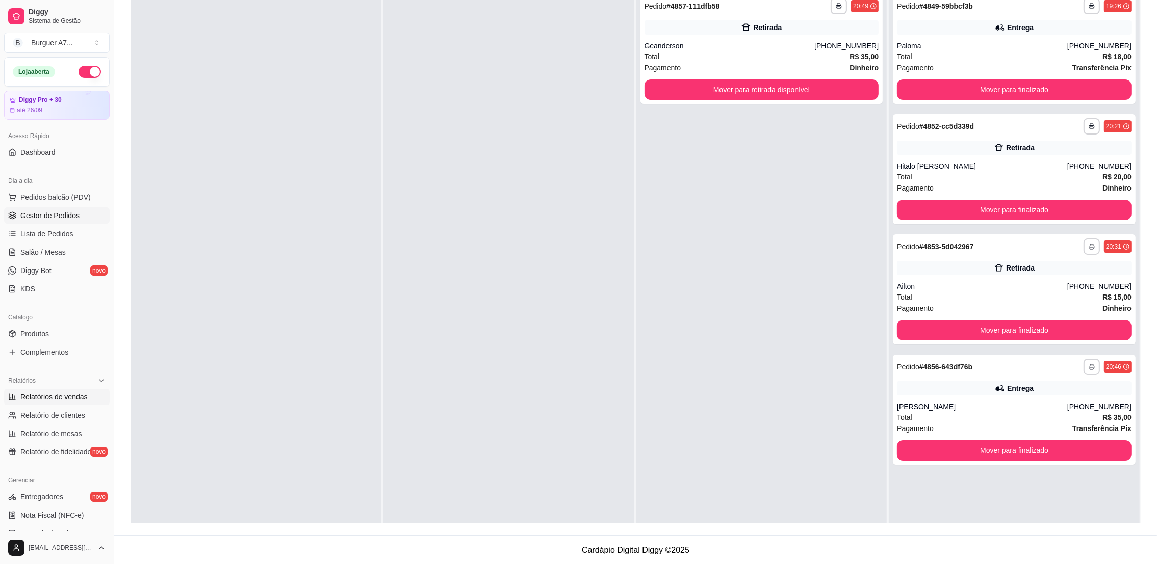
click at [54, 395] on span "Relatórios de vendas" at bounding box center [53, 397] width 67 height 10
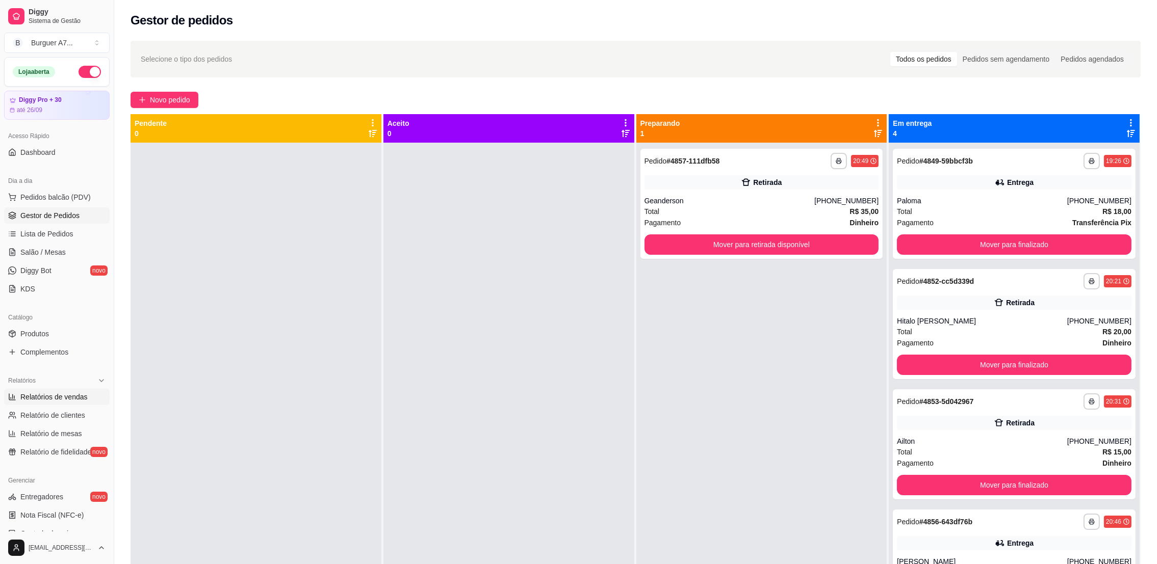
select select "ALL"
select select "0"
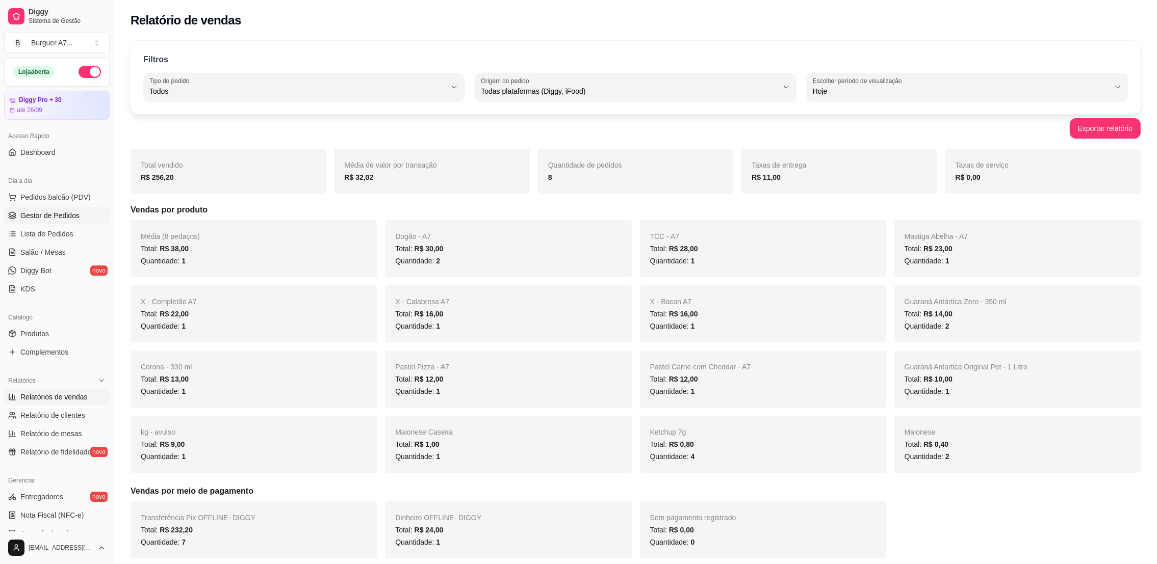
click at [73, 215] on span "Gestor de Pedidos" at bounding box center [49, 216] width 59 height 10
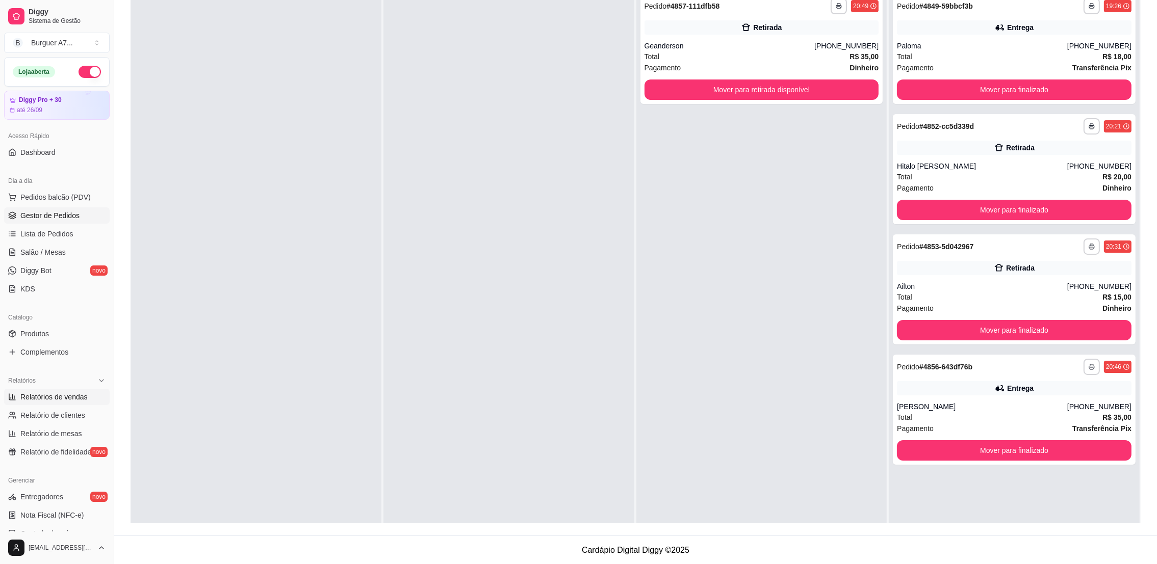
click at [69, 398] on span "Relatórios de vendas" at bounding box center [53, 397] width 67 height 10
select select "ALL"
select select "0"
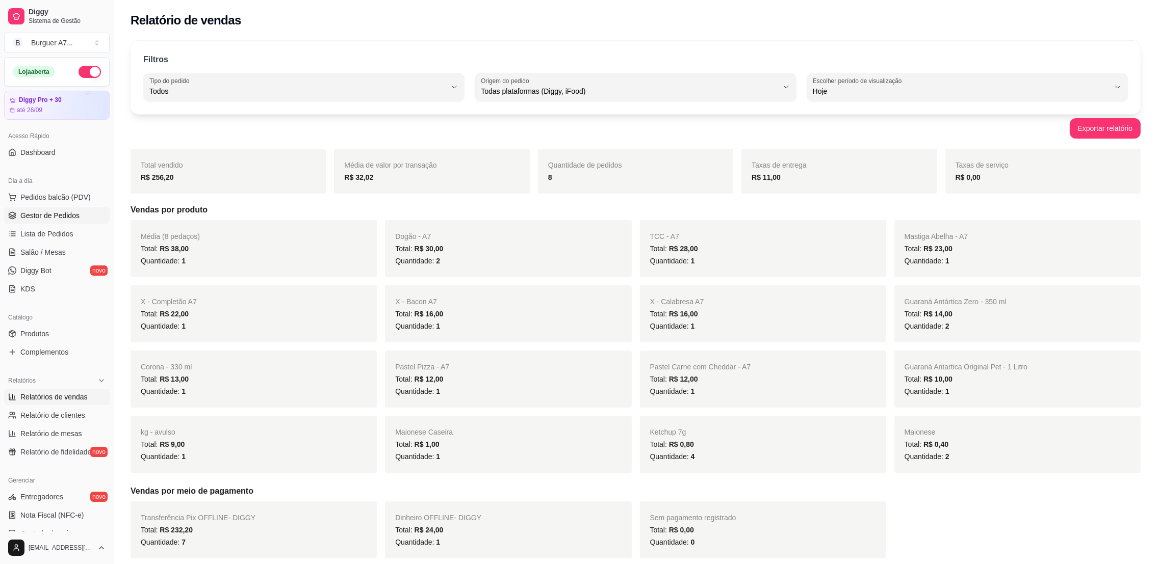
click at [66, 208] on link "Gestor de Pedidos" at bounding box center [57, 216] width 106 height 16
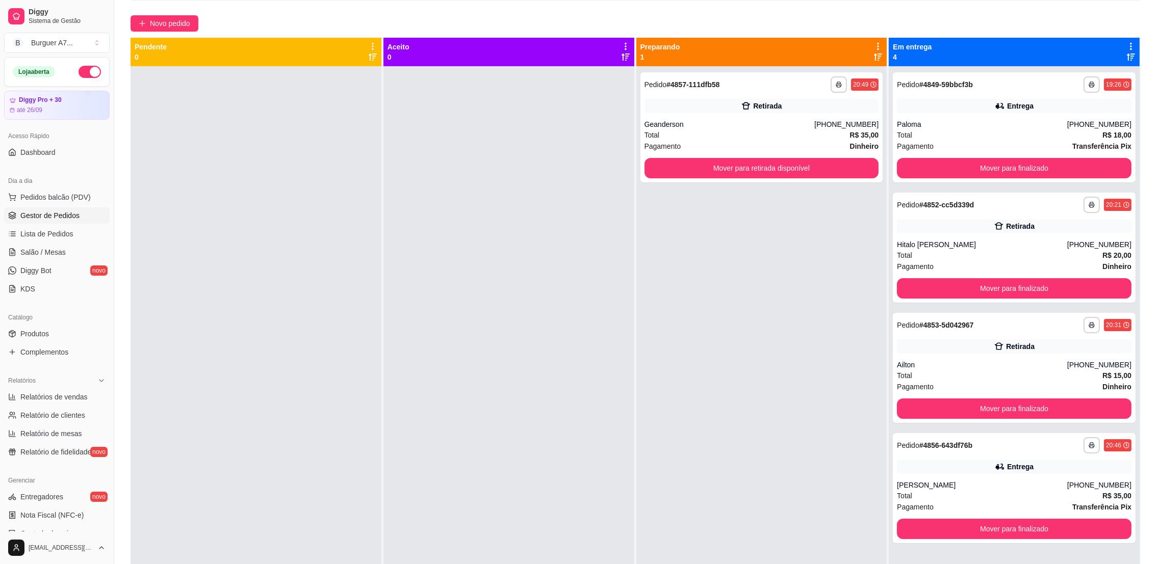
drag, startPoint x: 705, startPoint y: 229, endPoint x: 427, endPoint y: 121, distance: 298.2
click at [704, 229] on div "**********" at bounding box center [761, 348] width 251 height 564
click at [178, 24] on span "Novo pedido" at bounding box center [170, 23] width 40 height 11
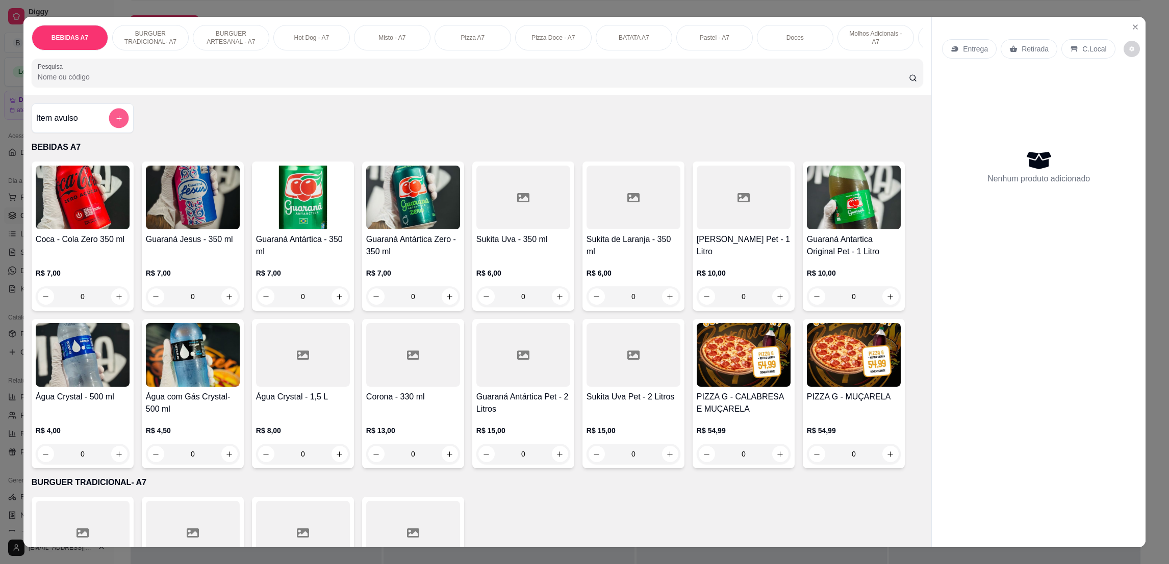
click at [115, 122] on icon "add-separate-item" at bounding box center [119, 119] width 8 height 8
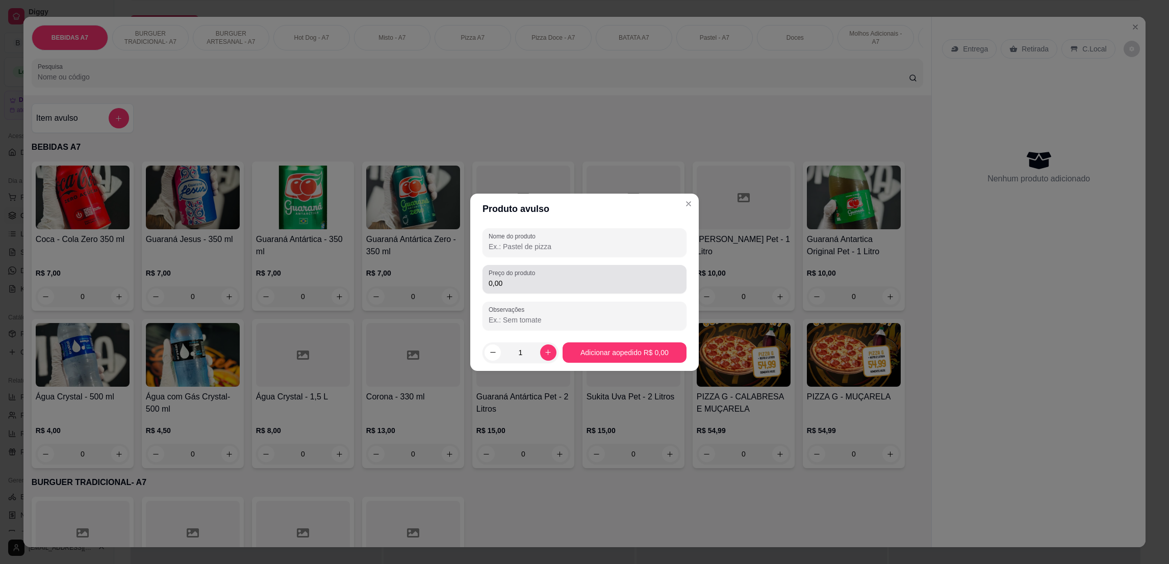
click at [588, 292] on div "Preço do produto 0,00" at bounding box center [584, 279] width 204 height 29
